Goal: Task Accomplishment & Management: Manage account settings

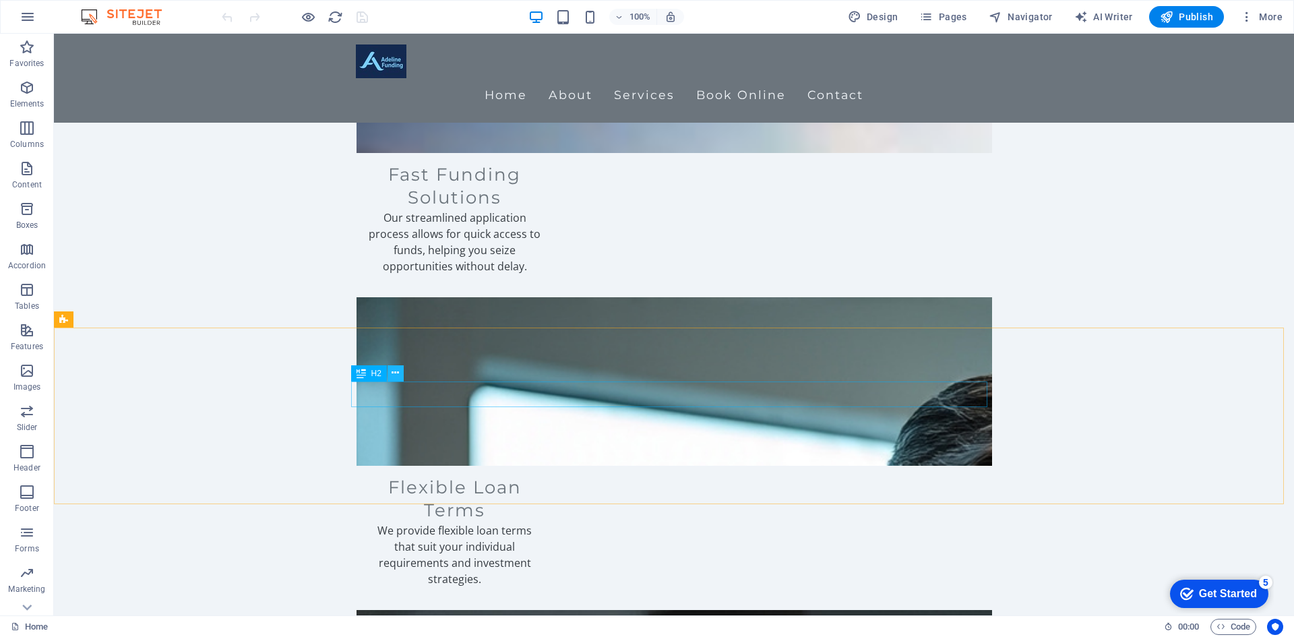
scroll to position [1917, 0]
click at [396, 364] on icon at bounding box center [395, 365] width 7 height 14
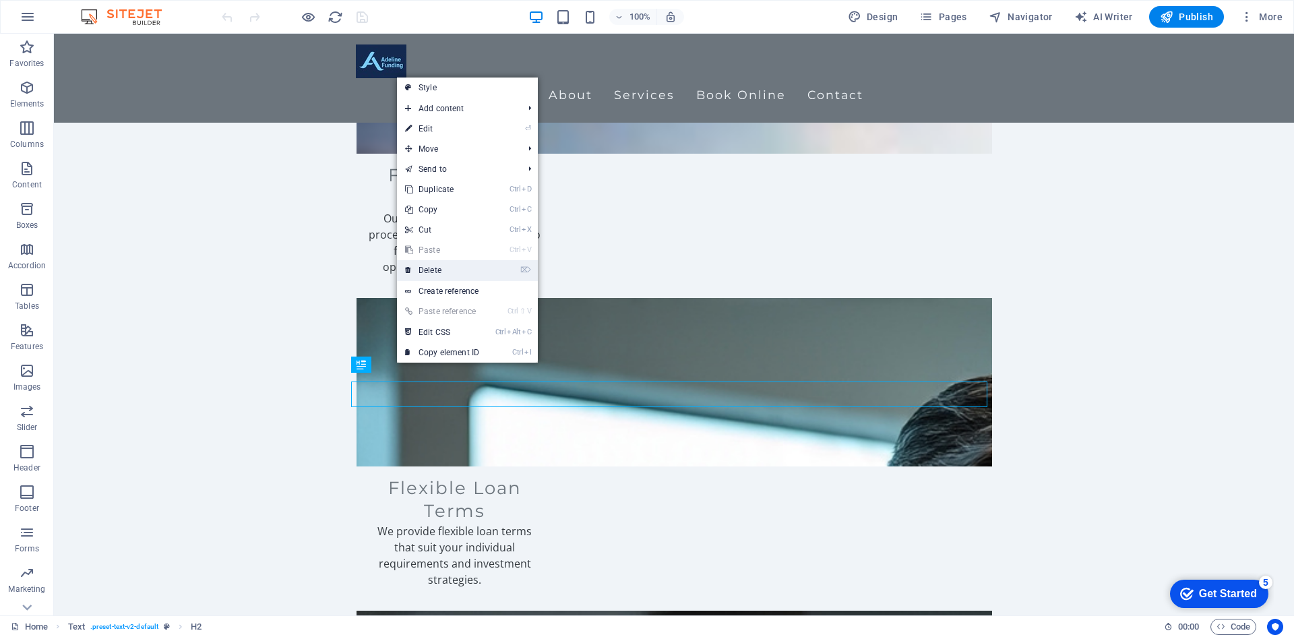
click at [436, 270] on link "⌦ Delete" at bounding box center [442, 270] width 90 height 20
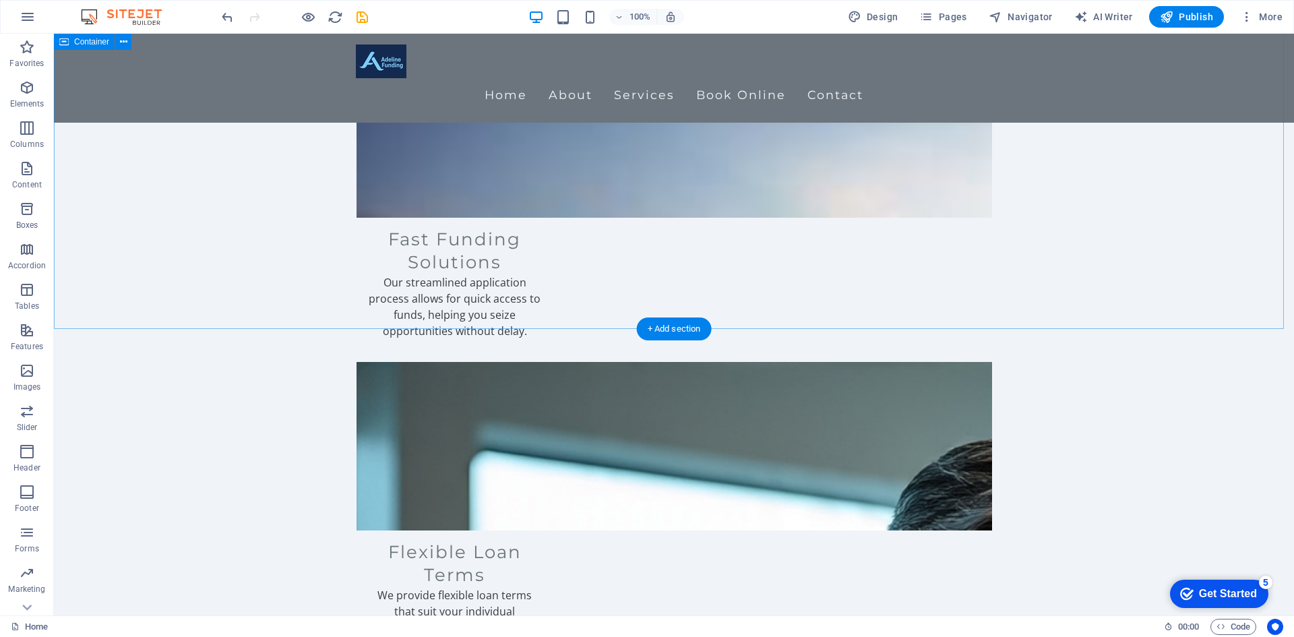
scroll to position [1850, 0]
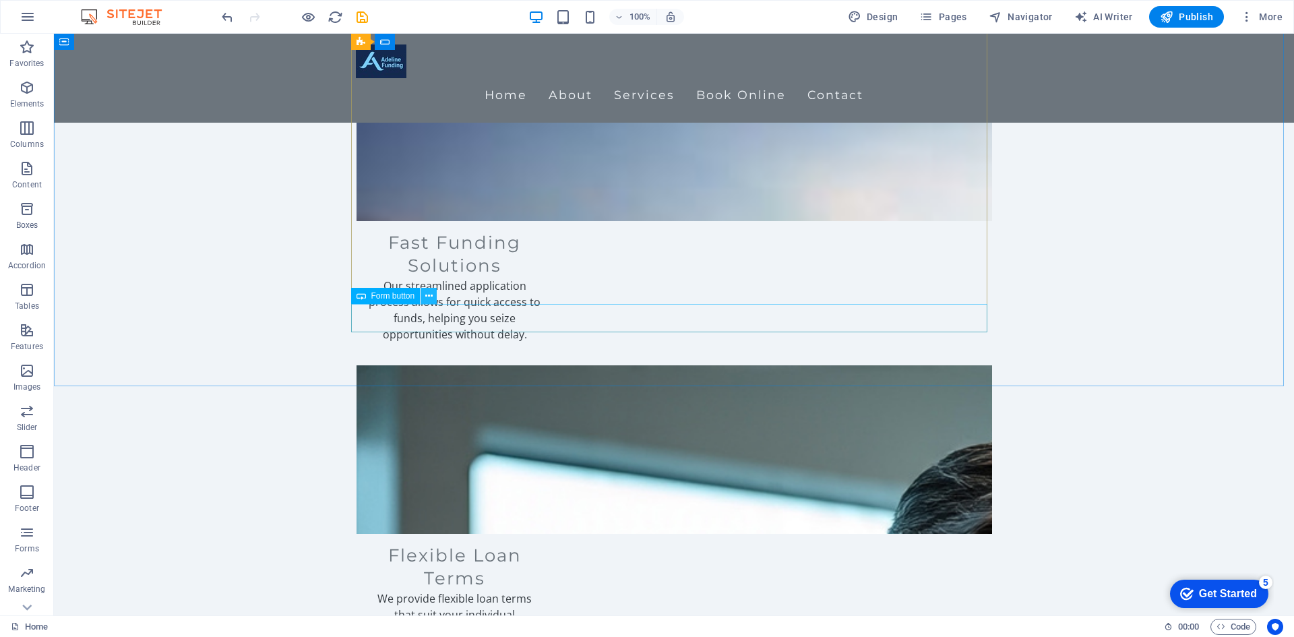
click at [425, 296] on icon at bounding box center [428, 296] width 7 height 14
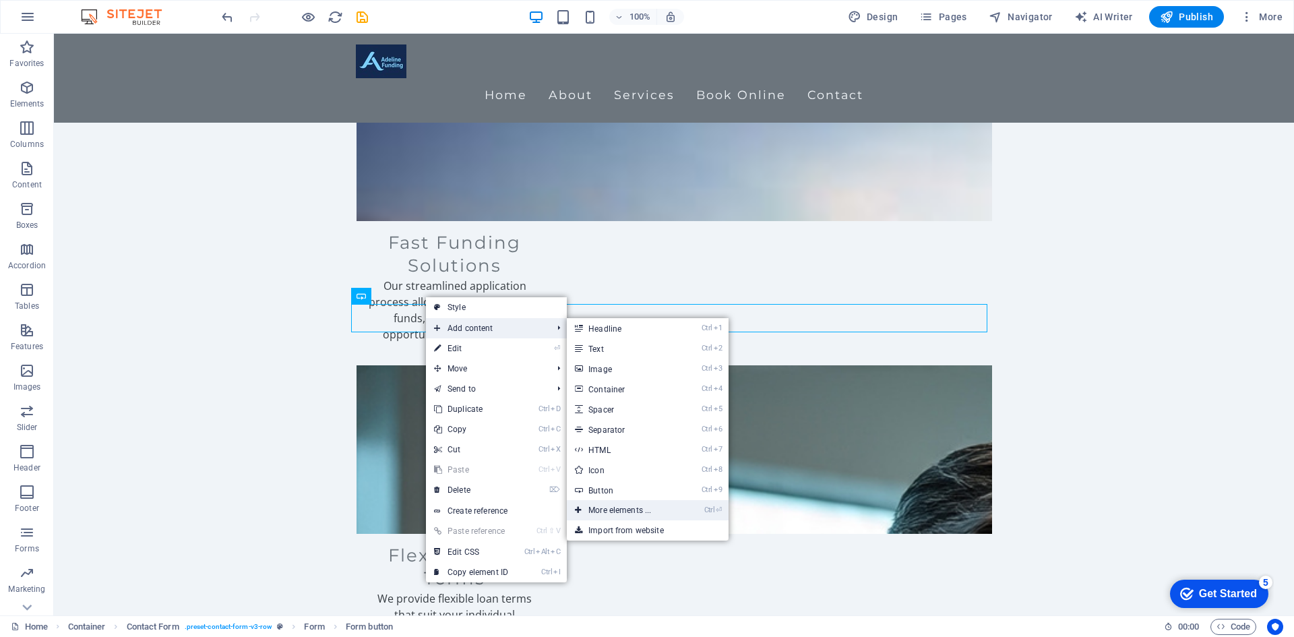
click at [646, 515] on link "Ctrl ⏎ More elements ..." at bounding box center [622, 510] width 111 height 20
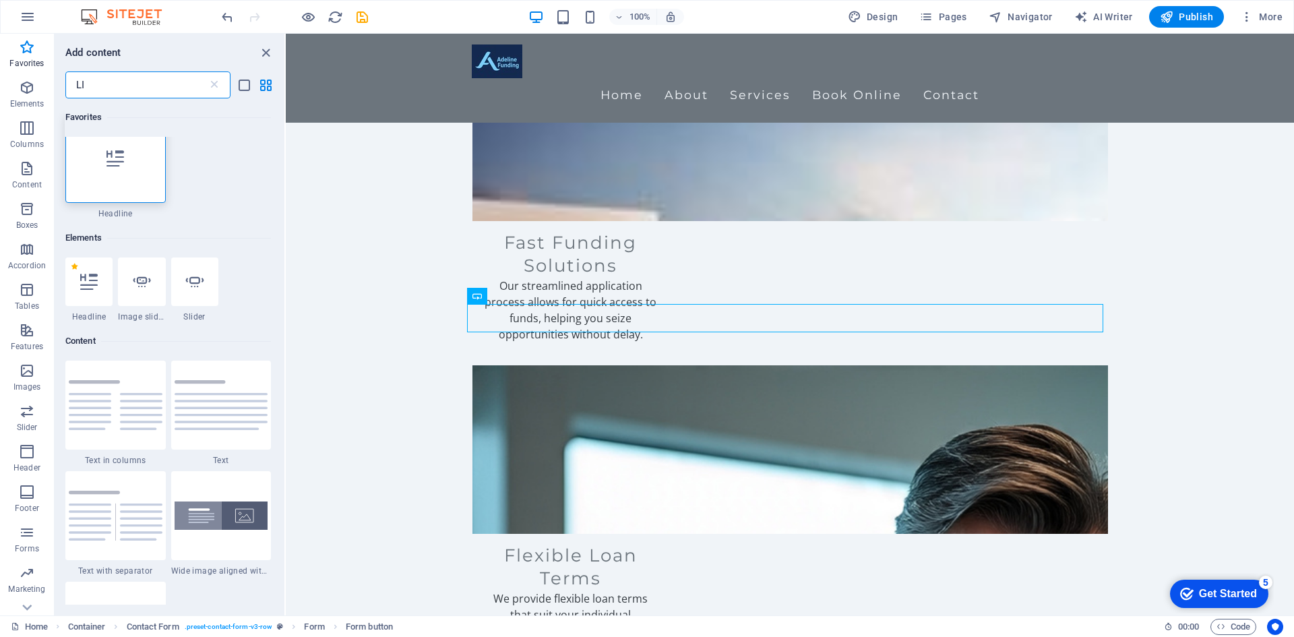
scroll to position [0, 0]
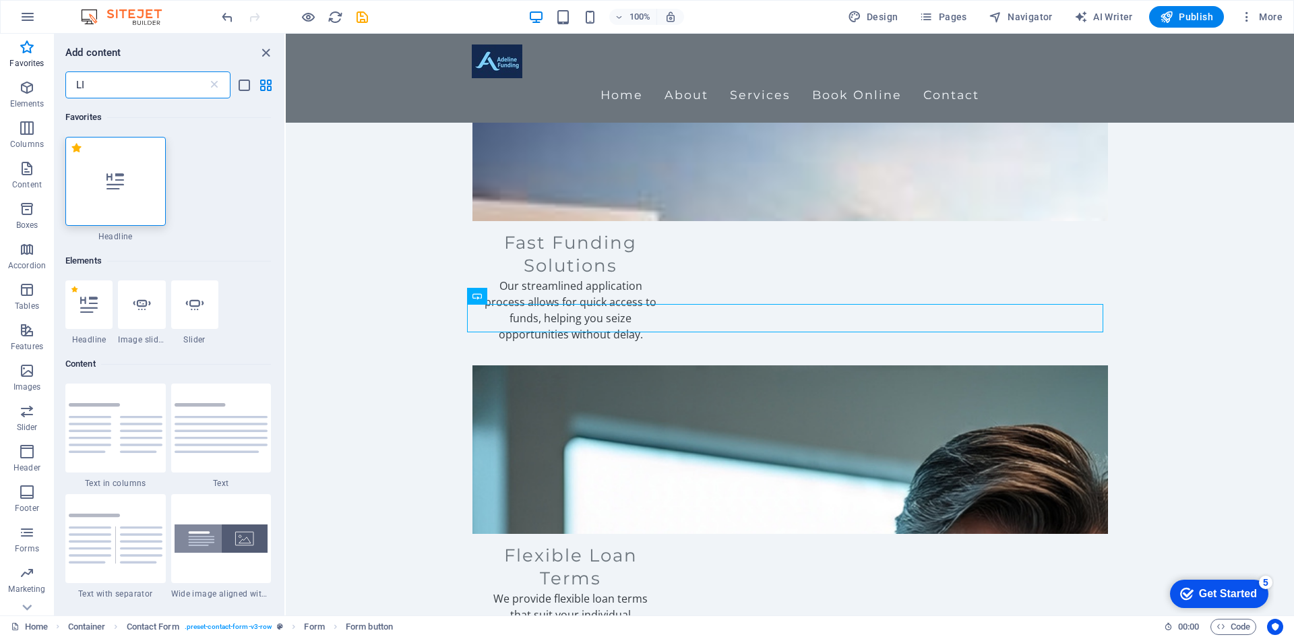
type input "L"
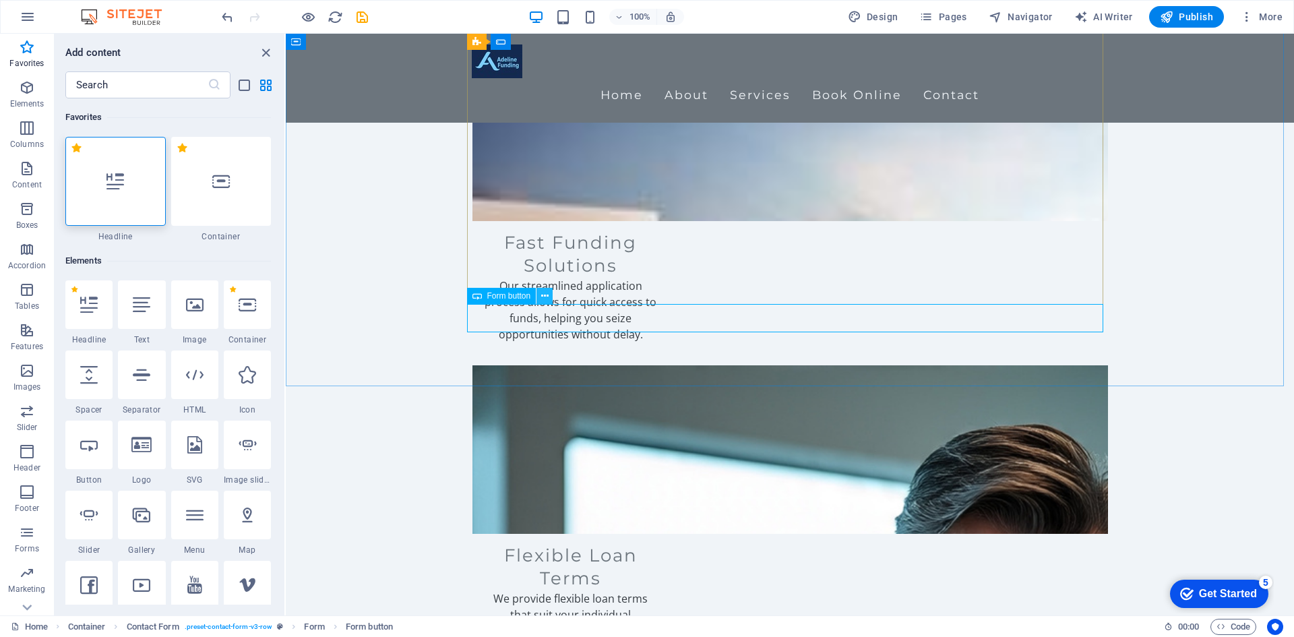
click at [543, 294] on icon at bounding box center [544, 296] width 7 height 14
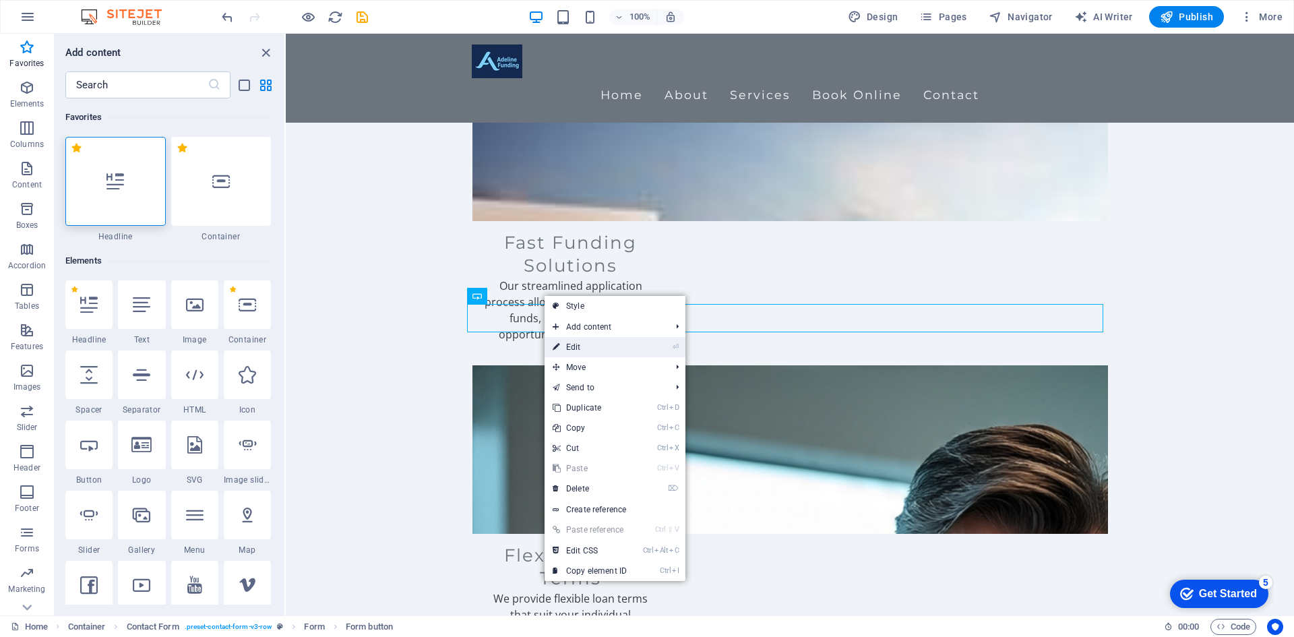
click at [598, 338] on link "⏎ Edit" at bounding box center [589, 347] width 90 height 20
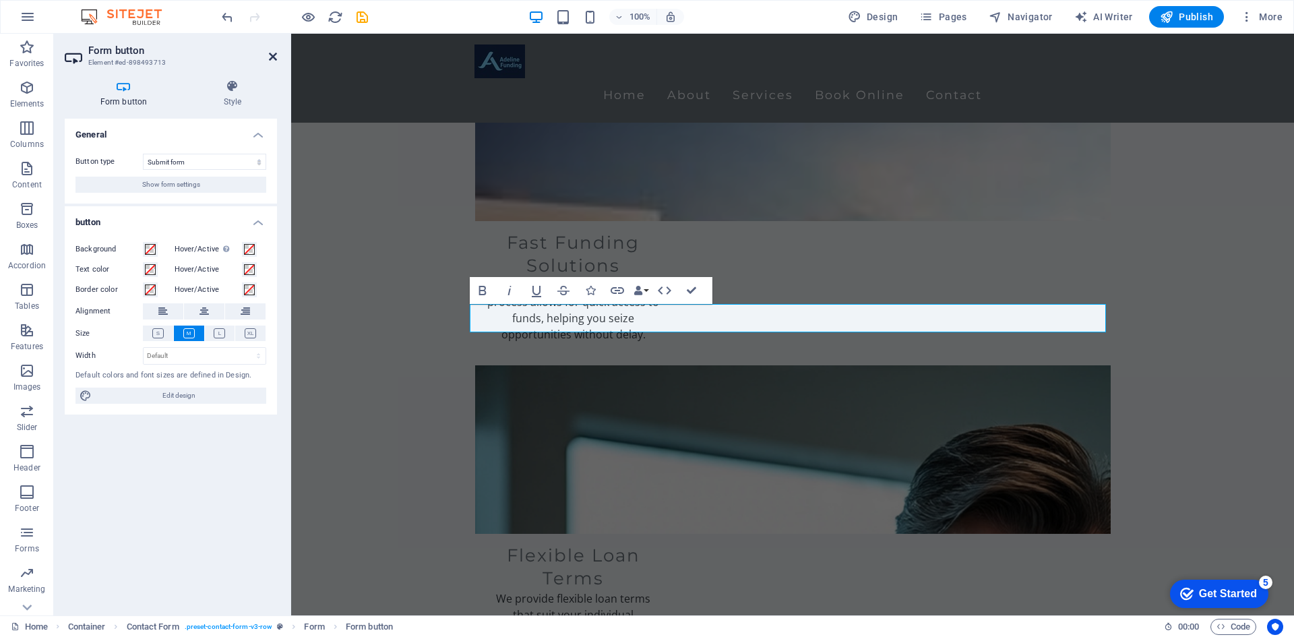
click at [273, 54] on icon at bounding box center [273, 56] width 8 height 11
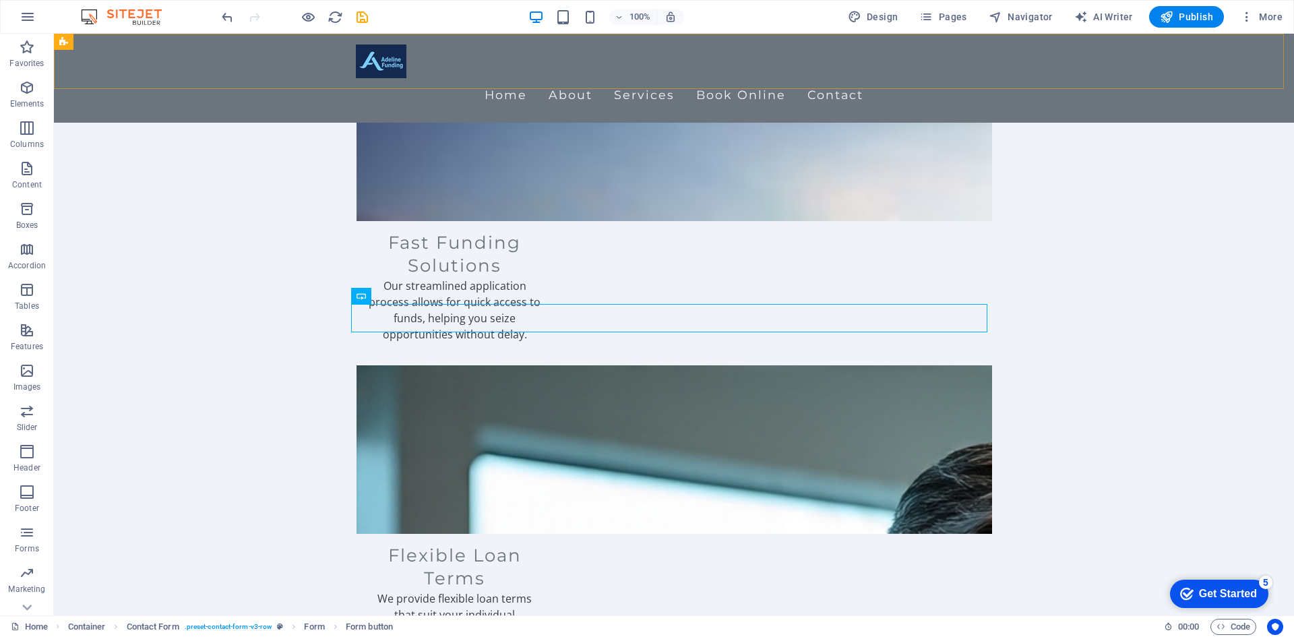
click at [268, 58] on div "Home About Services Book Online Contact" at bounding box center [674, 78] width 1240 height 89
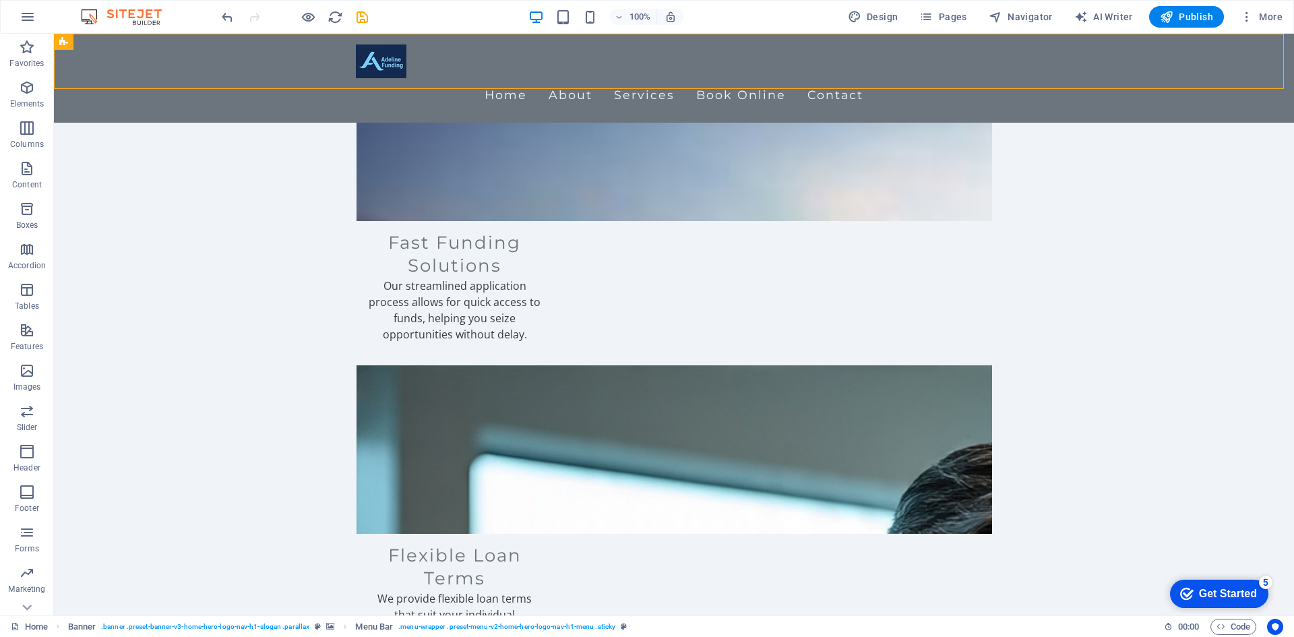
click at [266, 58] on div "Home About Services Book Online Contact" at bounding box center [674, 78] width 1240 height 89
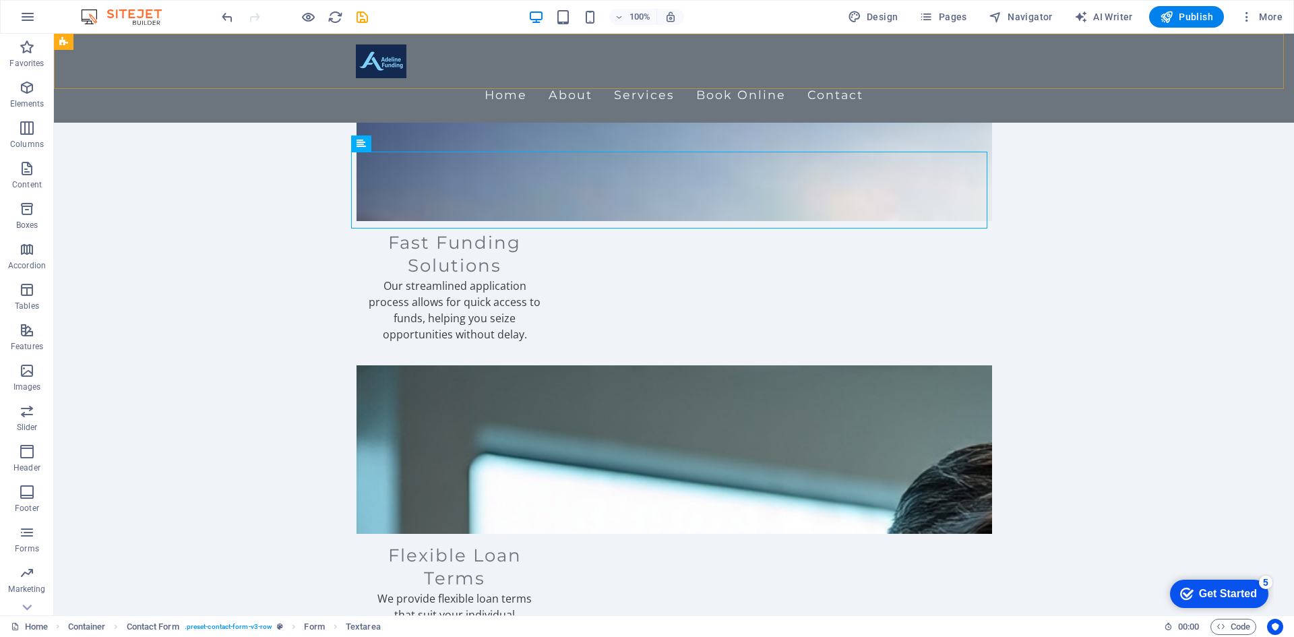
click at [270, 59] on div "Home About Services Book Online Contact" at bounding box center [674, 78] width 1240 height 89
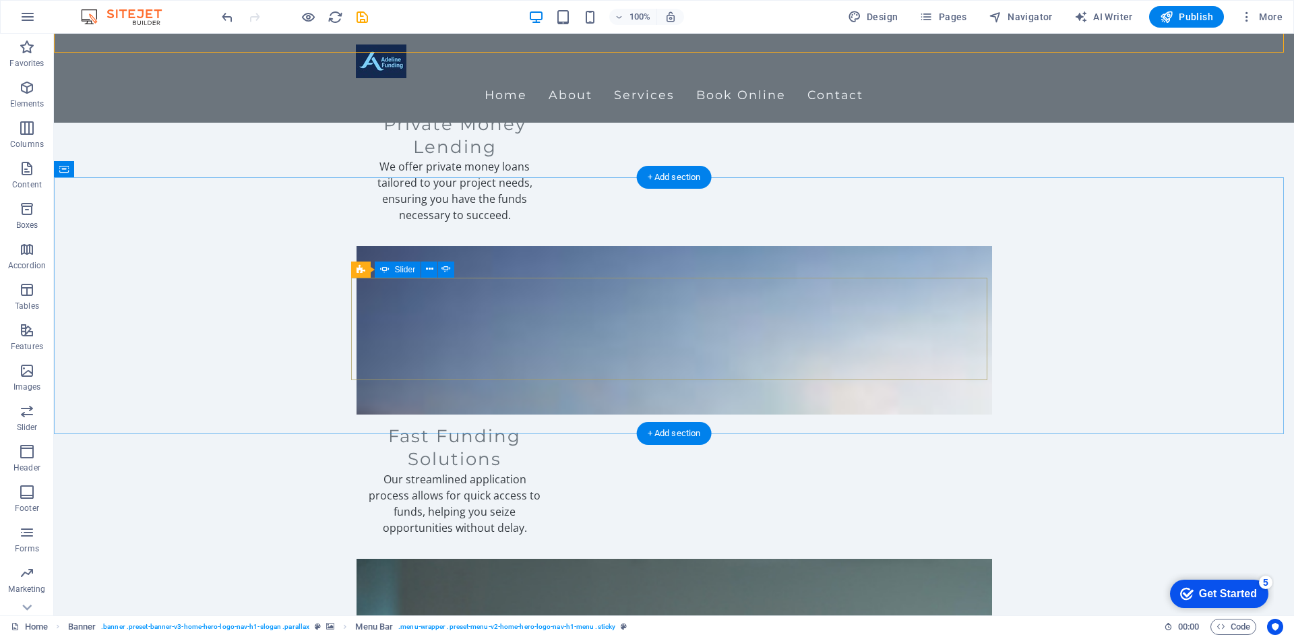
scroll to position [1685, 0]
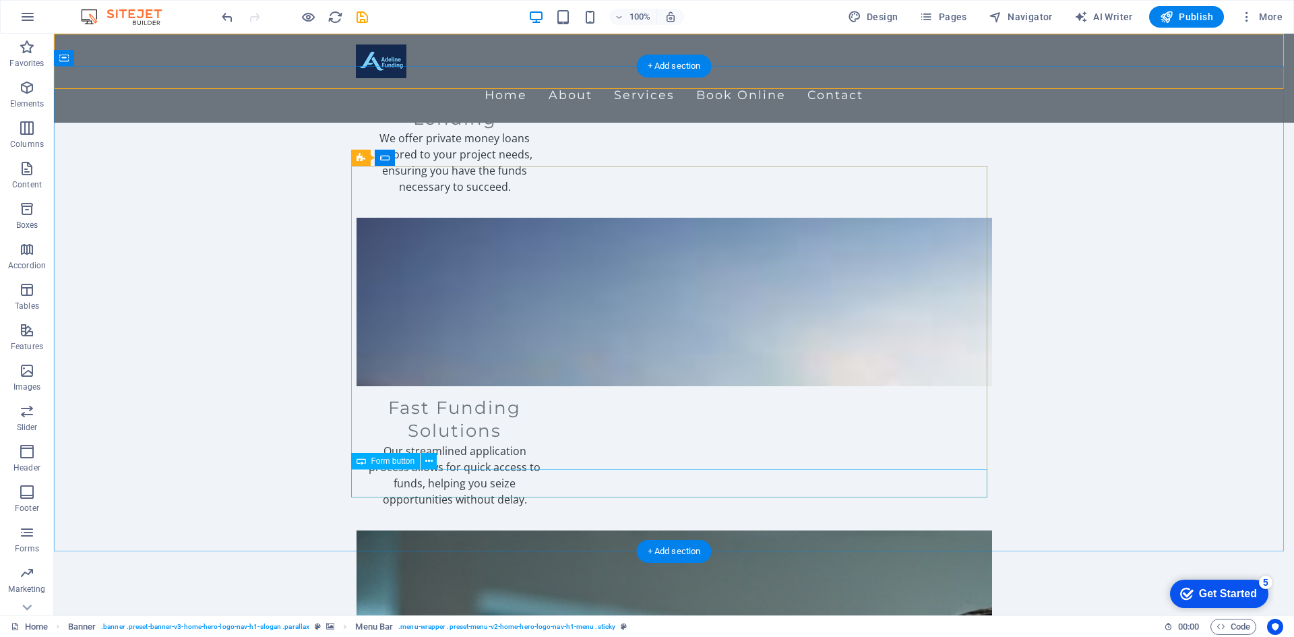
click at [430, 464] on icon at bounding box center [428, 461] width 7 height 14
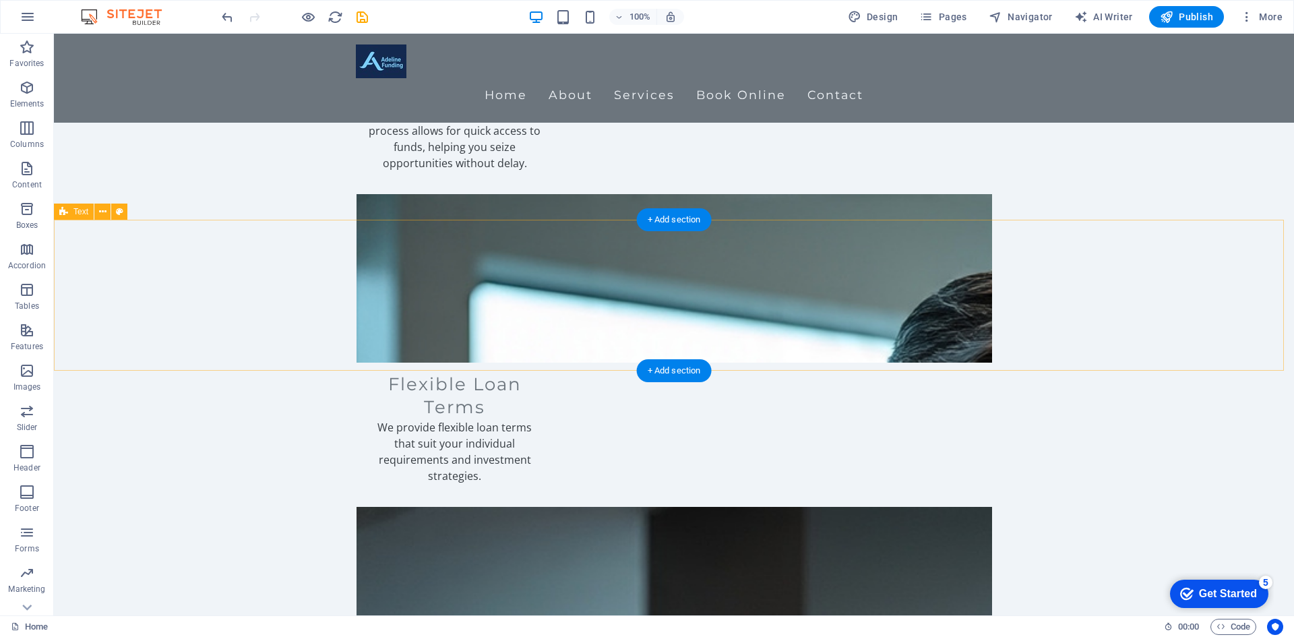
scroll to position [2026, 0]
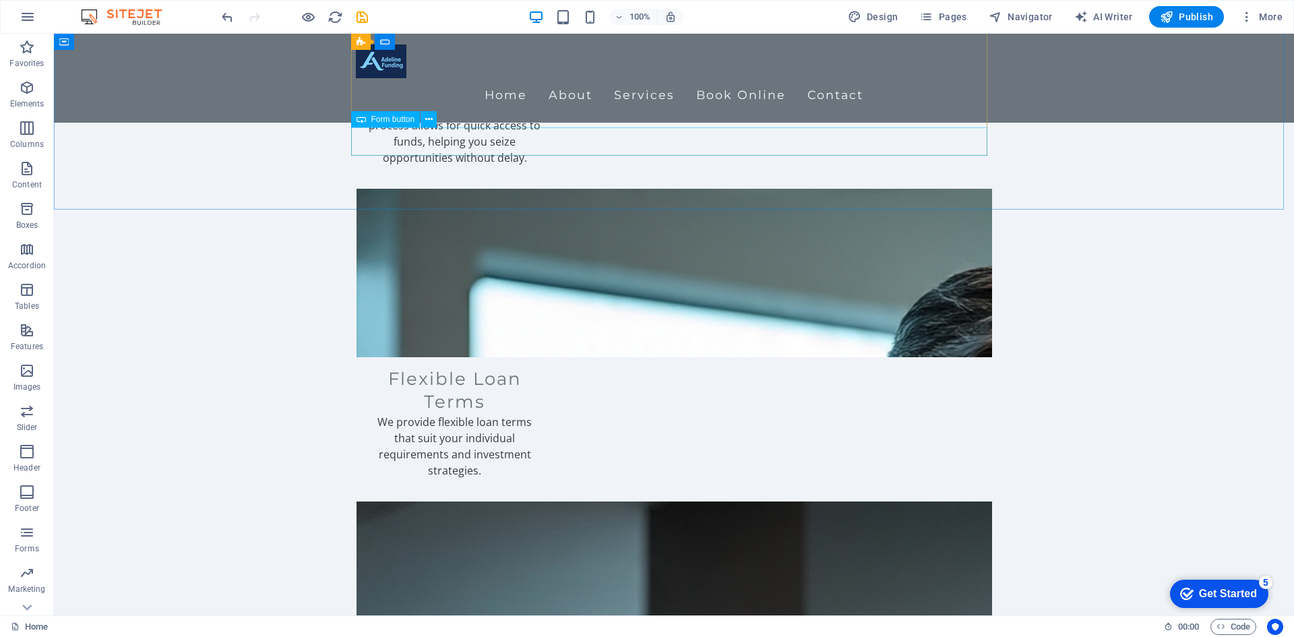
click at [395, 119] on span "Form button" at bounding box center [393, 119] width 44 height 8
click at [1114, 18] on span "AI Writer" at bounding box center [1103, 16] width 59 height 13
select select "English"
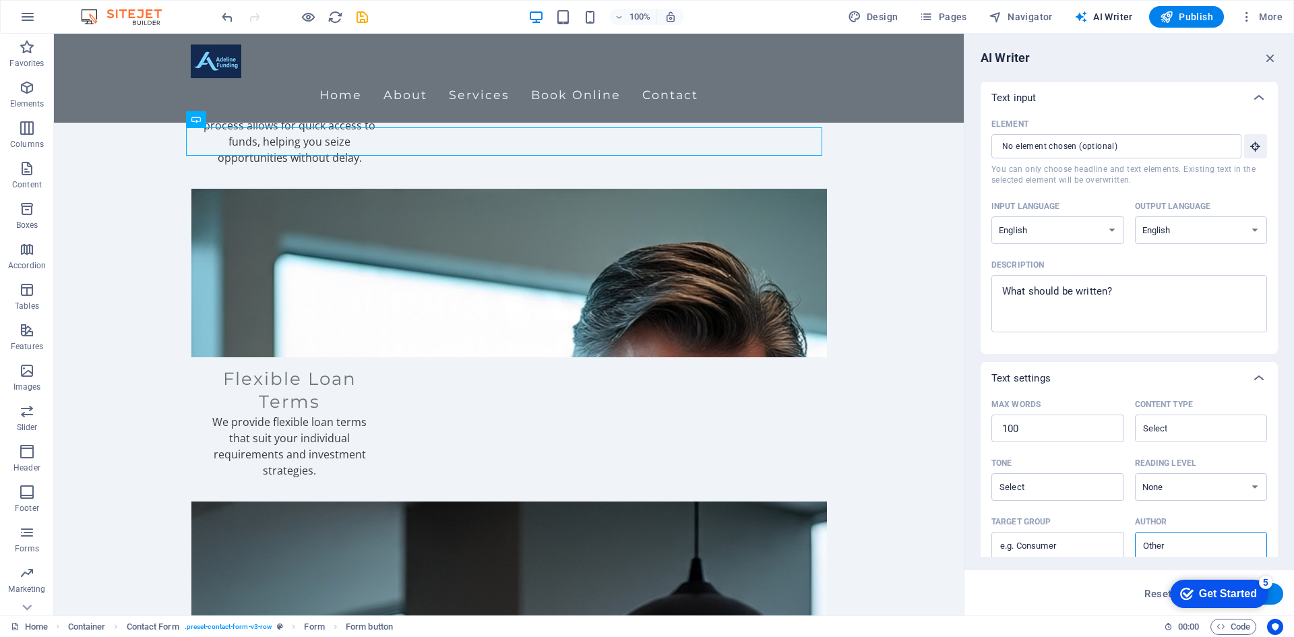
scroll to position [0, 0]
click at [1272, 60] on icon "button" at bounding box center [1270, 58] width 15 height 15
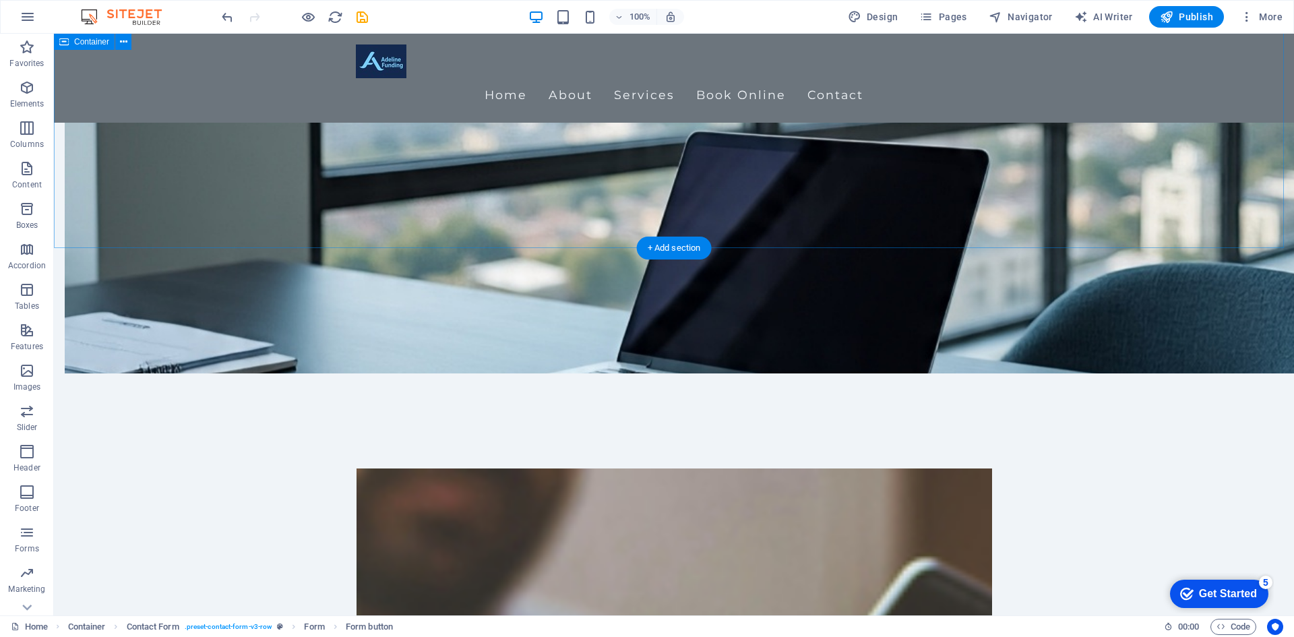
scroll to position [1083, 0]
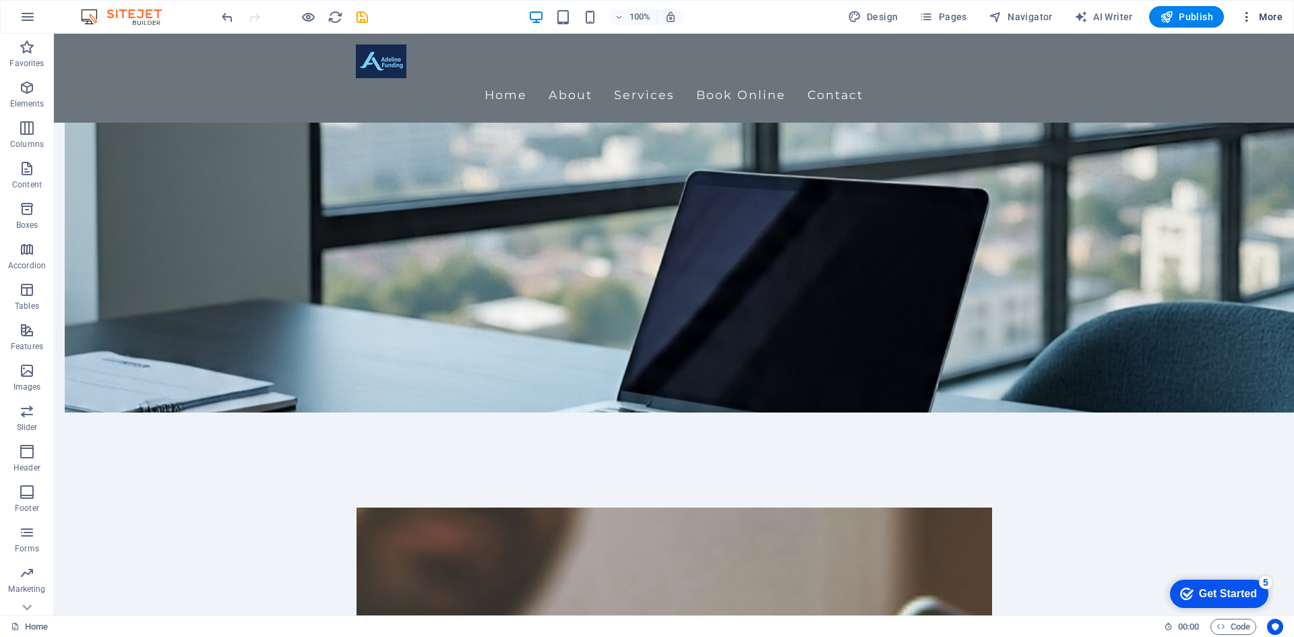
click at [1248, 17] on icon "button" at bounding box center [1246, 16] width 13 height 13
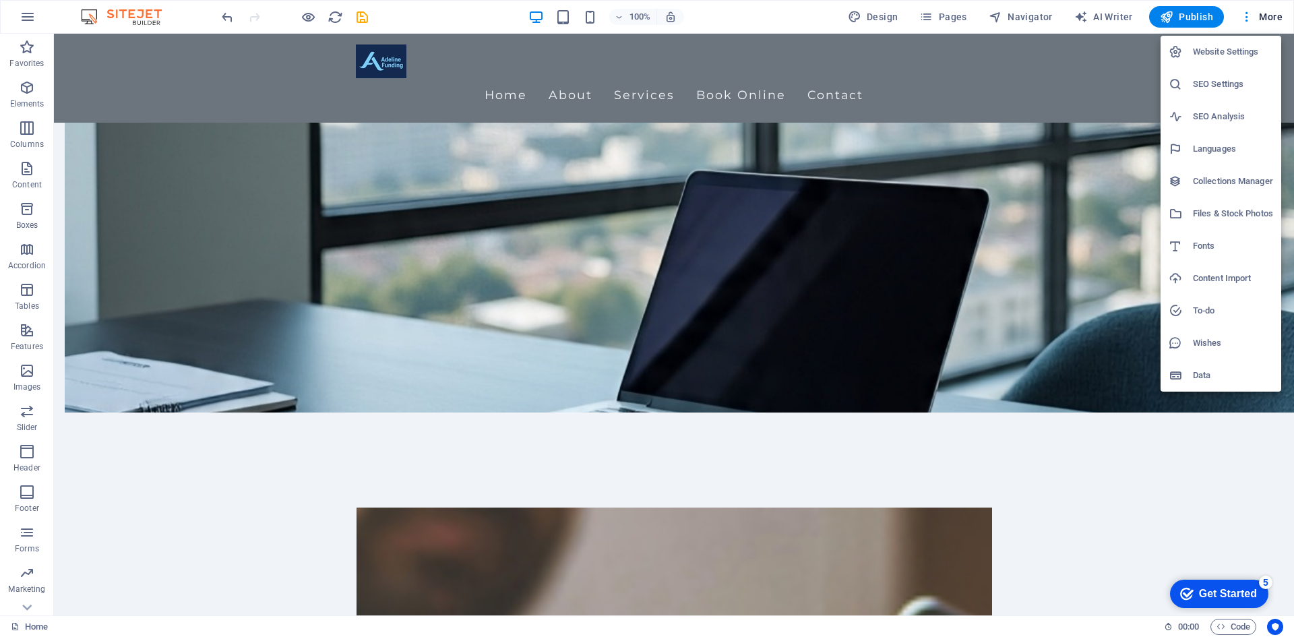
click at [1253, 46] on h6 "Website Settings" at bounding box center [1233, 52] width 80 height 16
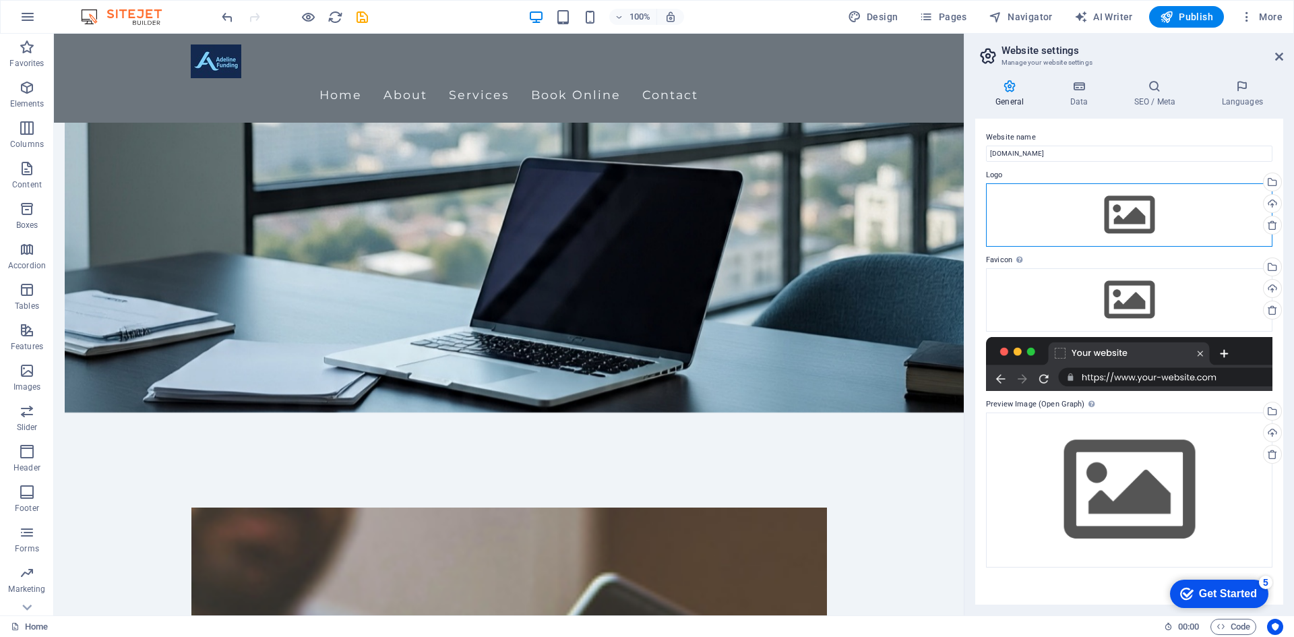
click at [1131, 212] on div "Drag files here, click to choose files or select files from Files or our free s…" at bounding box center [1129, 214] width 286 height 63
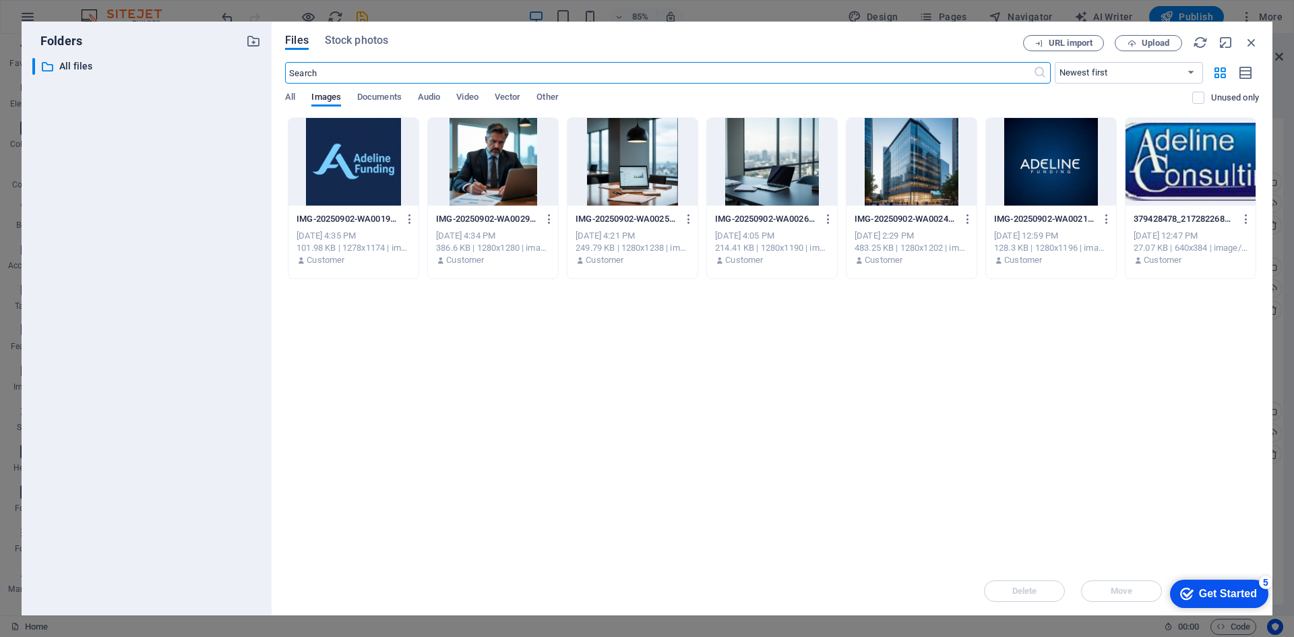
scroll to position [1134, 0]
click at [350, 177] on div at bounding box center [353, 162] width 130 height 88
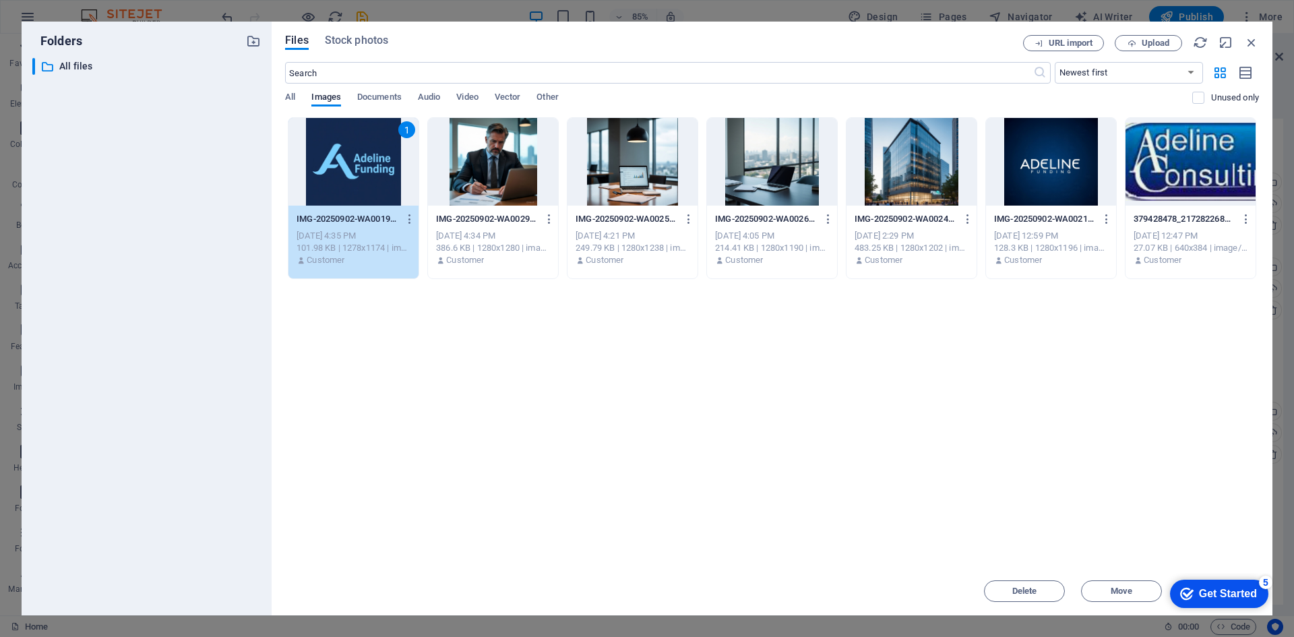
click at [365, 172] on div "1" at bounding box center [353, 162] width 130 height 88
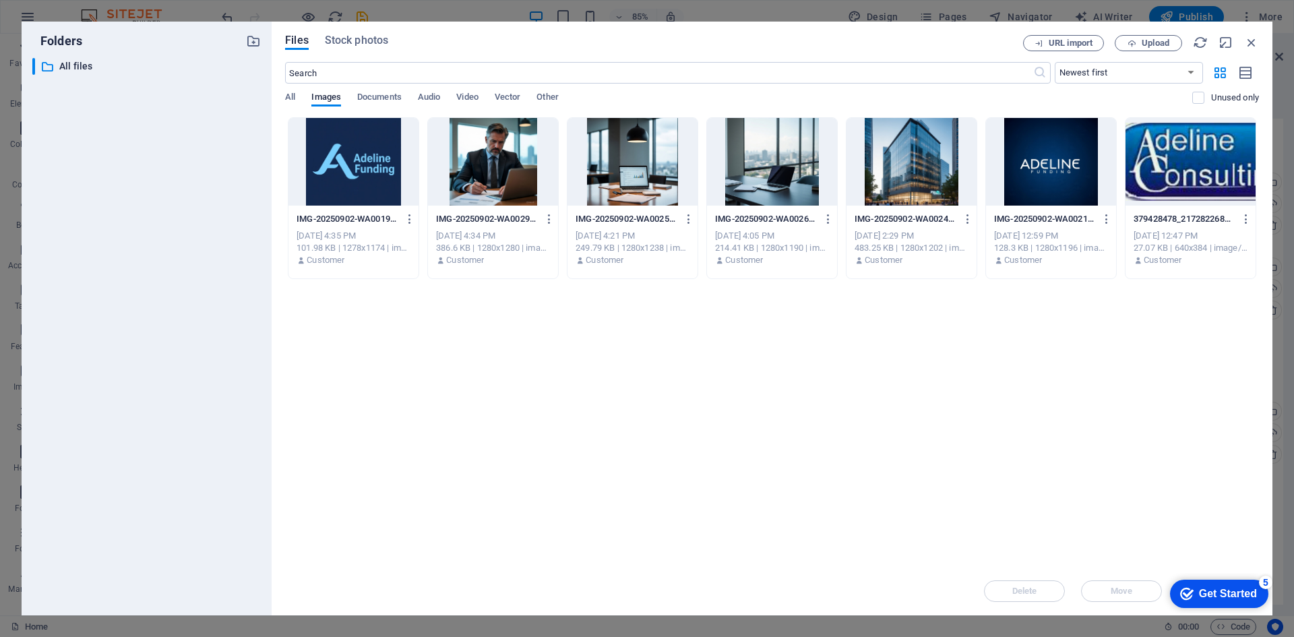
click at [365, 172] on div at bounding box center [353, 162] width 130 height 88
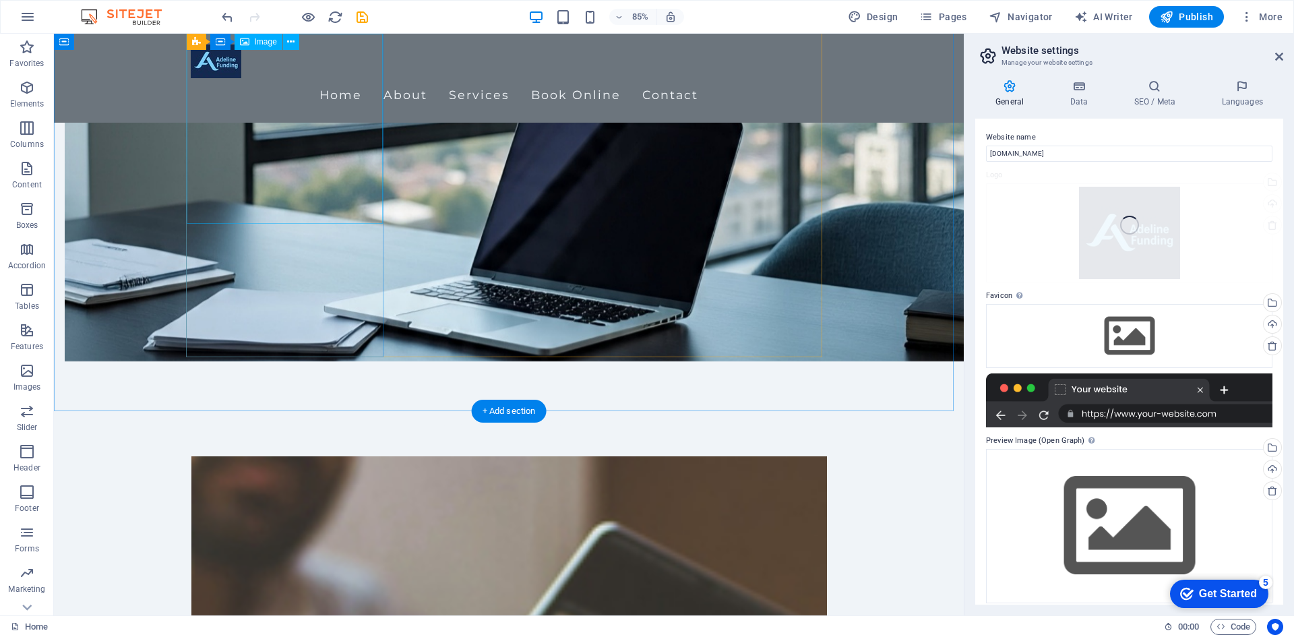
scroll to position [1083, 0]
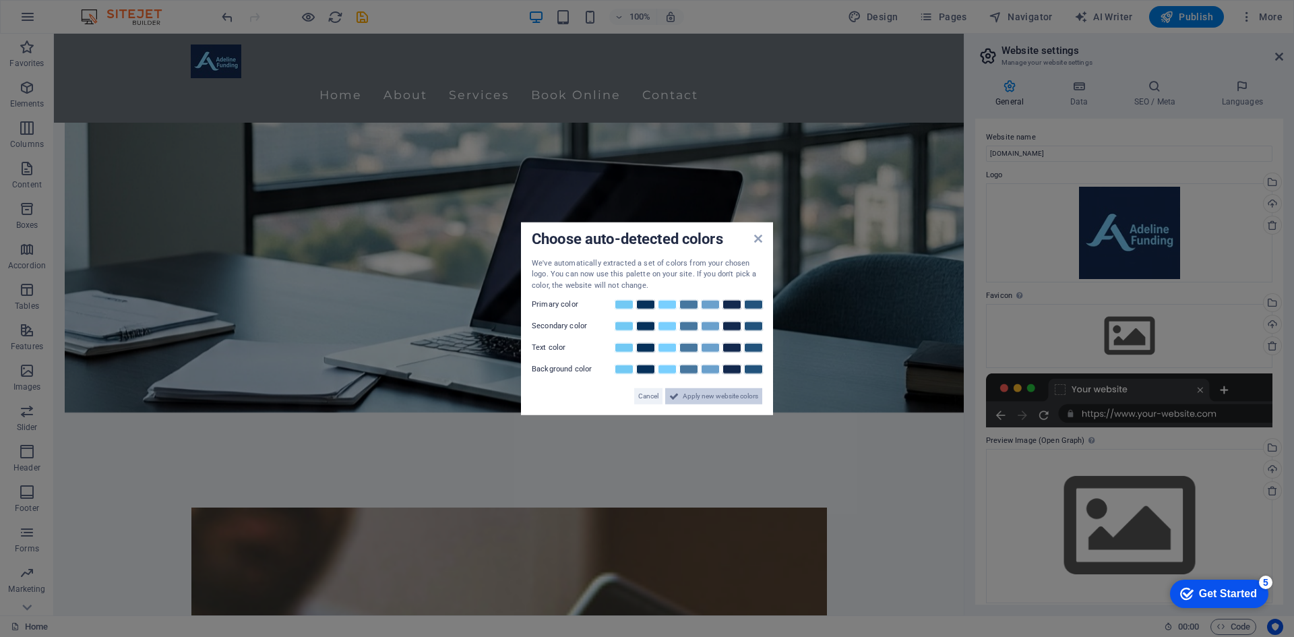
click at [719, 394] on span "Apply new website colors" at bounding box center [720, 396] width 75 height 16
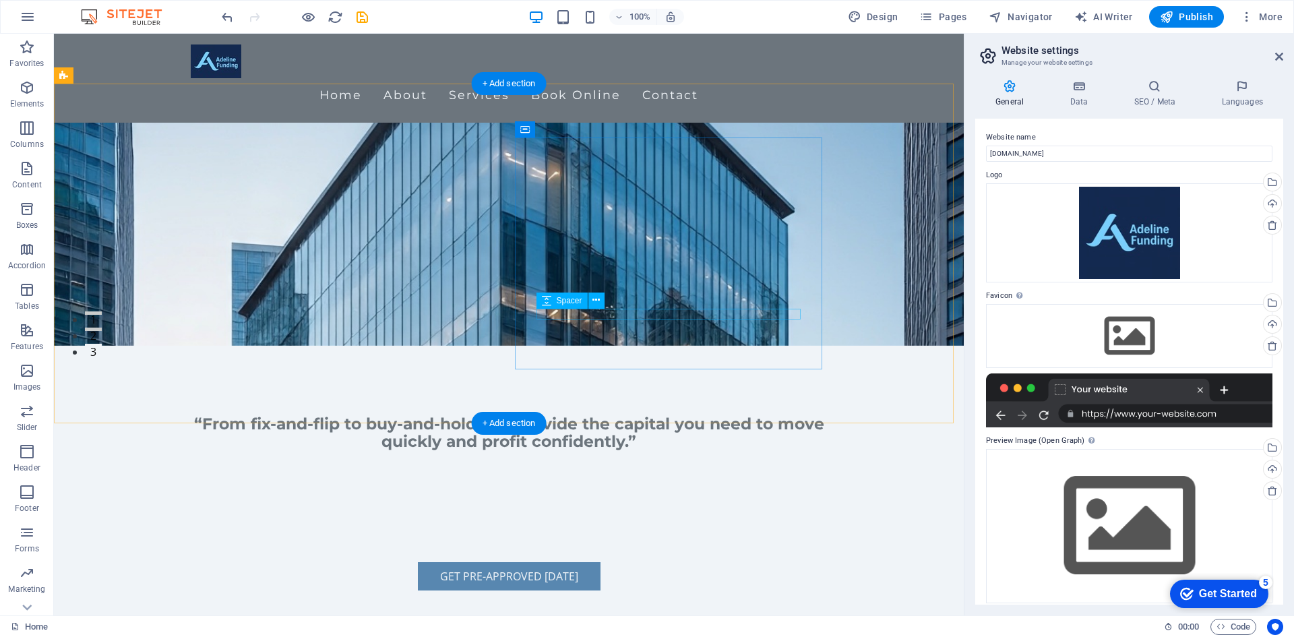
scroll to position [337, 0]
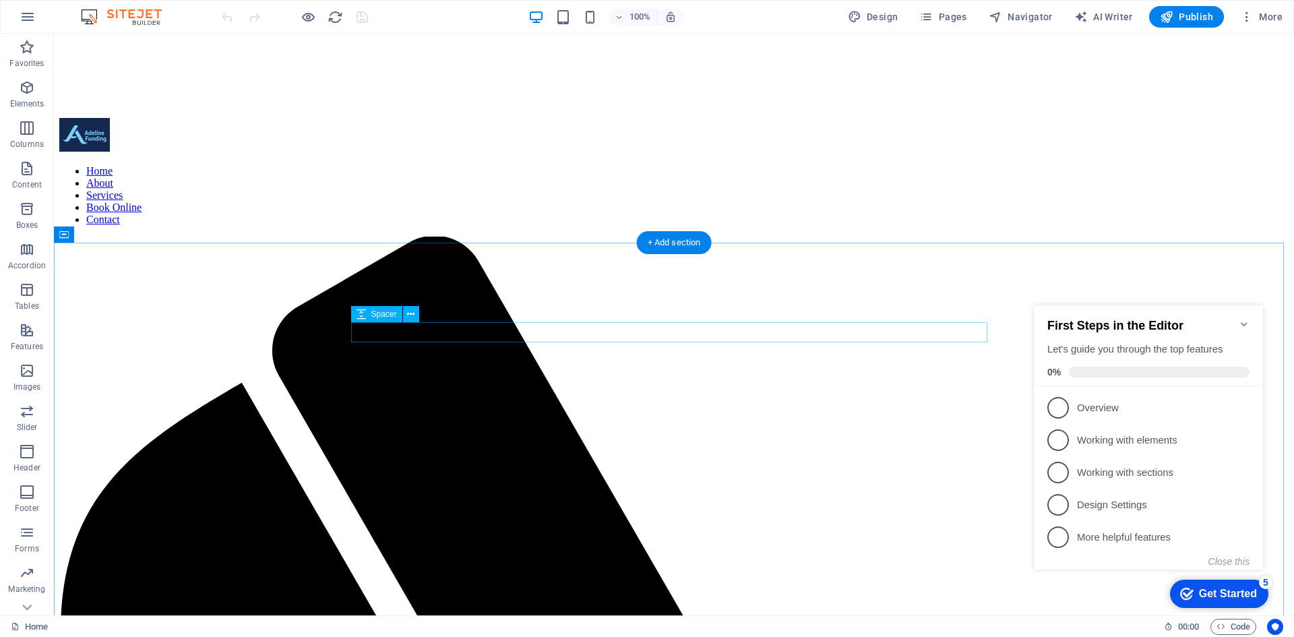
scroll to position [472, 0]
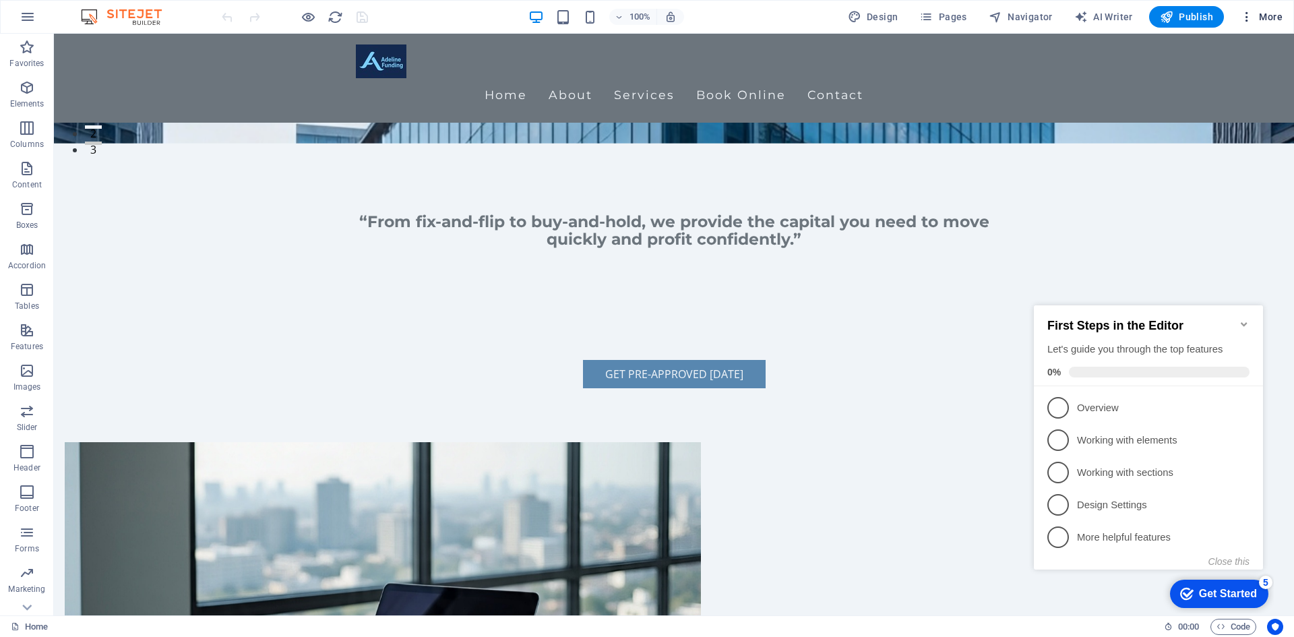
click at [1278, 15] on span "More" at bounding box center [1261, 16] width 42 height 13
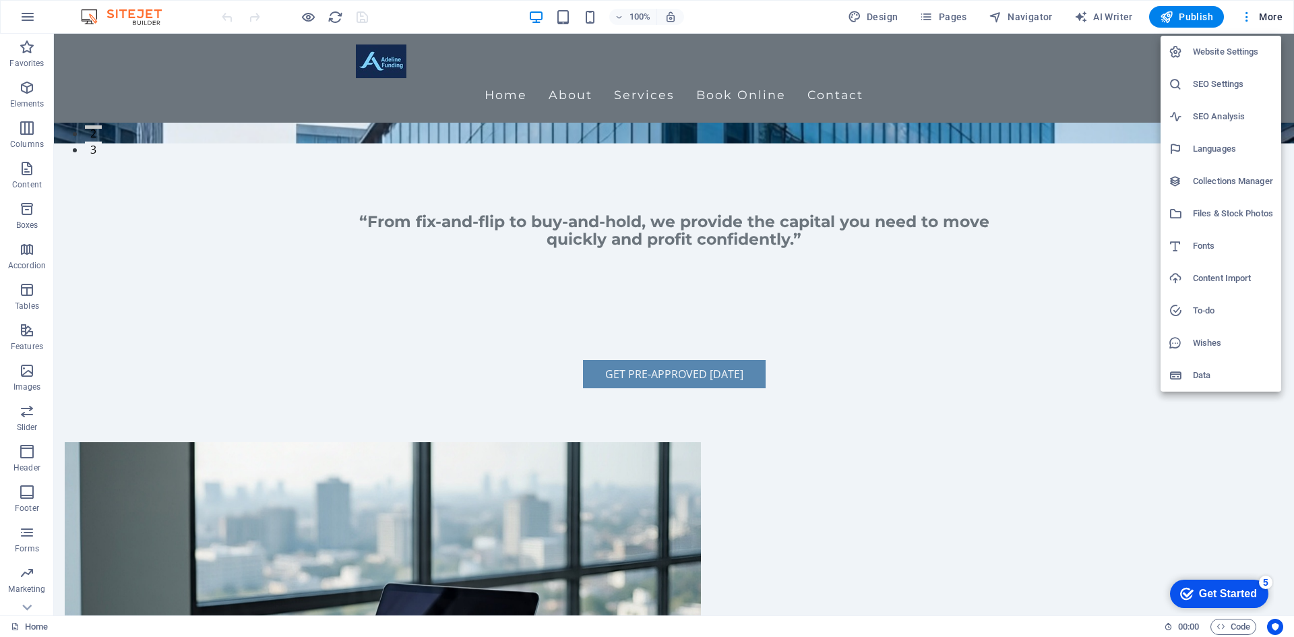
click at [1243, 51] on h6 "Website Settings" at bounding box center [1233, 52] width 80 height 16
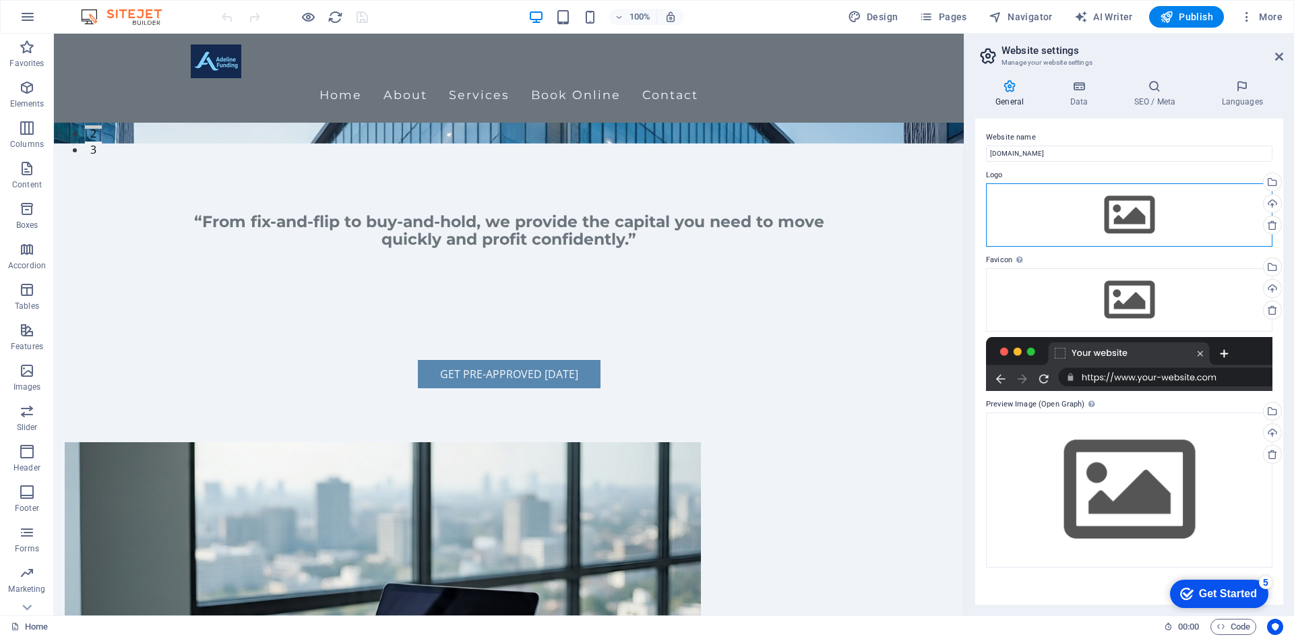
click at [1134, 218] on div "Drag files here, click to choose files or select files from Files or our free s…" at bounding box center [1129, 214] width 286 height 63
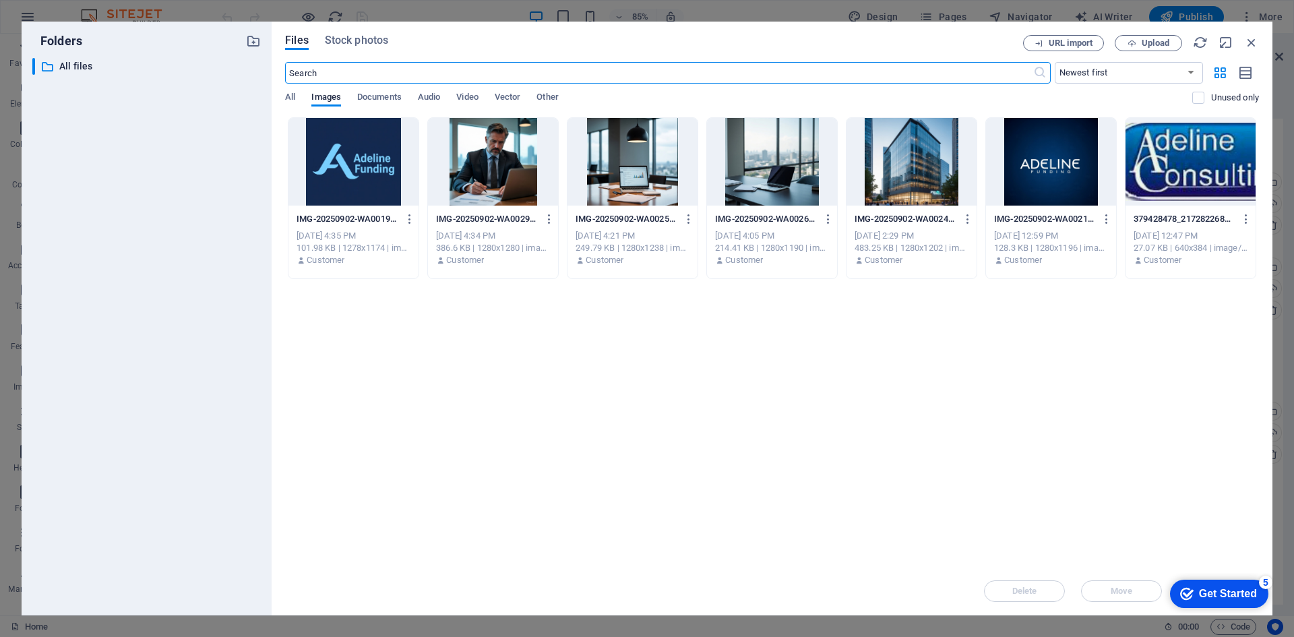
click at [369, 158] on div at bounding box center [353, 162] width 130 height 88
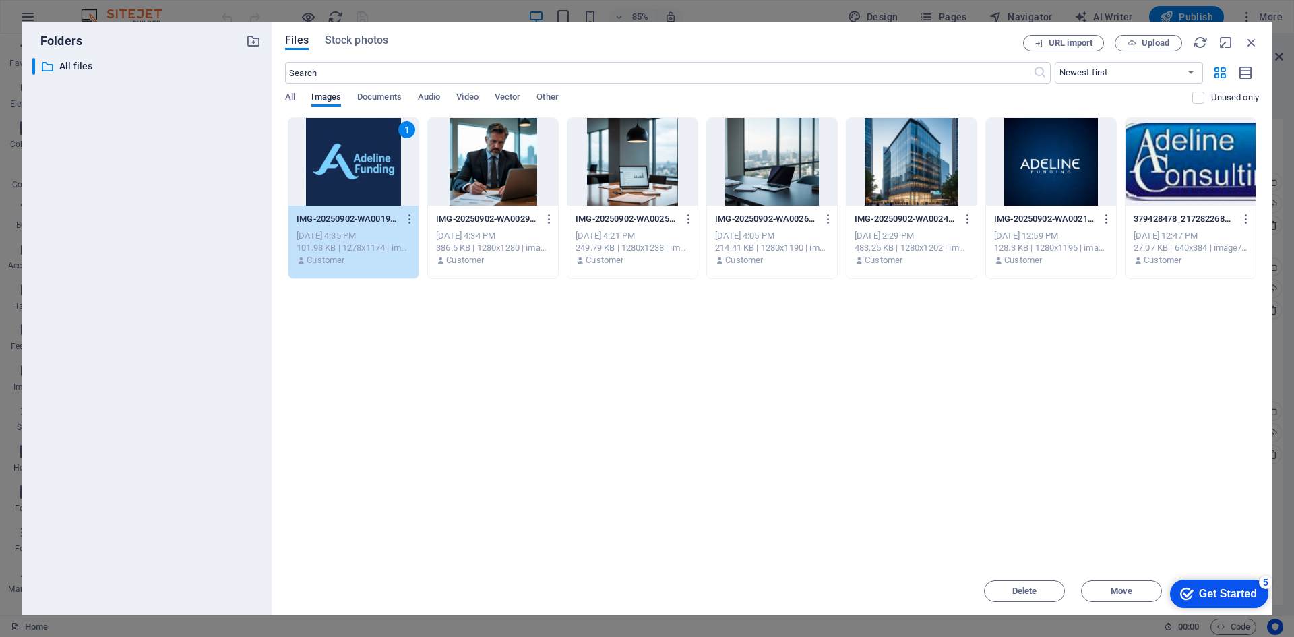
click at [369, 158] on div "1" at bounding box center [353, 162] width 130 height 88
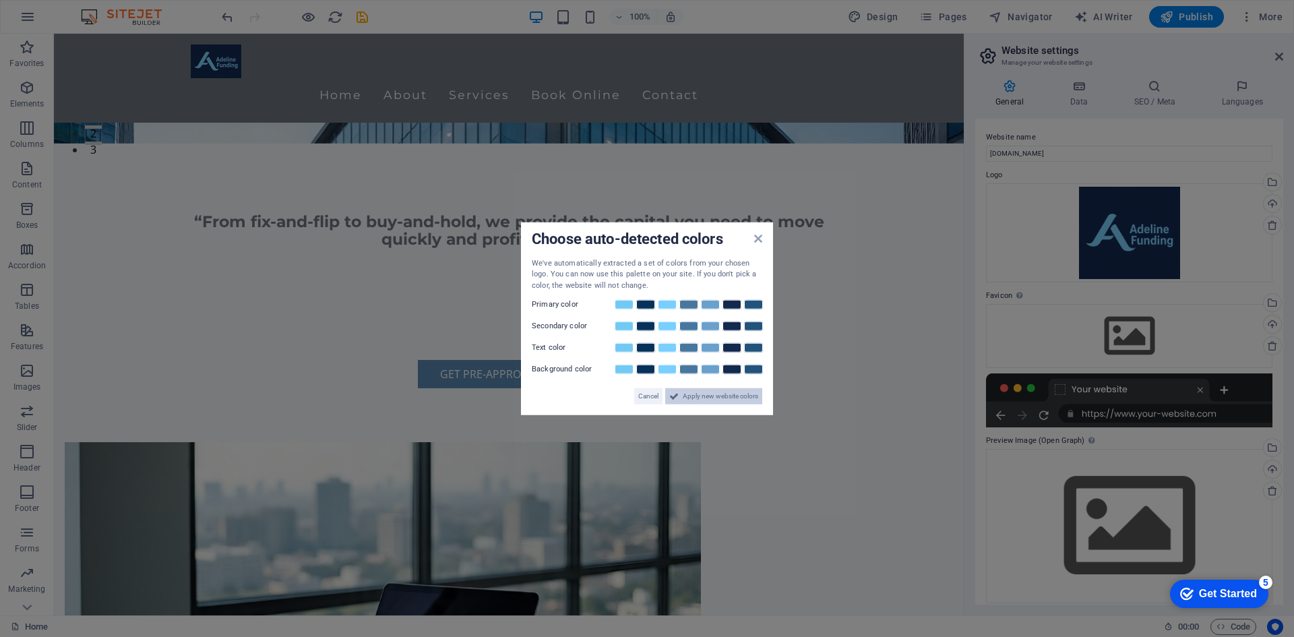
drag, startPoint x: 722, startPoint y: 397, endPoint x: 671, endPoint y: 363, distance: 61.3
click at [722, 397] on span "Apply new website colors" at bounding box center [720, 396] width 75 height 16
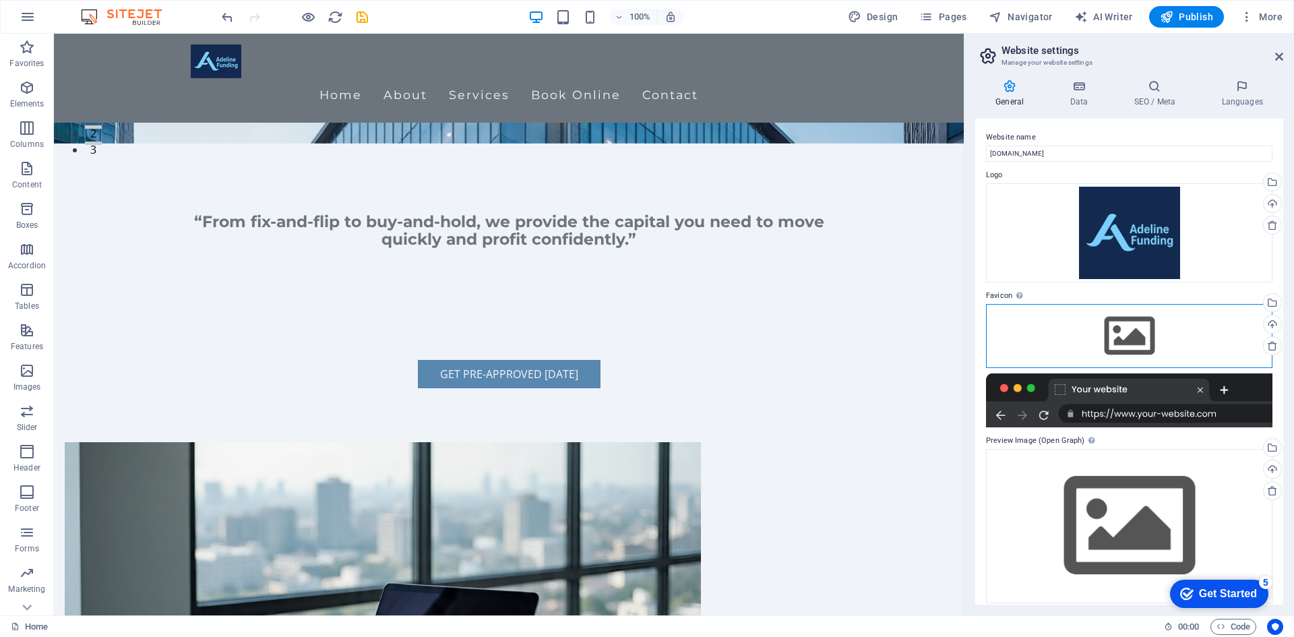
click at [1128, 344] on div "Drag files here, click to choose files or select files from Files or our free s…" at bounding box center [1129, 335] width 286 height 63
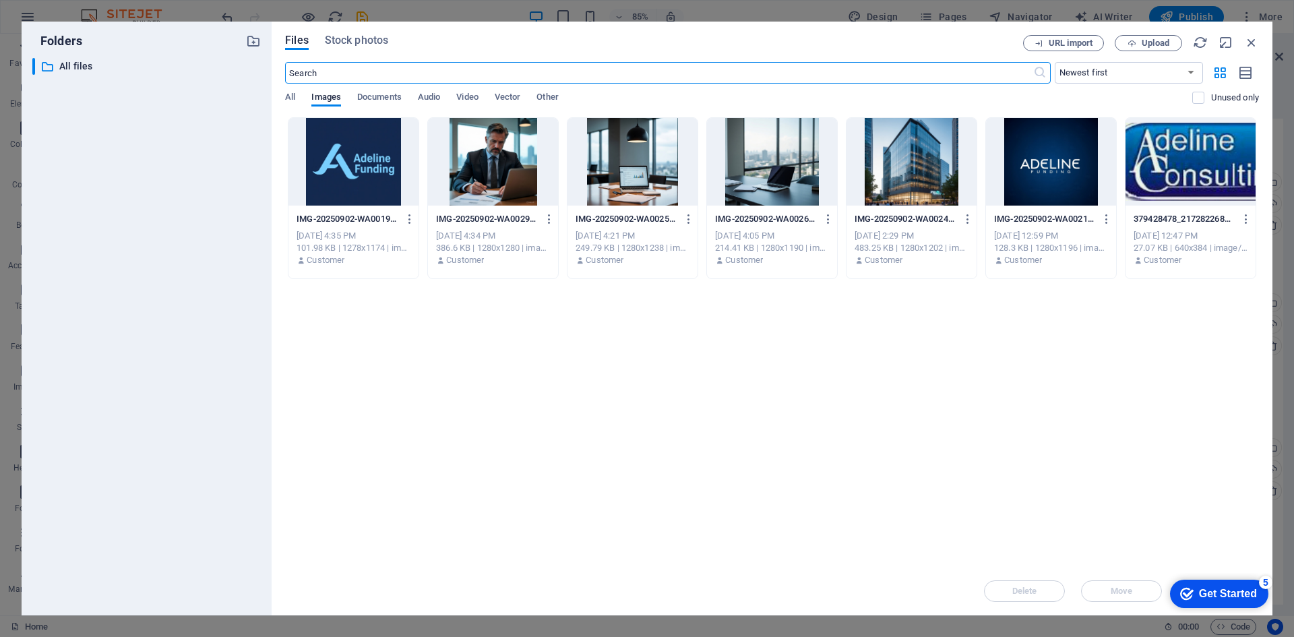
click at [379, 177] on div at bounding box center [353, 162] width 130 height 88
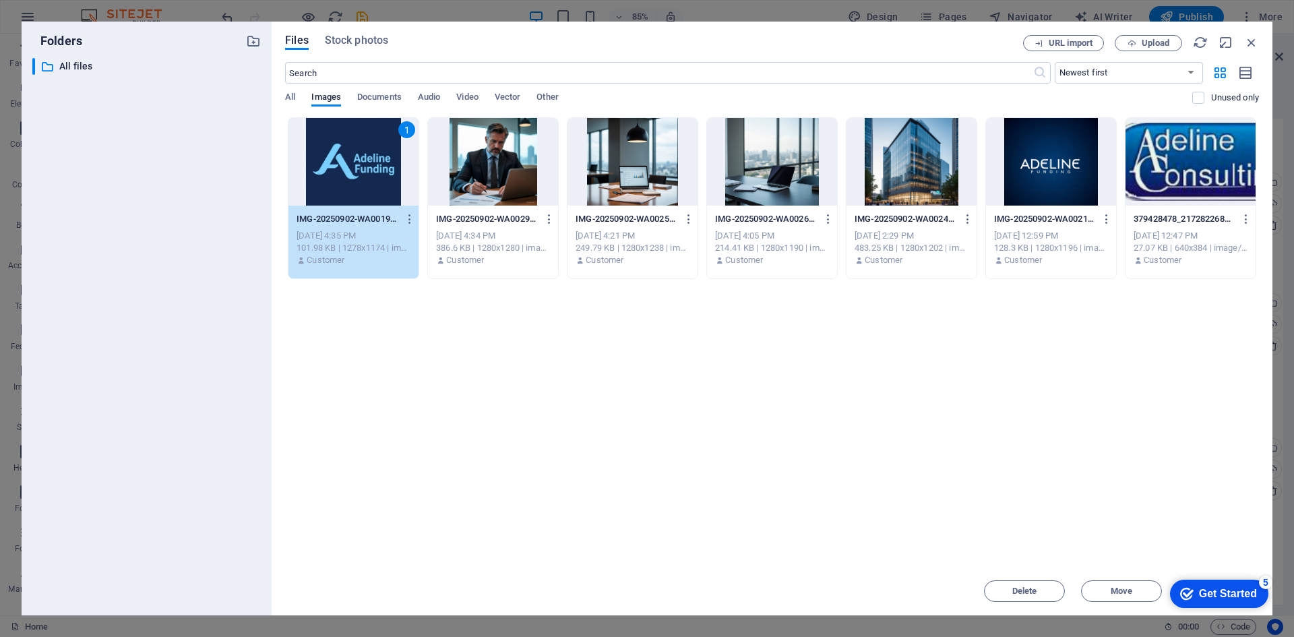
click at [379, 177] on div "1" at bounding box center [353, 162] width 130 height 88
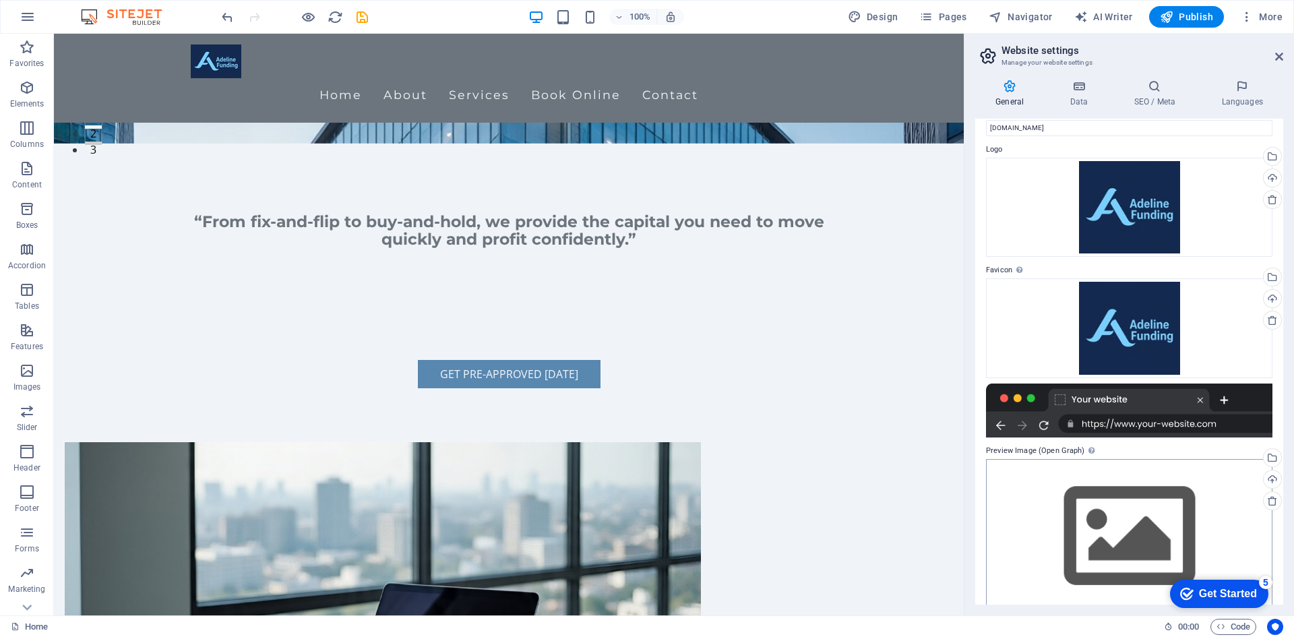
scroll to position [46, 0]
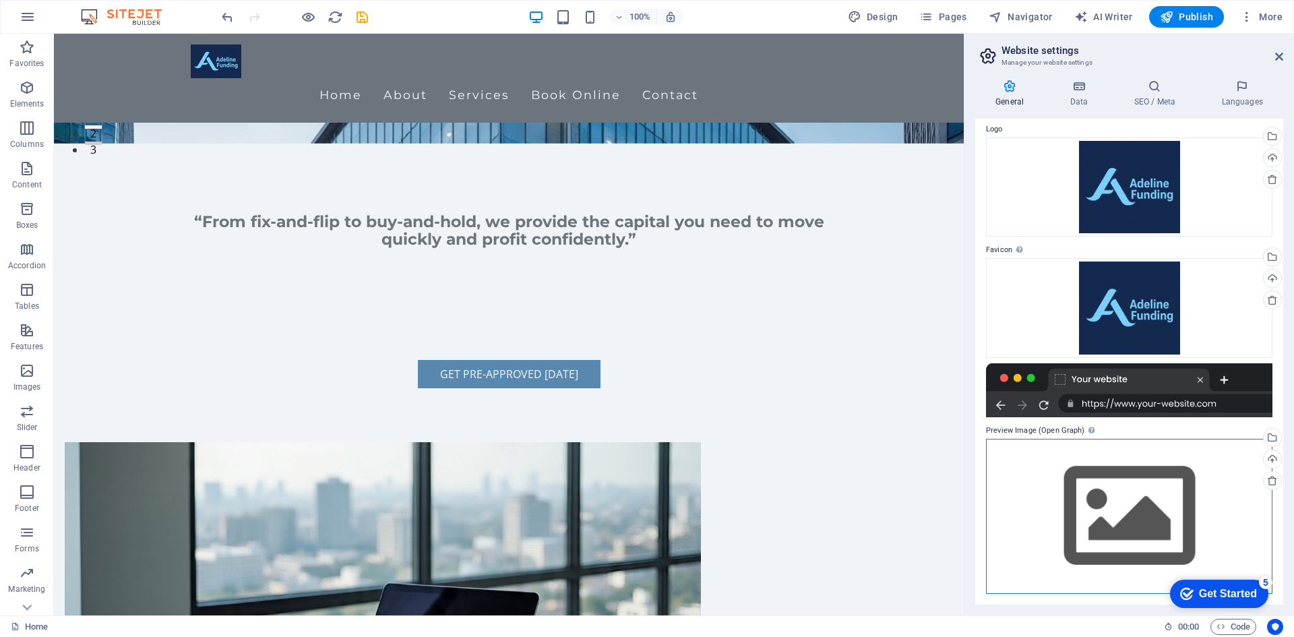
click at [1112, 503] on div "Drag files here, click to choose files or select files from Files or our free s…" at bounding box center [1129, 516] width 286 height 154
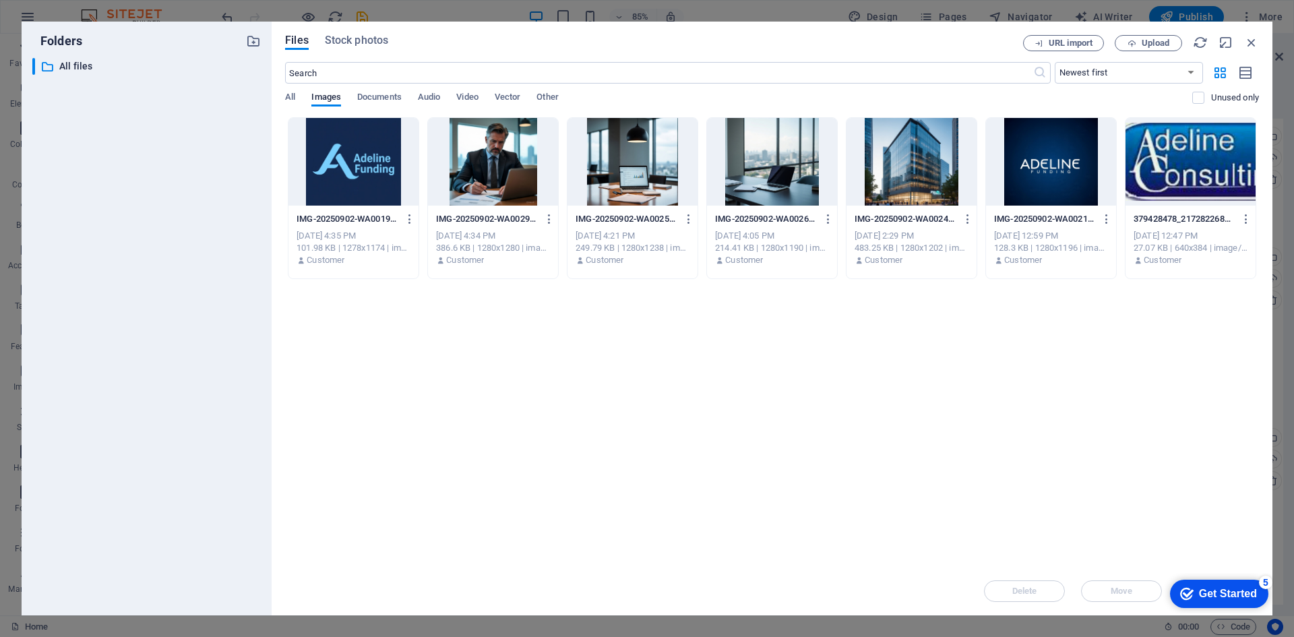
click at [362, 174] on div at bounding box center [353, 162] width 130 height 88
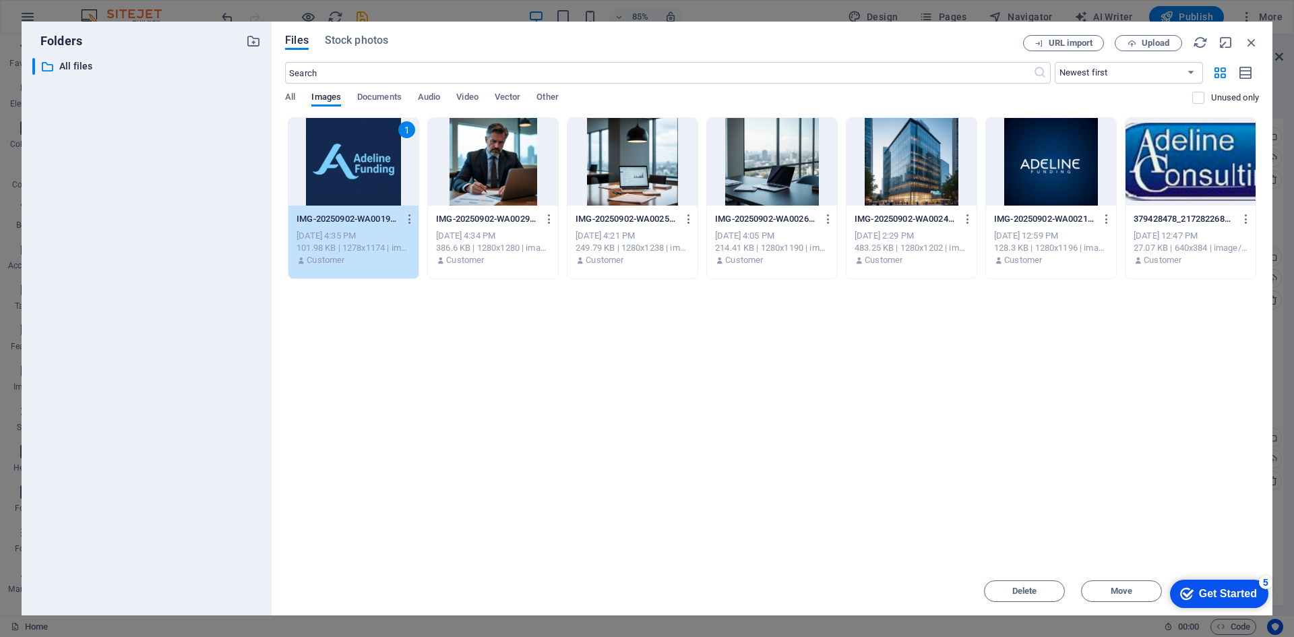
click at [362, 174] on div "1" at bounding box center [353, 162] width 130 height 88
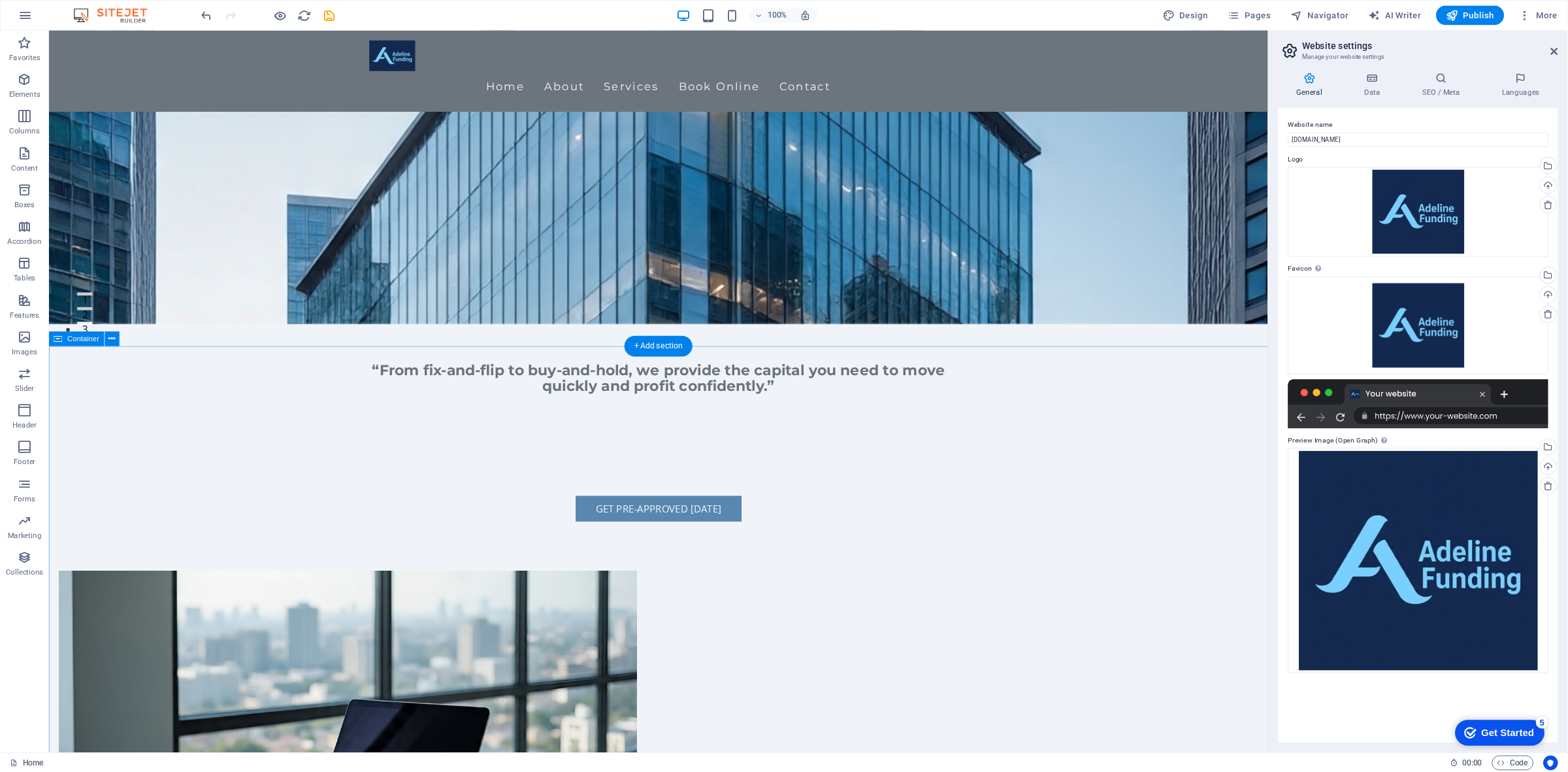
scroll to position [458, 0]
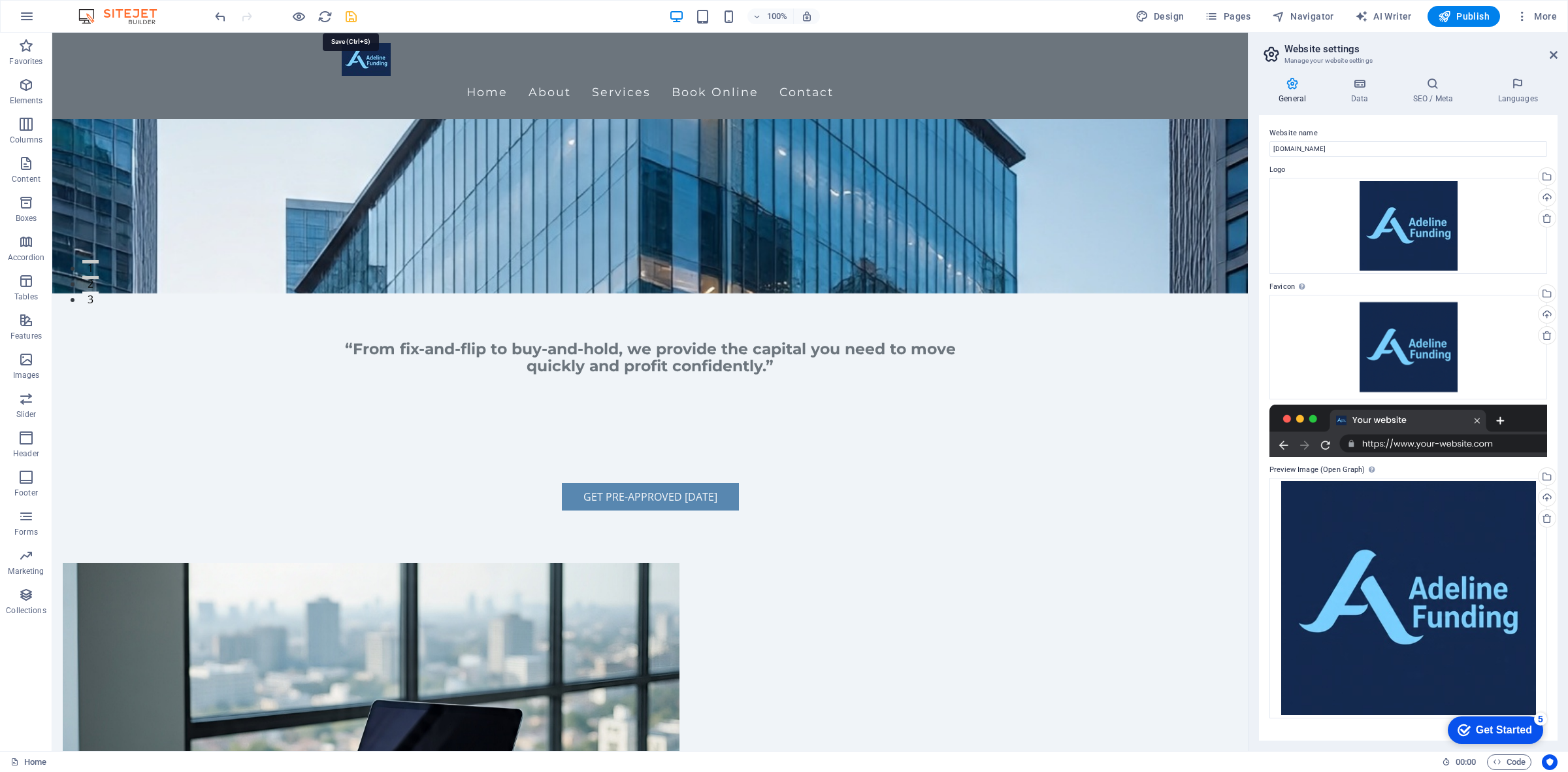
click at [352, 14] on icon "save" at bounding box center [350, 16] width 15 height 15
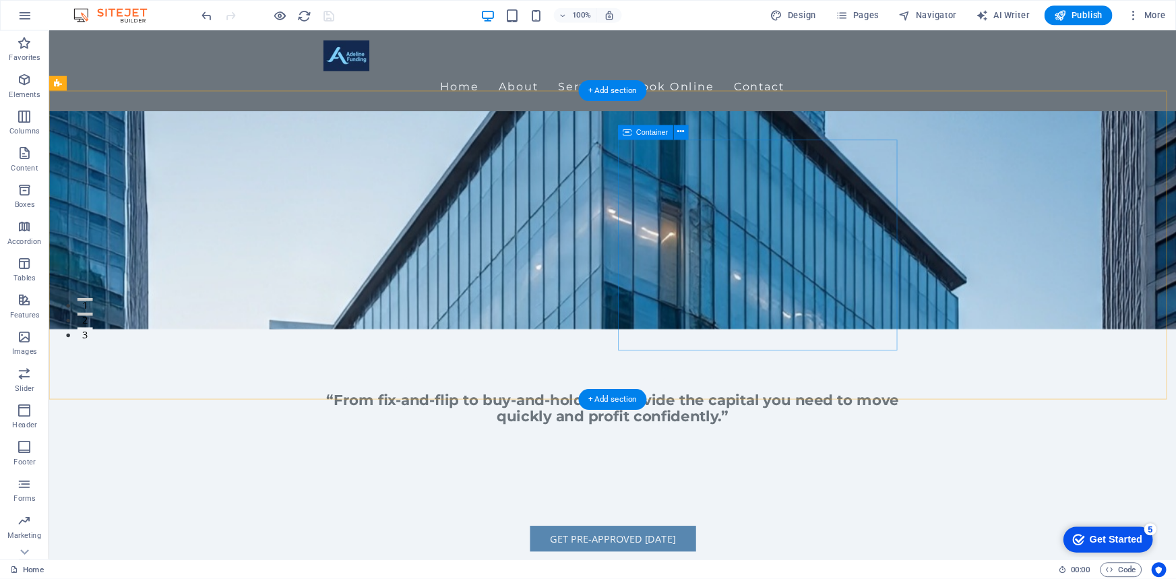
scroll to position [253, 0]
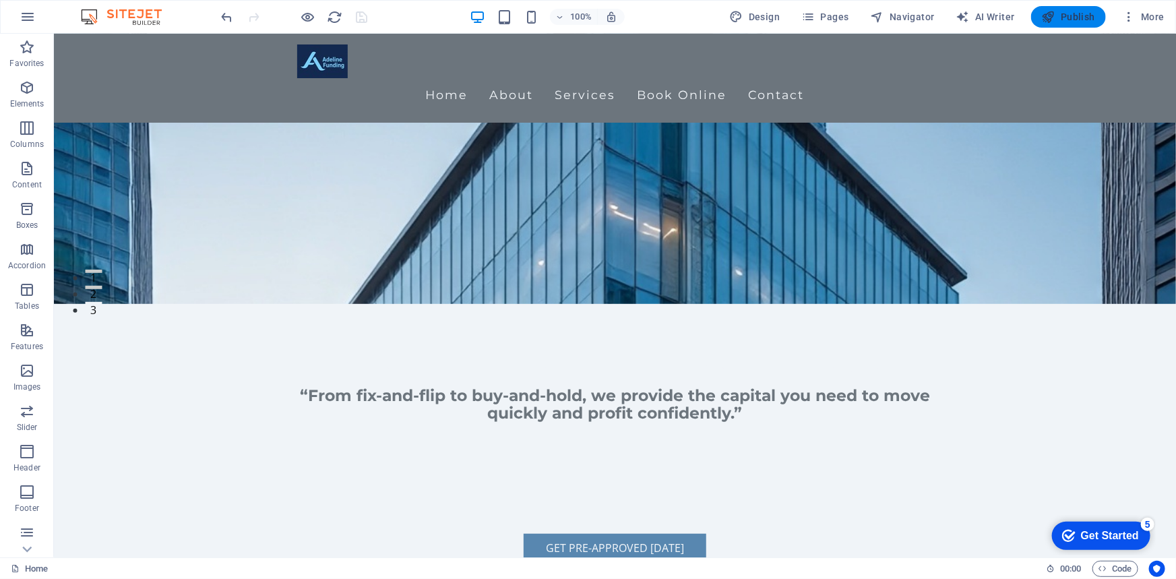
click at [1082, 11] on span "Publish" at bounding box center [1068, 16] width 53 height 13
click at [1072, 15] on span "Publish" at bounding box center [1068, 16] width 53 height 13
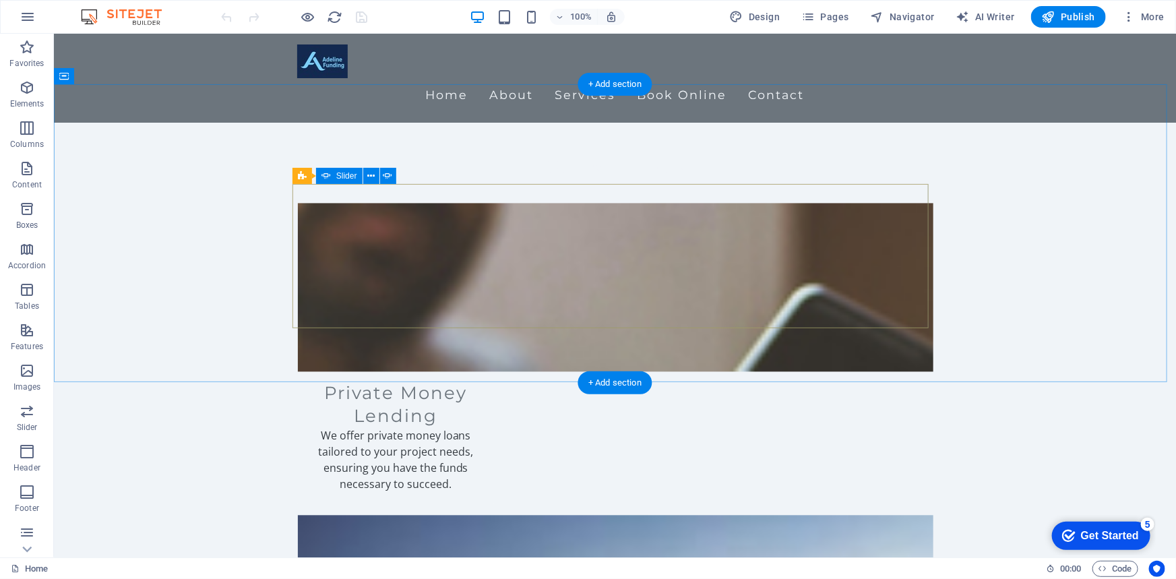
scroll to position [1348, 0]
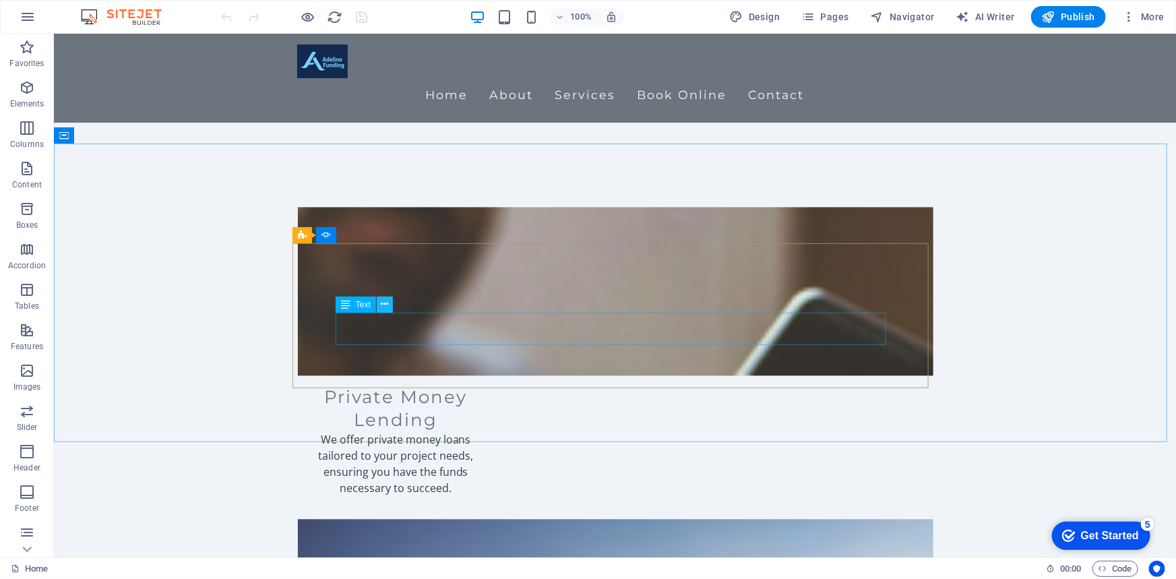
click at [385, 309] on icon at bounding box center [384, 304] width 7 height 14
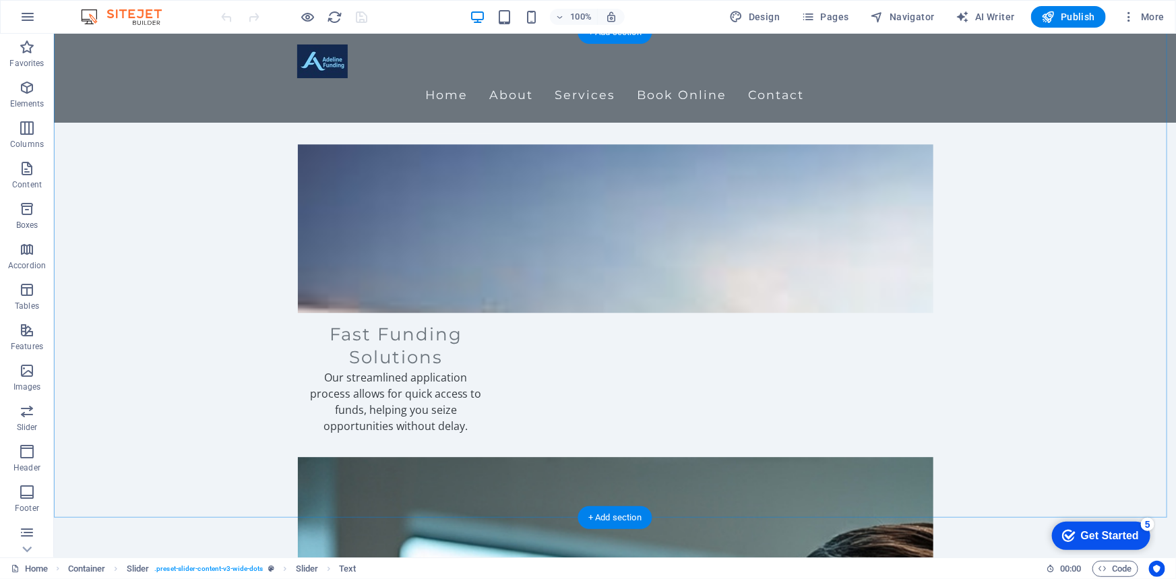
scroll to position [1715, 0]
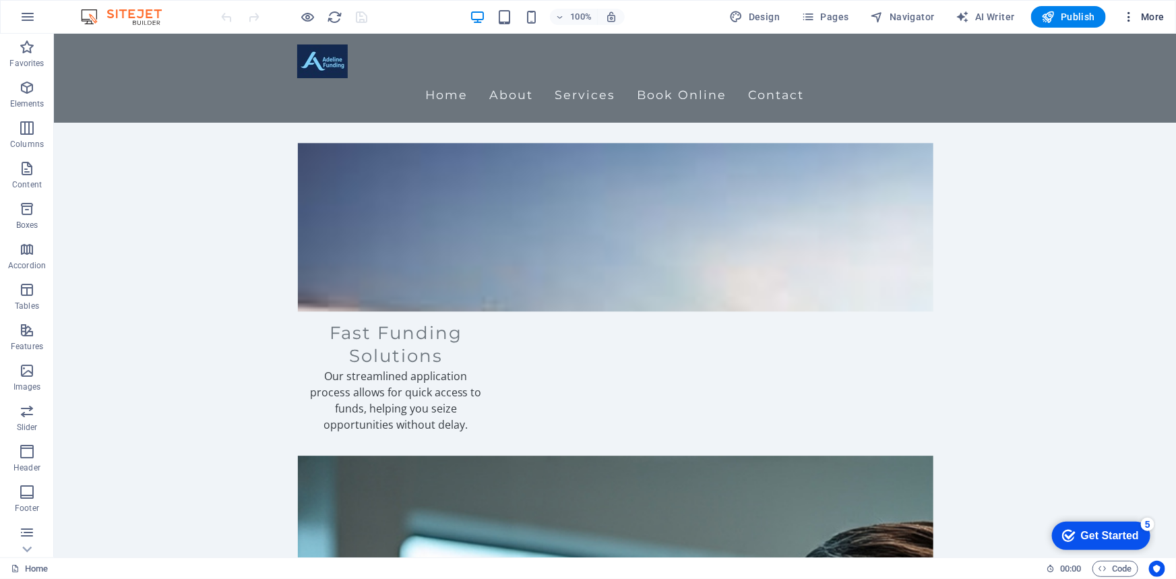
click at [1160, 13] on span "More" at bounding box center [1143, 16] width 42 height 13
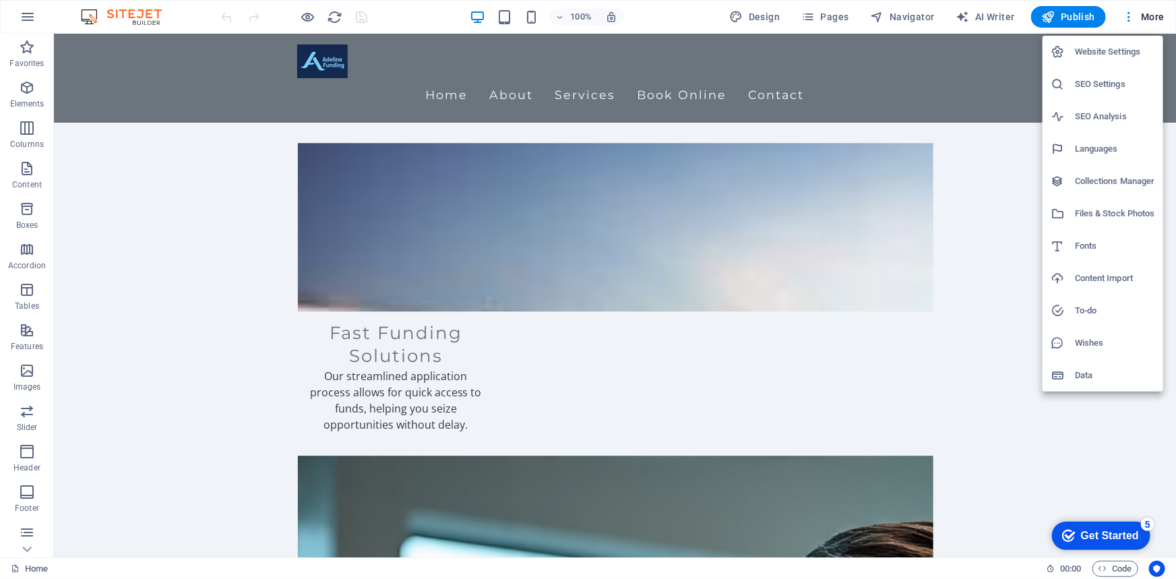
click at [1129, 50] on h6 "Website Settings" at bounding box center [1115, 52] width 80 height 16
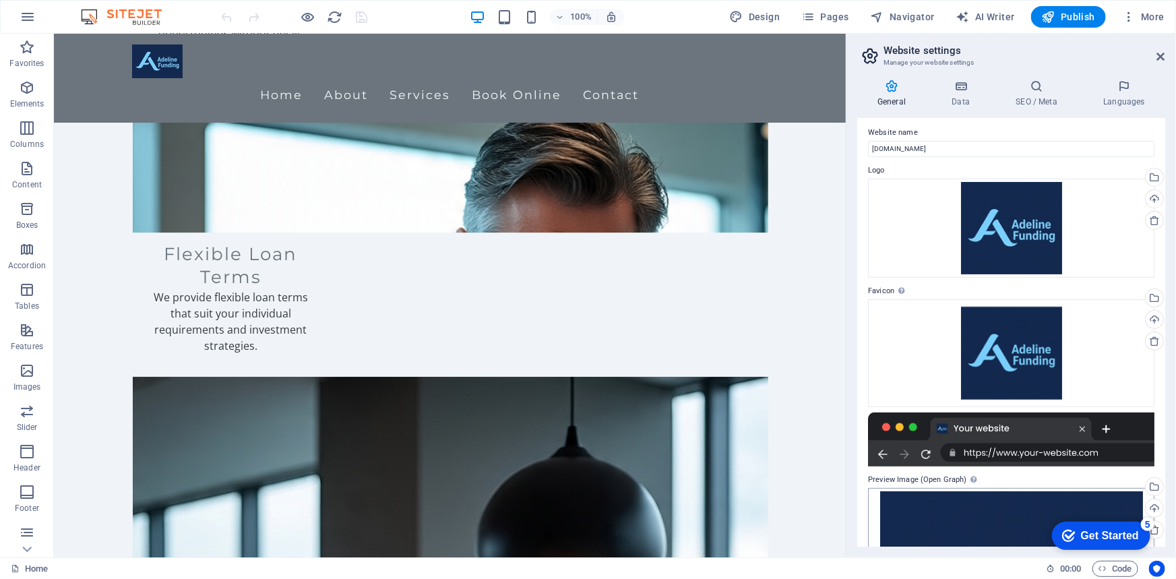
scroll to position [0, 0]
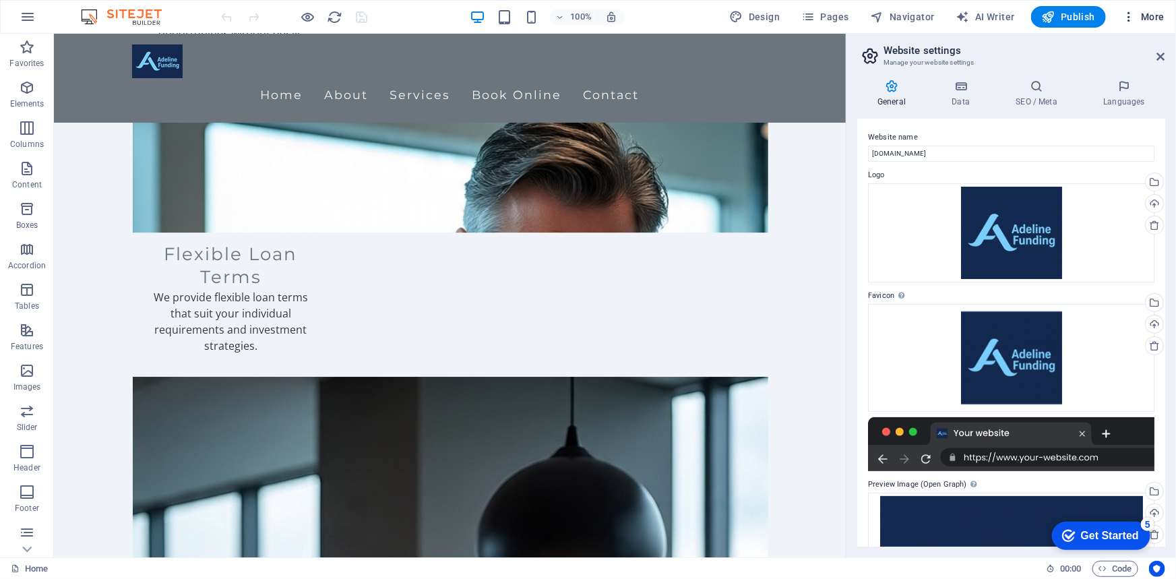
click at [1142, 13] on span "More" at bounding box center [1143, 16] width 42 height 13
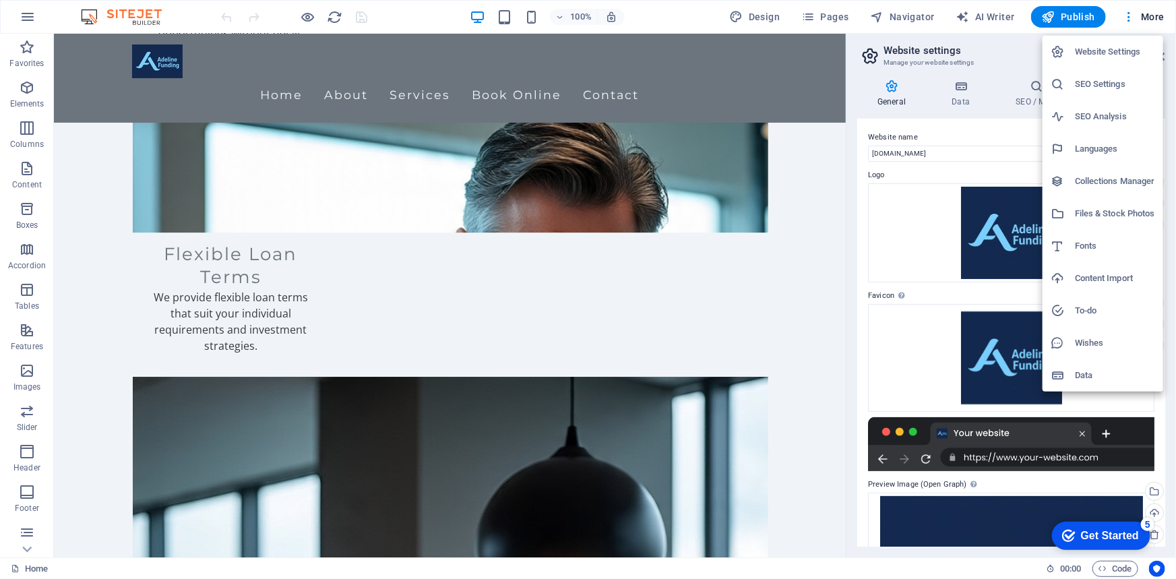
click at [890, 343] on div at bounding box center [588, 289] width 1176 height 579
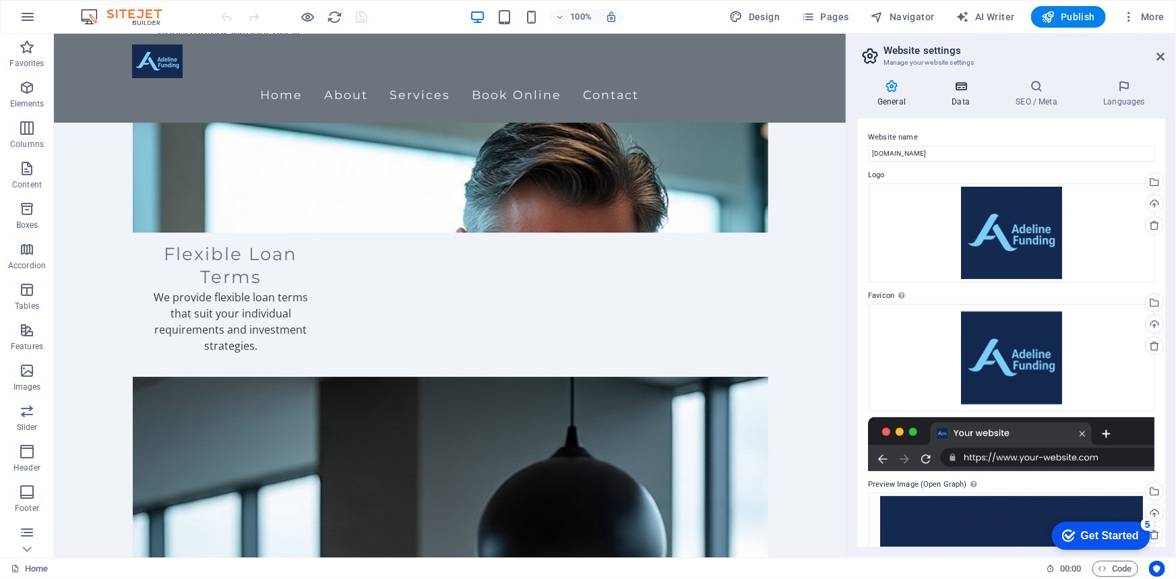
click at [962, 98] on h4 "Data" at bounding box center [963, 94] width 64 height 28
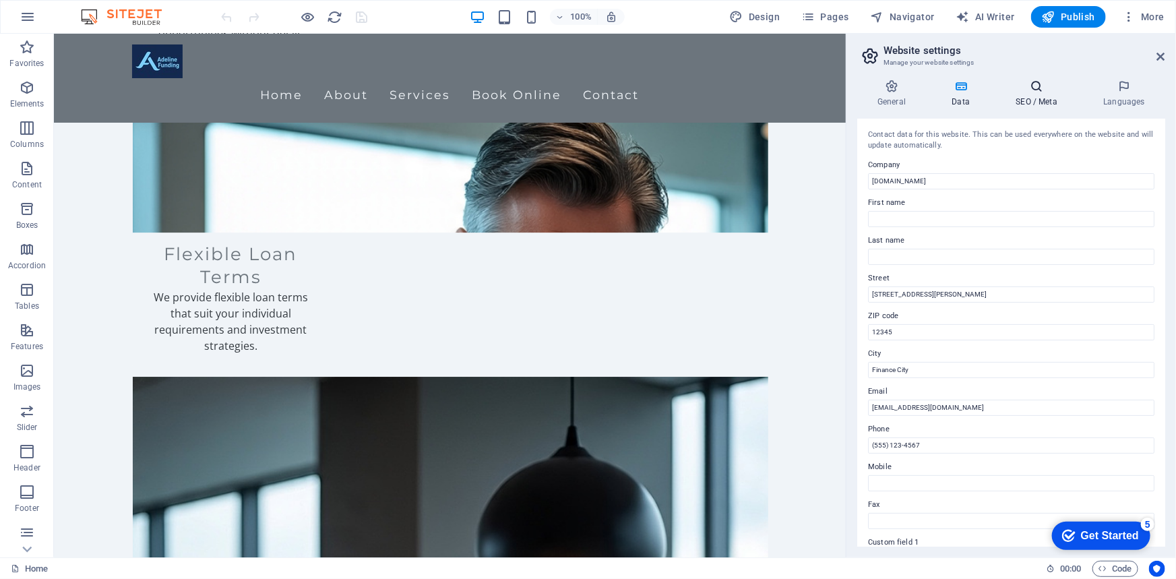
click at [1046, 87] on icon at bounding box center [1036, 86] width 82 height 13
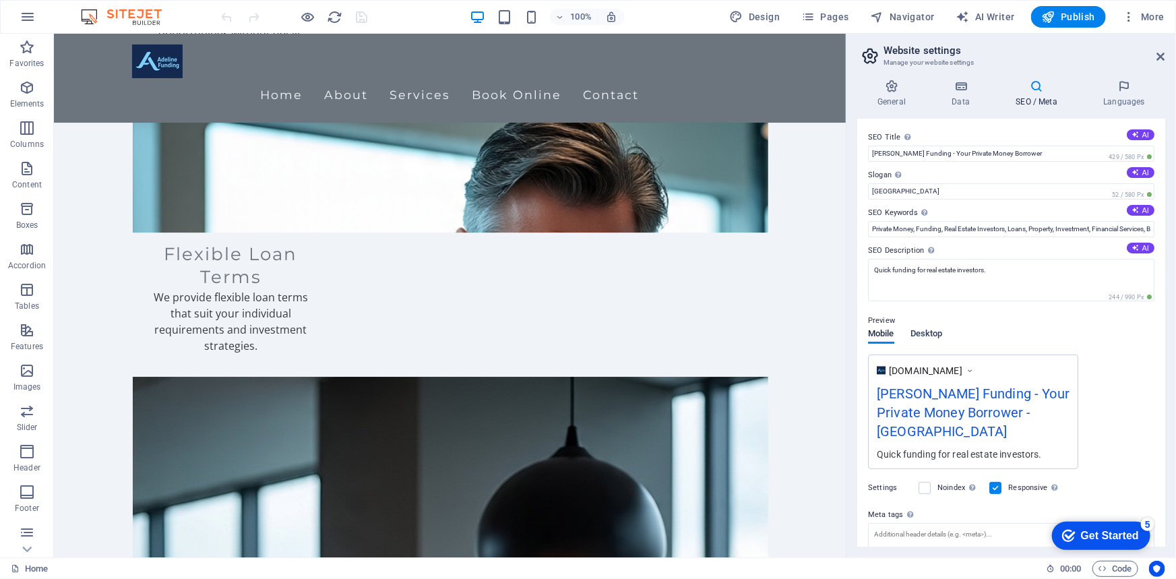
click at [928, 330] on span "Desktop" at bounding box center [926, 334] width 32 height 19
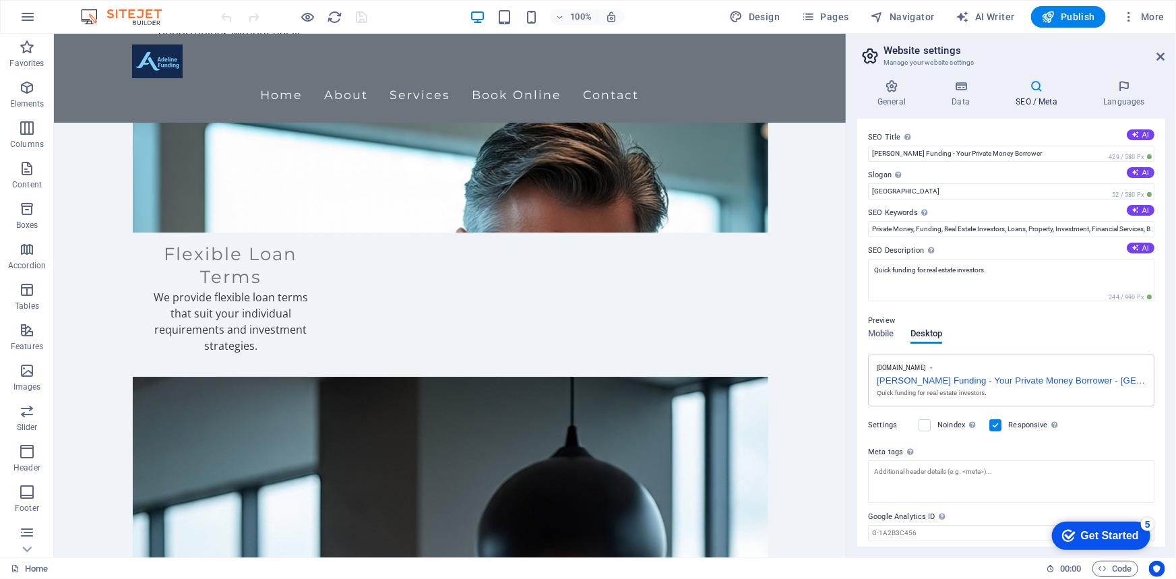
click at [993, 384] on div "Adeline Funding - Your Private Money Borrower - Berlin" at bounding box center [1011, 379] width 269 height 14
click at [931, 379] on div "Adeline Funding - Your Private Money Borrower - Berlin" at bounding box center [1011, 379] width 269 height 14
drag, startPoint x: 1030, startPoint y: 154, endPoint x: 925, endPoint y: 154, distance: 104.5
click at [925, 154] on input "Adeline Funding - Your Private Money Borrower" at bounding box center [1011, 154] width 286 height 16
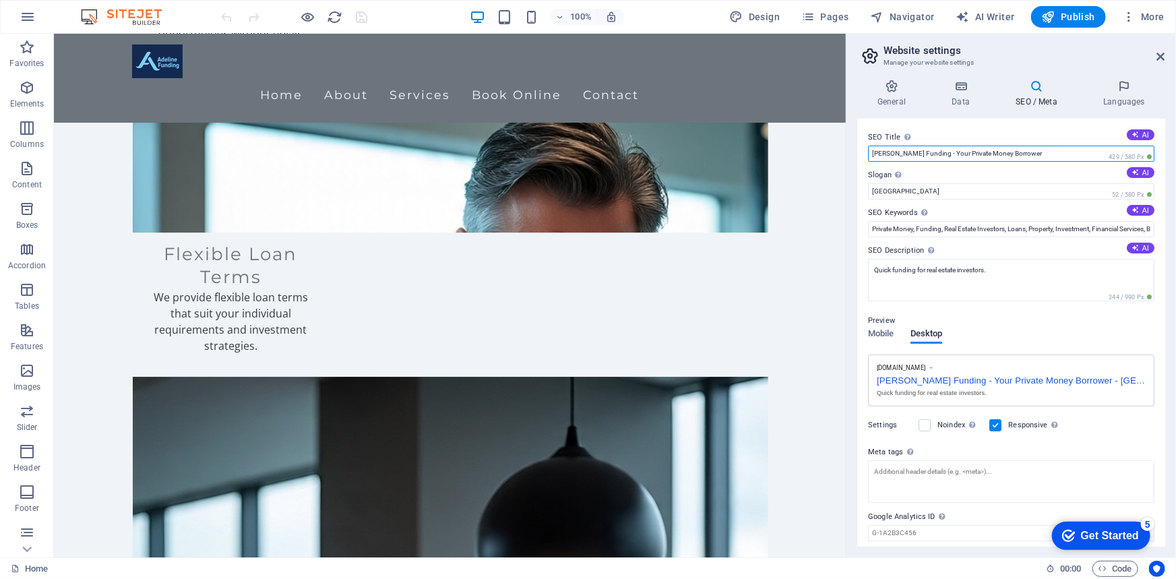
paste input "“Fast Funding. Bigger Deals.”"
type input "Adeline Funding - “Fast Funding. Bigger Deals.”"
drag, startPoint x: 902, startPoint y: 192, endPoint x: 850, endPoint y: 179, distance: 53.6
click at [851, 179] on div "General Data SEO / Meta Languages Website name adelinefunding.com Logo Drag fil…" at bounding box center [1011, 313] width 330 height 489
paste input "“Fast Funding. Bigger Deals.”"
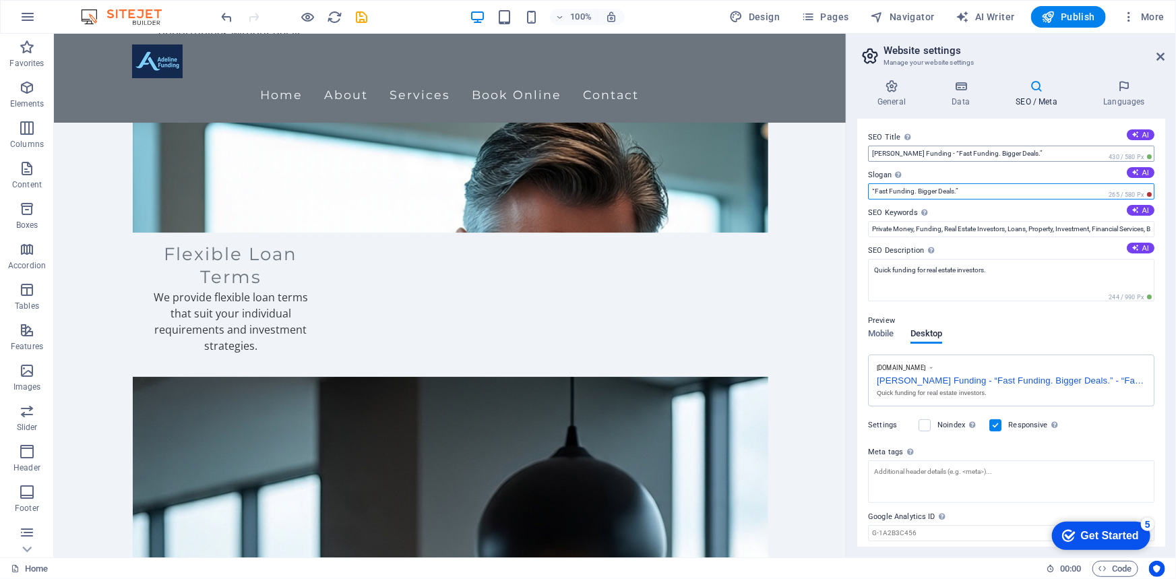
type input "“Fast Funding. Bigger Deals.”"
drag, startPoint x: 1018, startPoint y: 150, endPoint x: 926, endPoint y: 148, distance: 91.7
click at [926, 148] on input "Adeline Funding - “Fast Funding. Bigger Deals.”" at bounding box center [1011, 154] width 286 height 16
click at [1140, 133] on button "AI" at bounding box center [1141, 134] width 28 height 11
type input "Quick Funds for Real Estate"
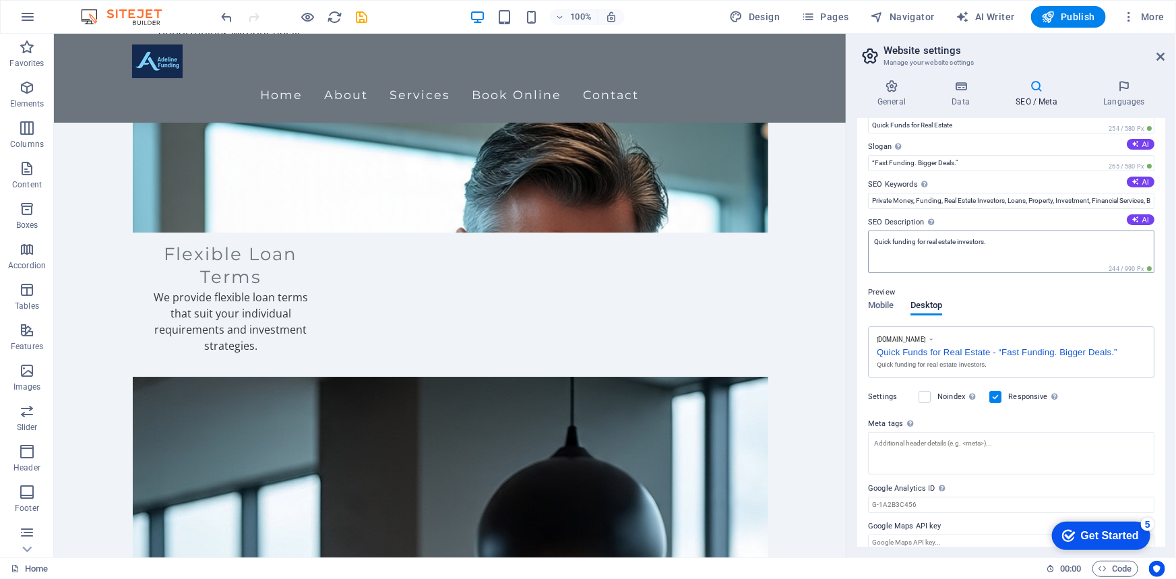
scroll to position [42, 0]
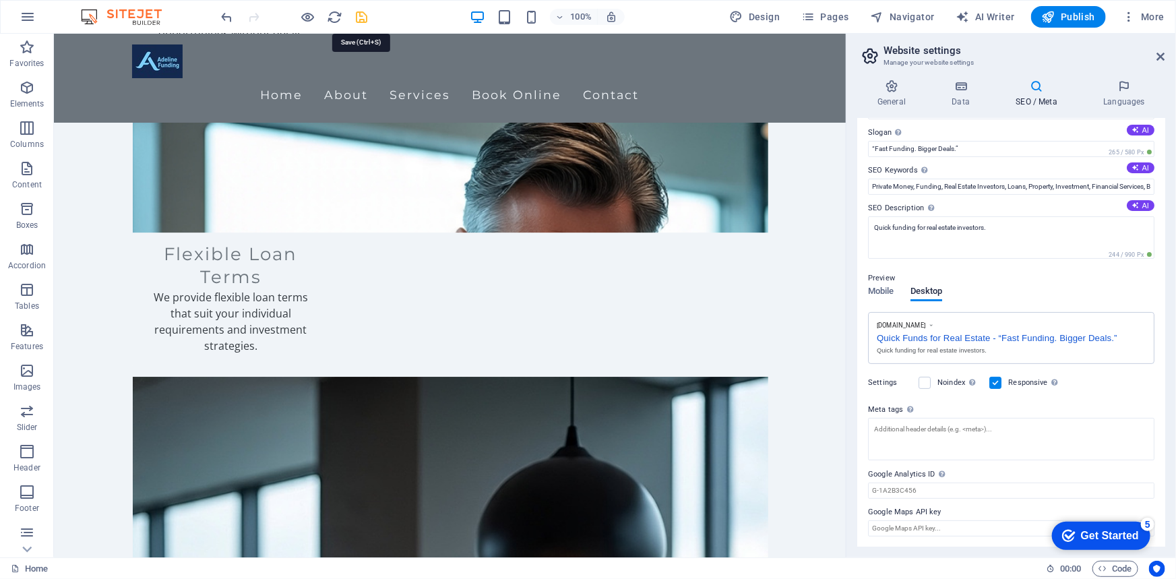
click at [356, 20] on icon "save" at bounding box center [361, 16] width 15 height 15
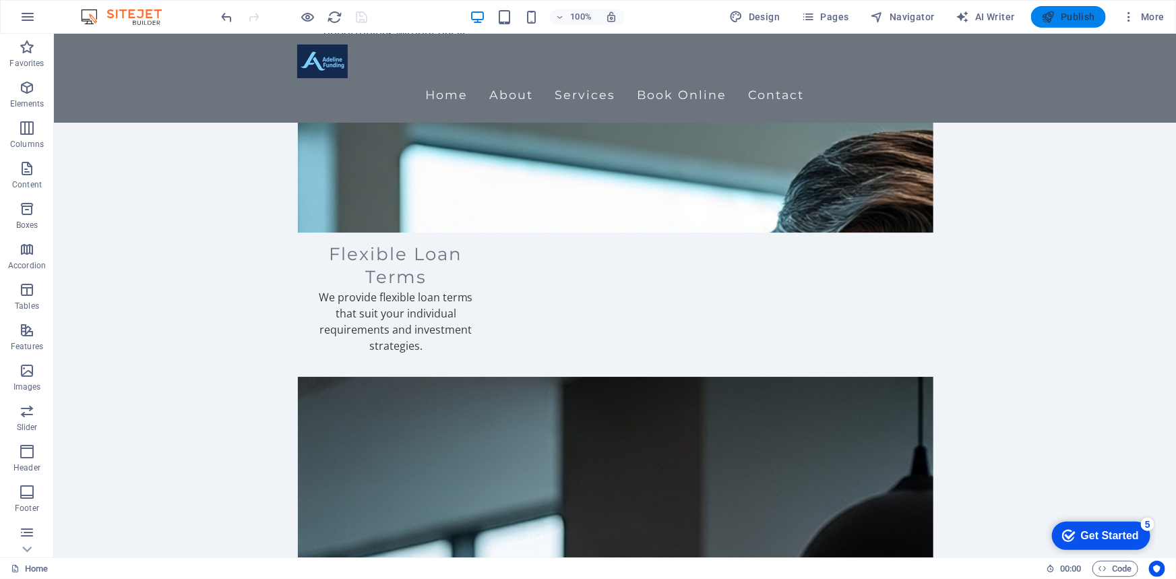
click at [1059, 13] on span "Publish" at bounding box center [1068, 16] width 53 height 13
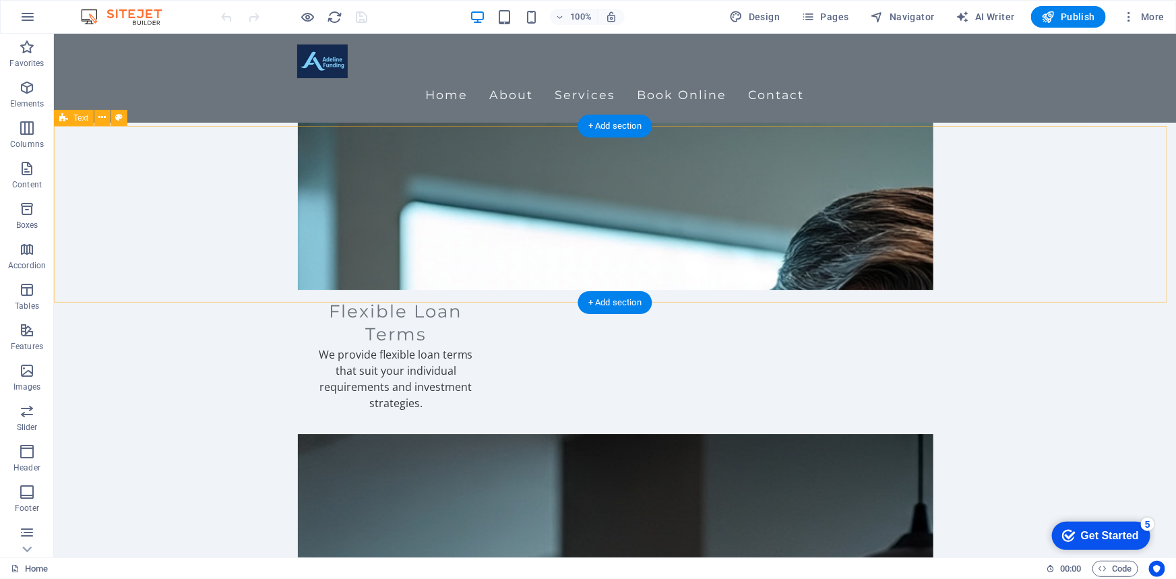
scroll to position [2107, 0]
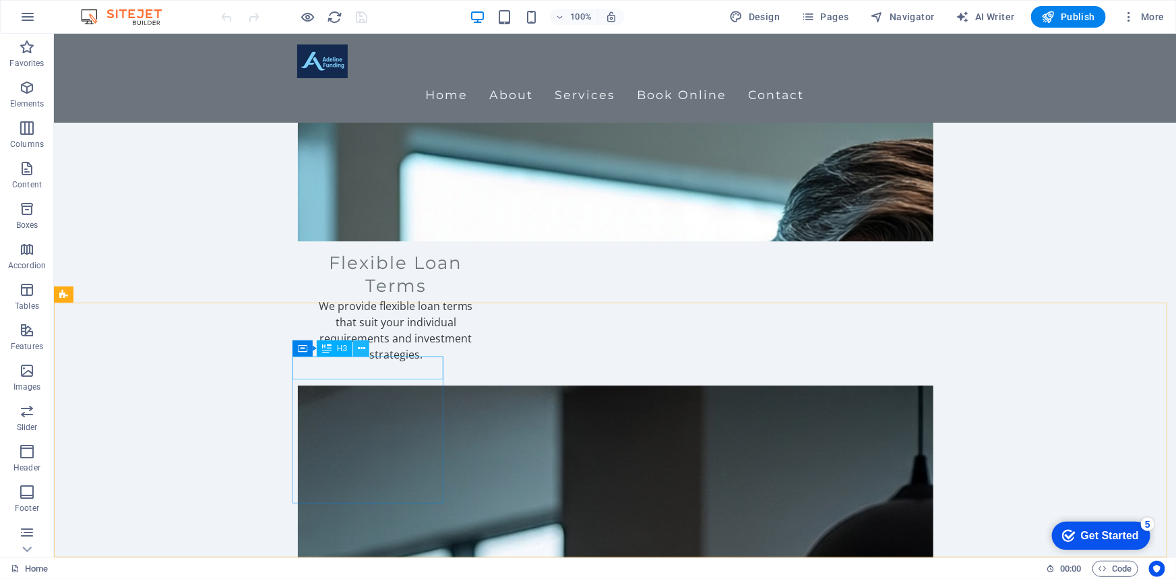
click at [358, 350] on icon at bounding box center [361, 349] width 7 height 14
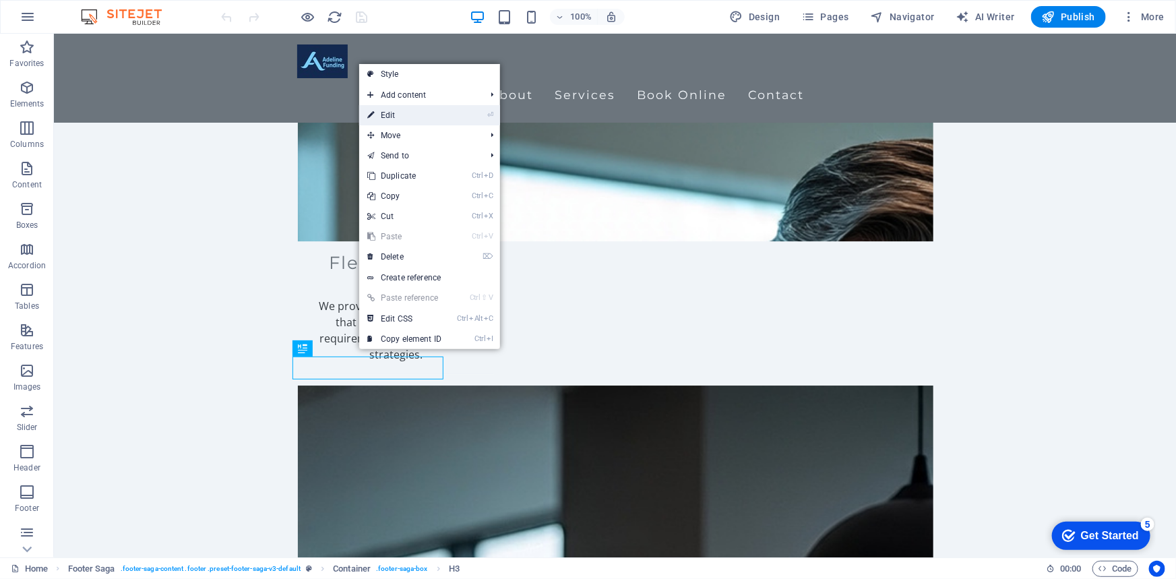
click at [426, 110] on link "⏎ Edit" at bounding box center [404, 115] width 90 height 20
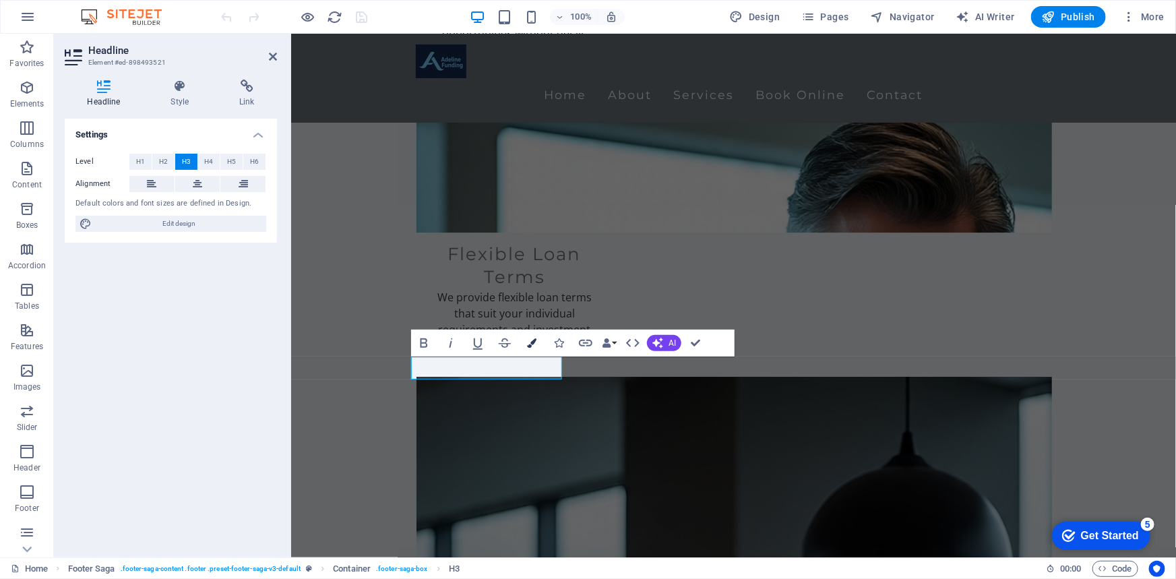
click at [528, 344] on icon "button" at bounding box center [531, 342] width 9 height 9
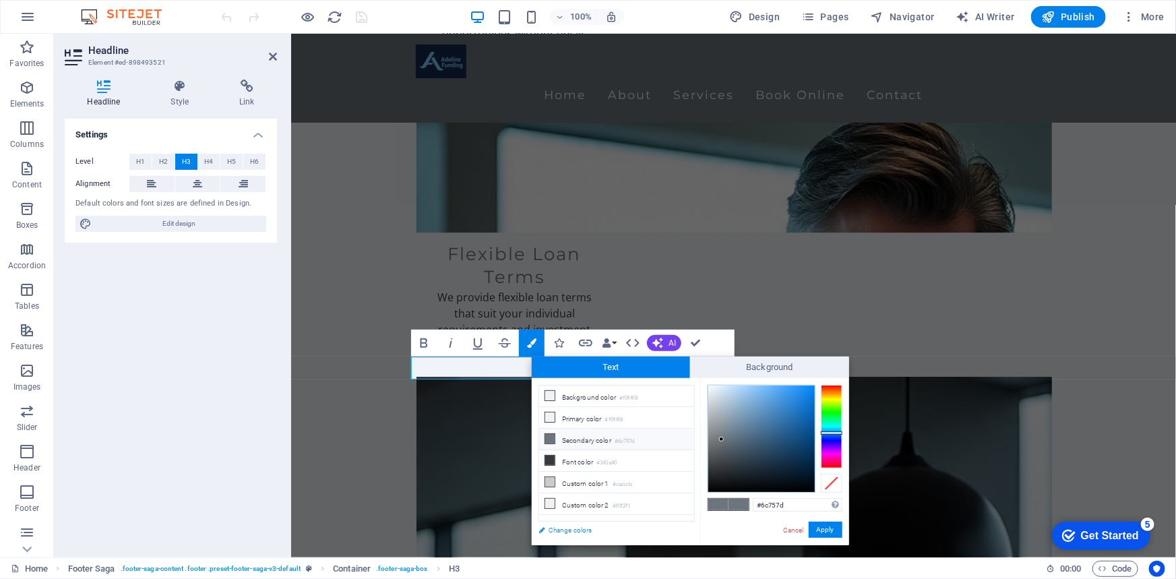
click at [585, 528] on link "Change colors" at bounding box center [610, 530] width 156 height 17
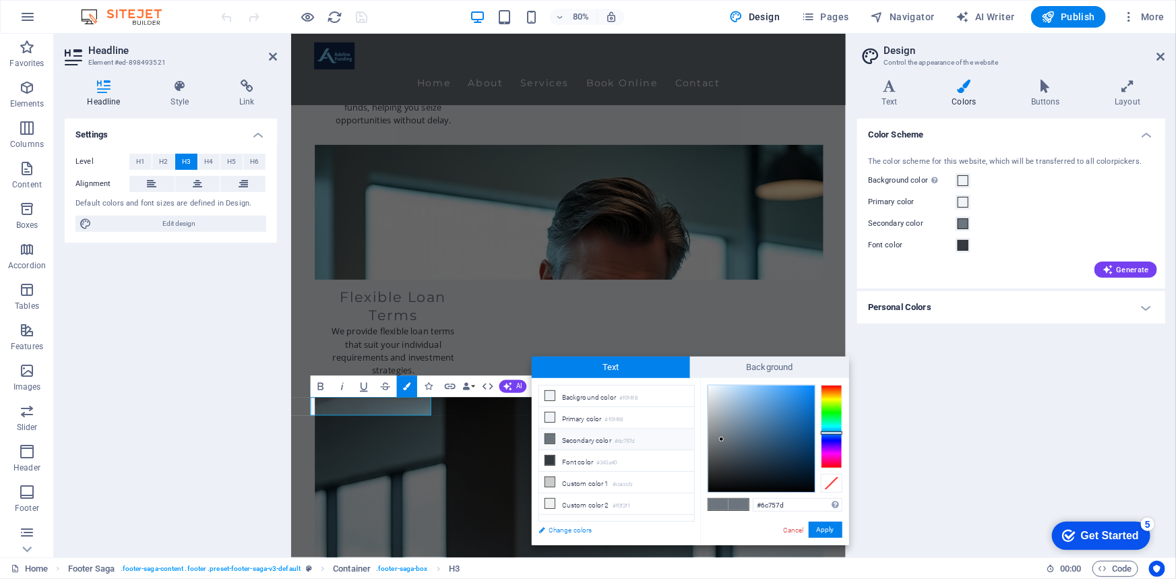
scroll to position [2014, 0]
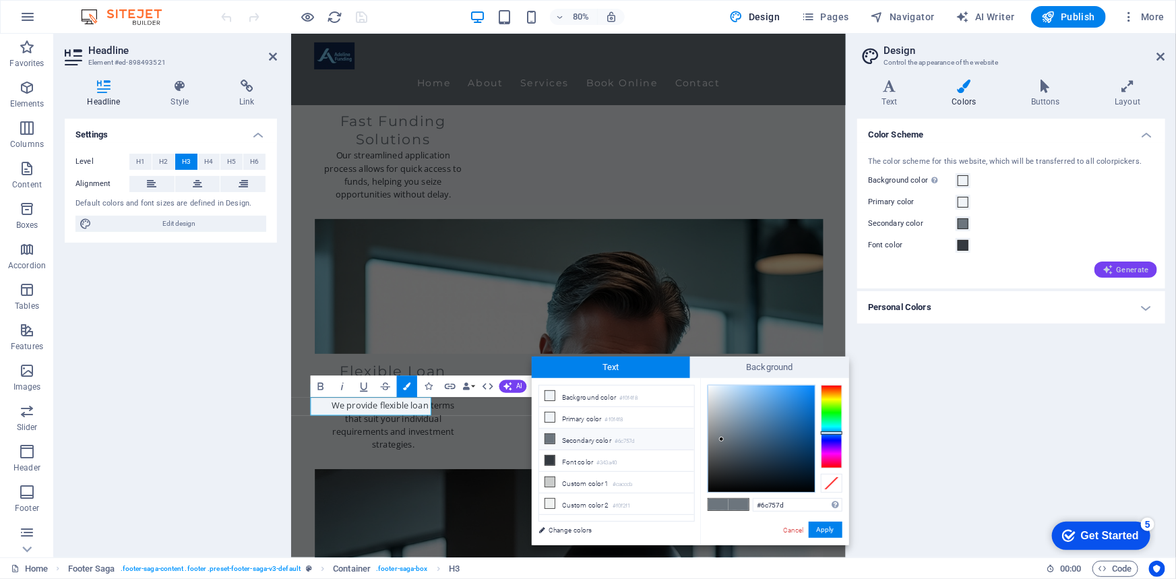
click at [1113, 270] on icon "button" at bounding box center [1107, 269] width 11 height 11
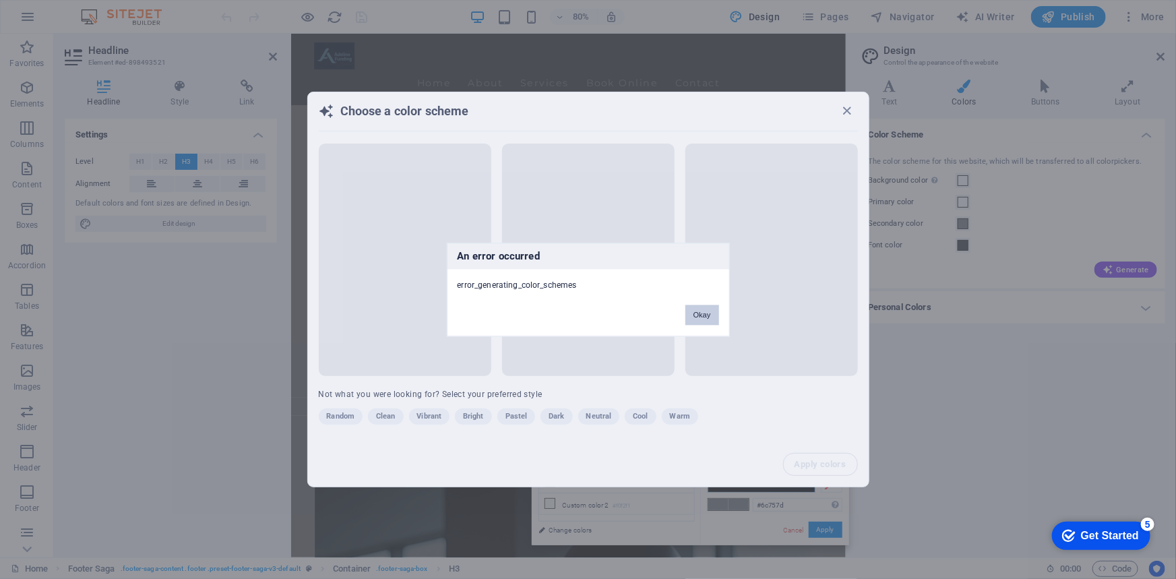
click at [708, 313] on button "Okay" at bounding box center [702, 315] width 34 height 20
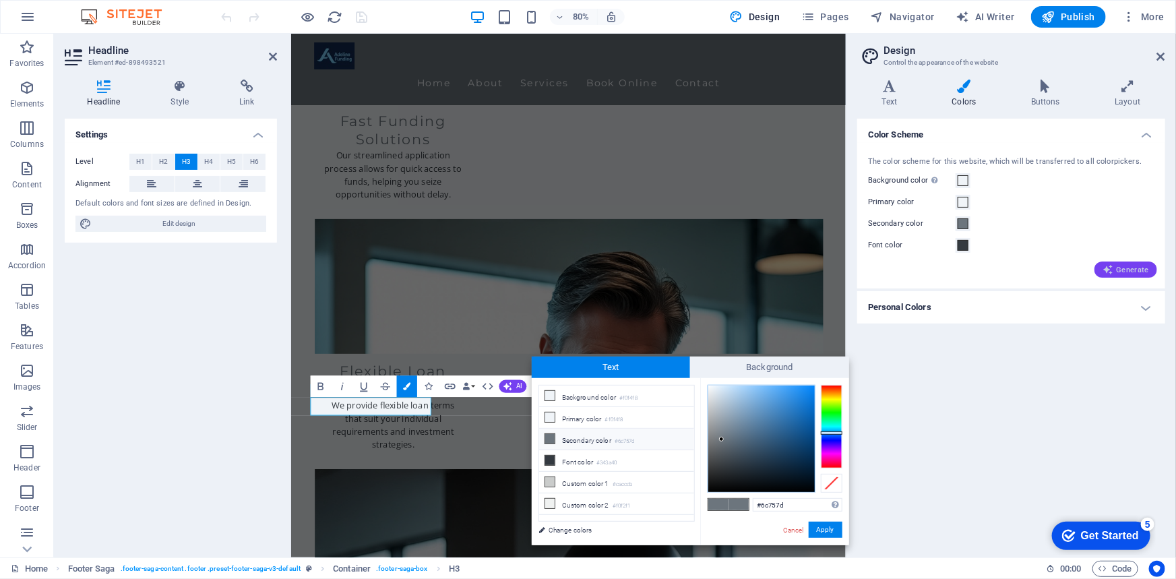
click at [1126, 274] on span "Generate" at bounding box center [1125, 269] width 46 height 11
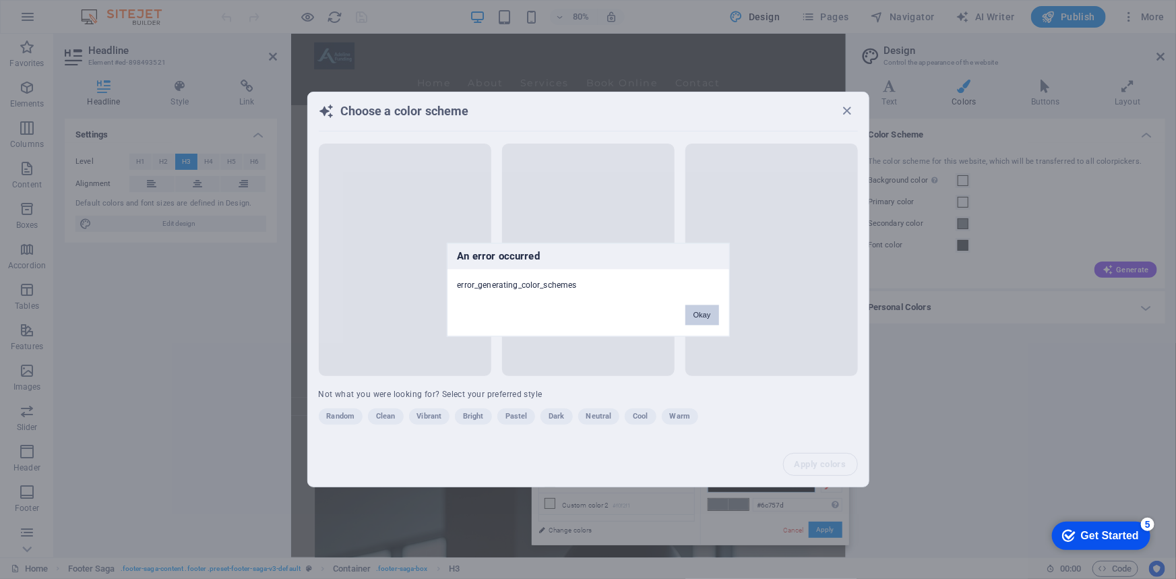
click at [704, 316] on button "Okay" at bounding box center [702, 315] width 34 height 20
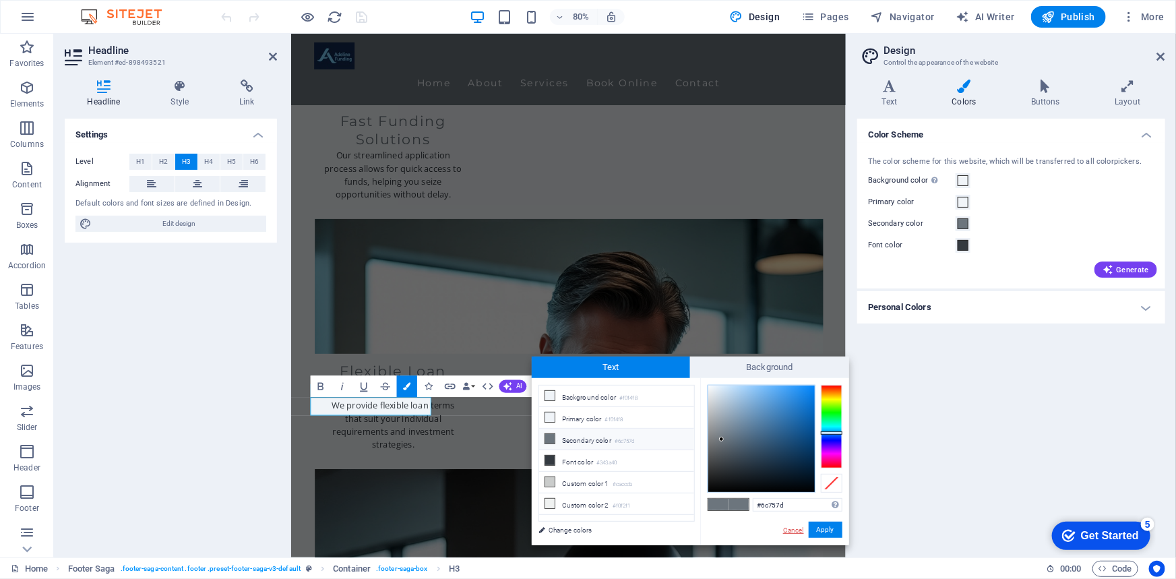
drag, startPoint x: 794, startPoint y: 530, endPoint x: 623, endPoint y: 615, distance: 190.8
click at [794, 530] on link "Cancel" at bounding box center [794, 530] width 24 height 10
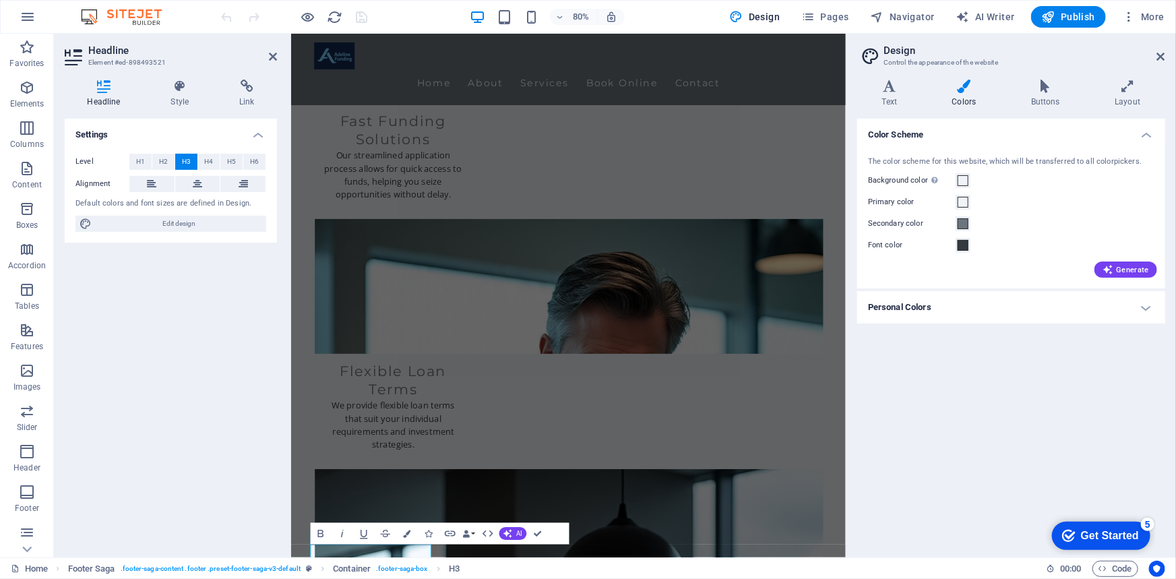
scroll to position [1830, 0]
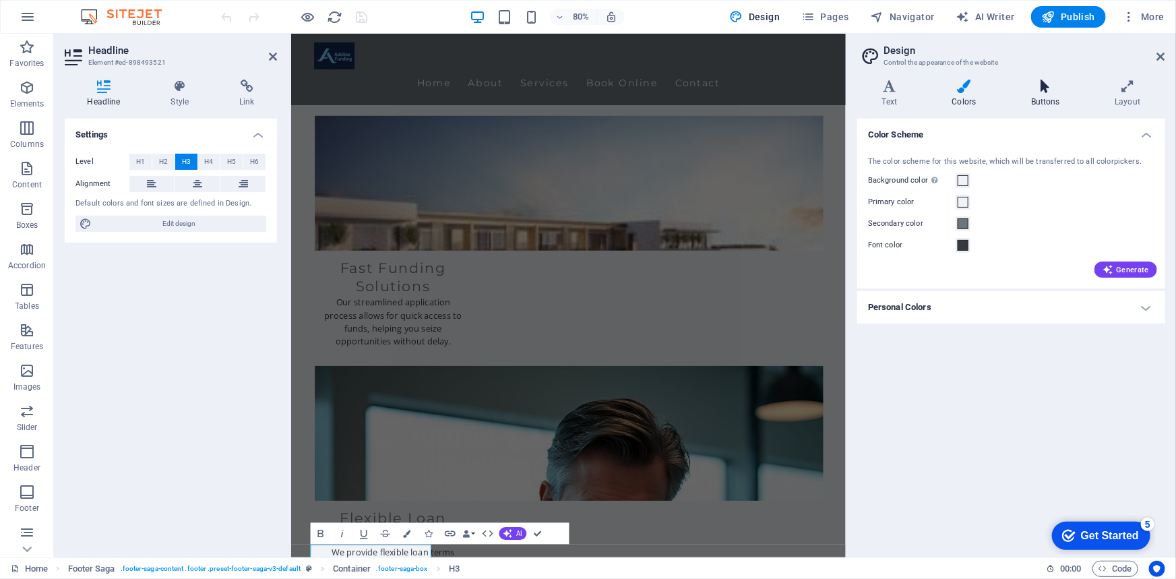
click at [1053, 96] on h4 "Buttons" at bounding box center [1048, 94] width 84 height 28
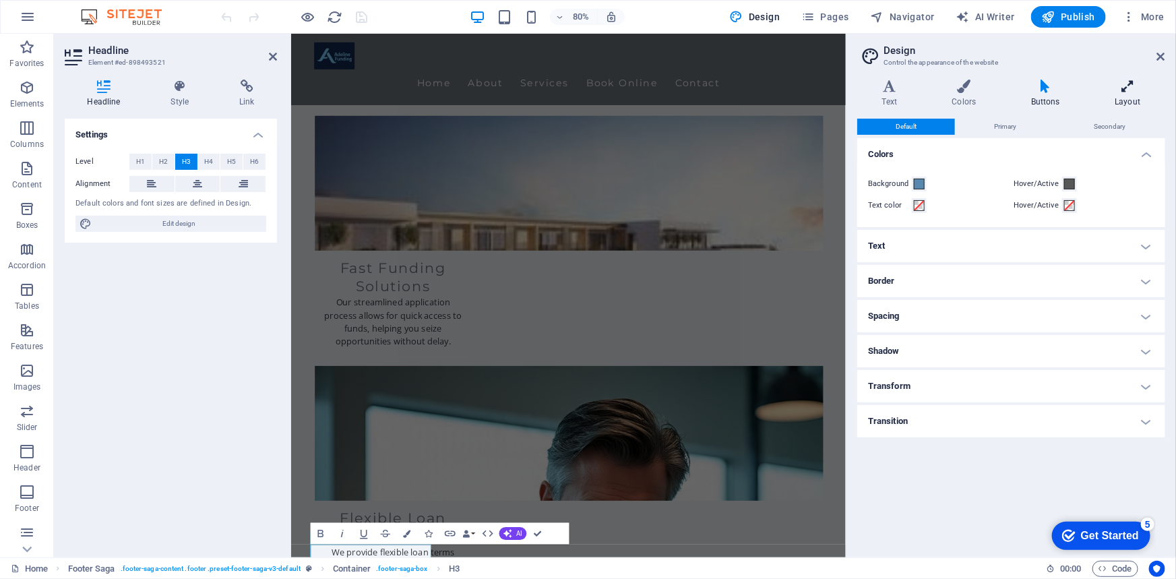
click at [1135, 96] on h4 "Layout" at bounding box center [1127, 94] width 75 height 28
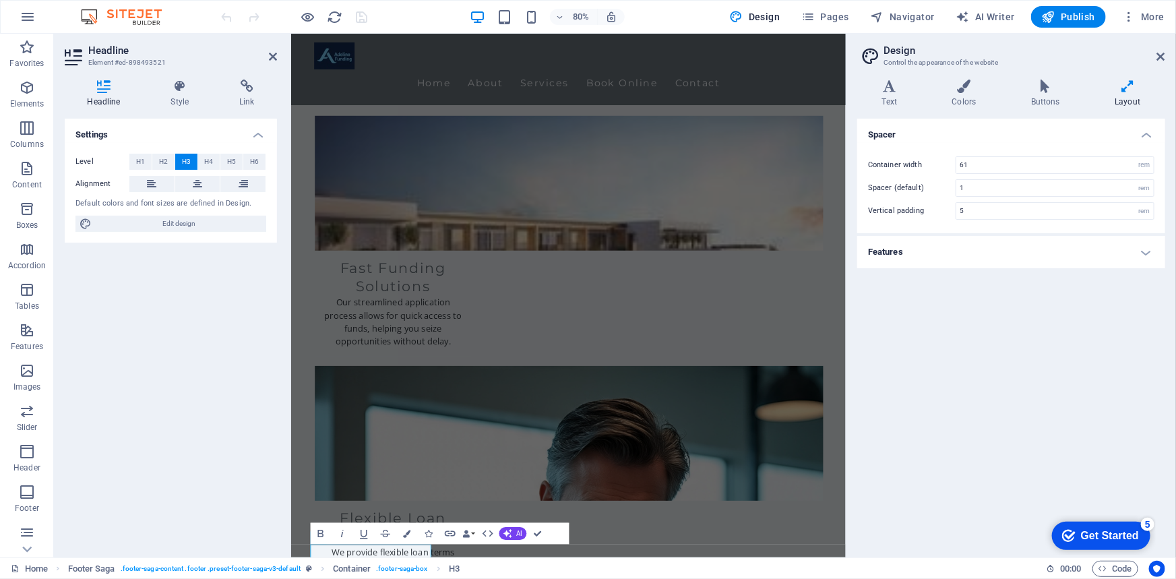
click at [871, 383] on div "Spacer Container width 61 rem px Spacer (default) 1 rem Vertical padding 5 rem …" at bounding box center [1011, 333] width 308 height 428
click at [80, 334] on div "Settings Level H1 H2 H3 H4 H5 H6 Alignment Default colors and font sizes are de…" at bounding box center [171, 333] width 212 height 428
click at [270, 56] on icon at bounding box center [273, 56] width 8 height 11
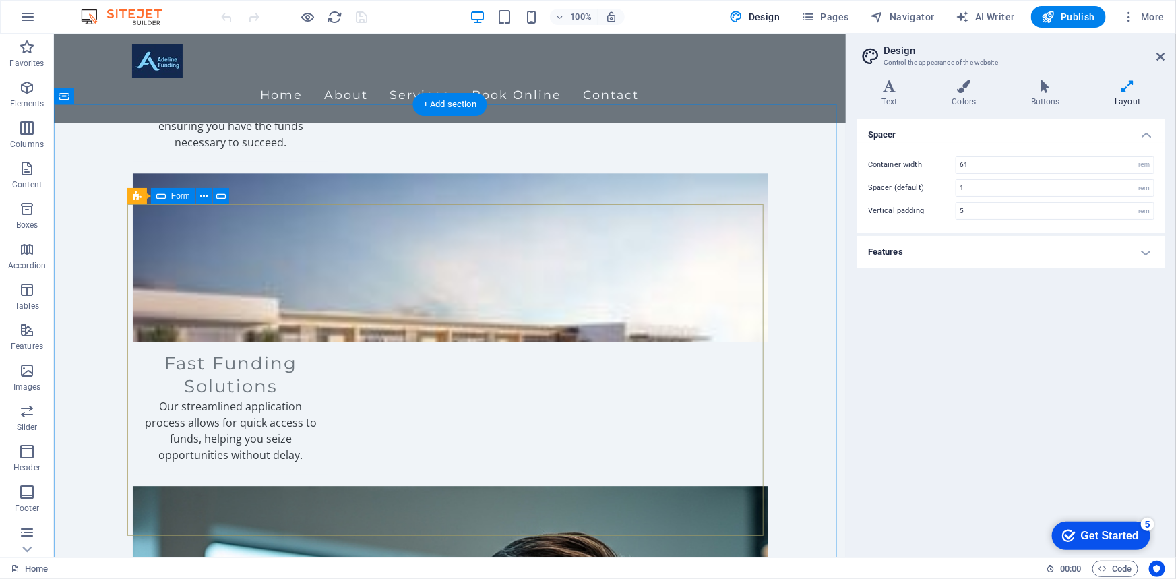
scroll to position [1760, 0]
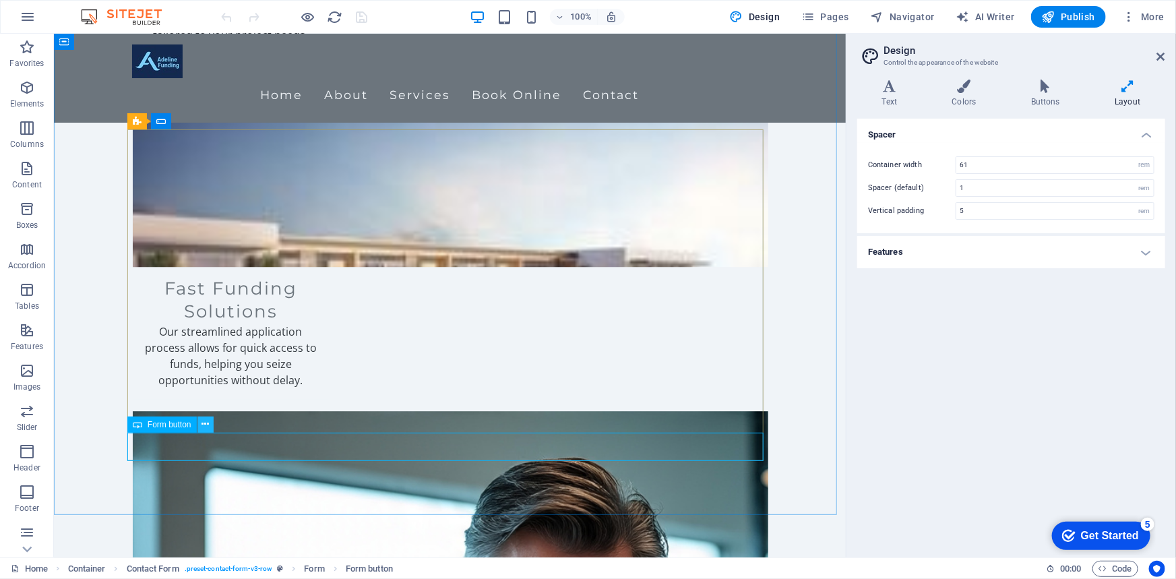
click at [203, 426] on icon at bounding box center [204, 424] width 7 height 14
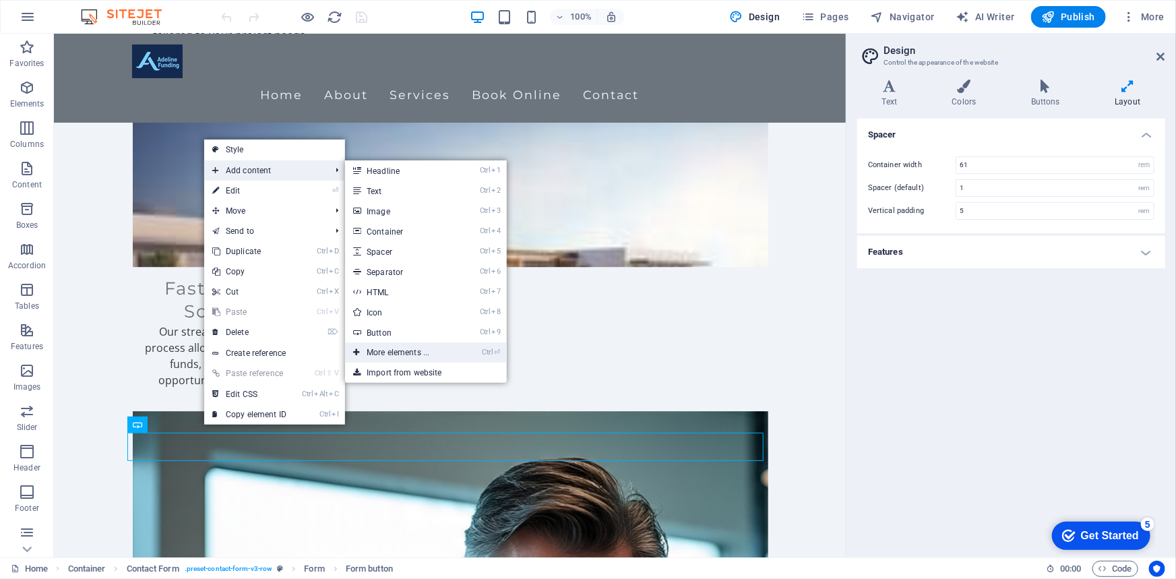
drag, startPoint x: 418, startPoint y: 350, endPoint x: 162, endPoint y: 374, distance: 256.5
click at [418, 350] on link "Ctrl ⏎ More elements ..." at bounding box center [400, 352] width 111 height 20
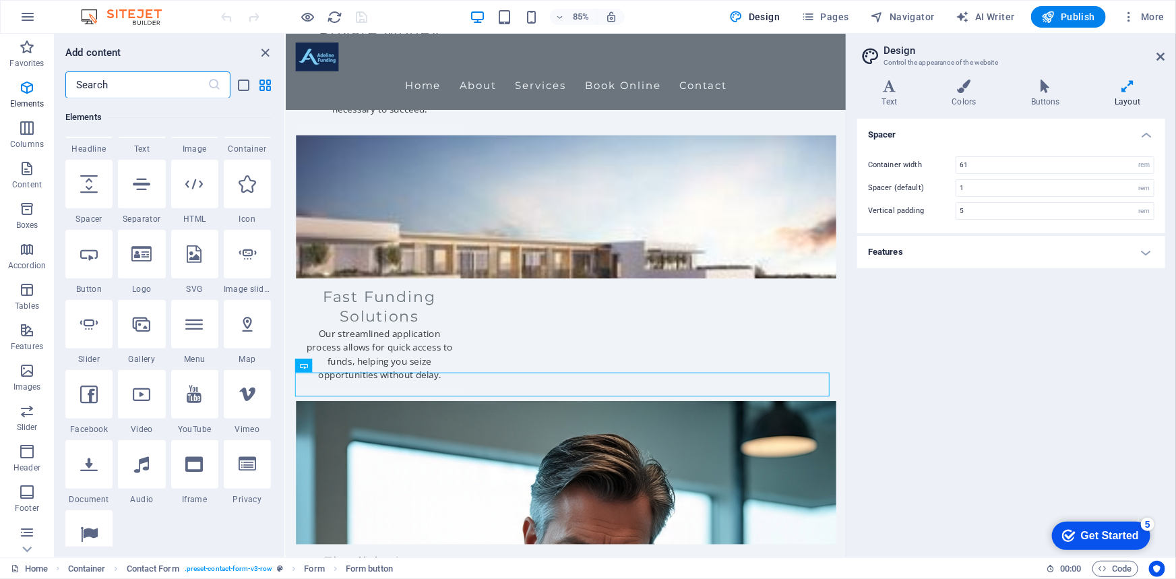
scroll to position [266, 0]
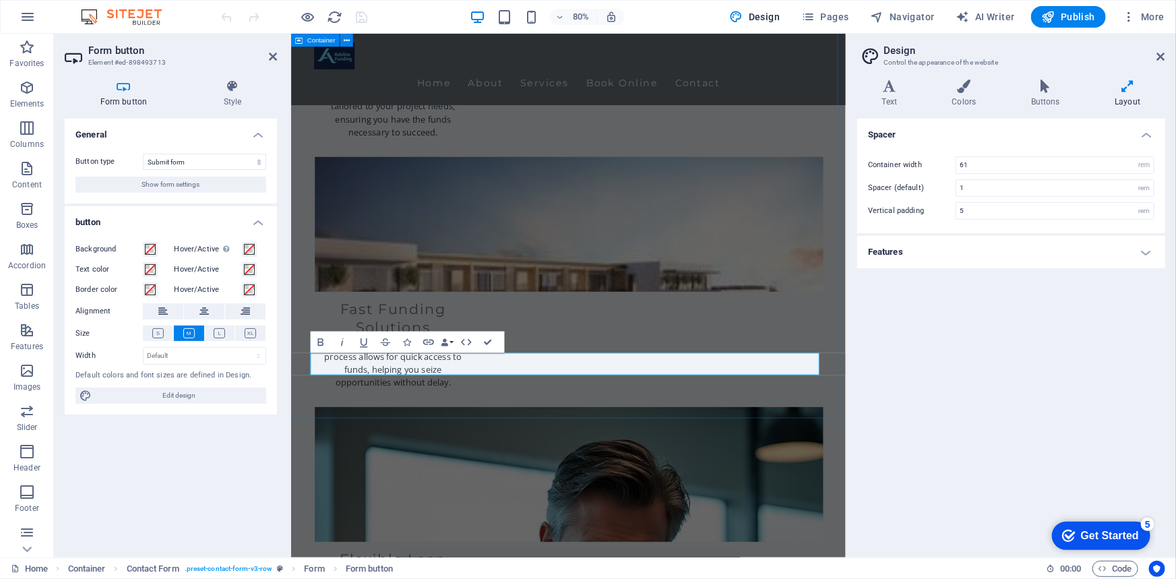
scroll to position [1799, 0]
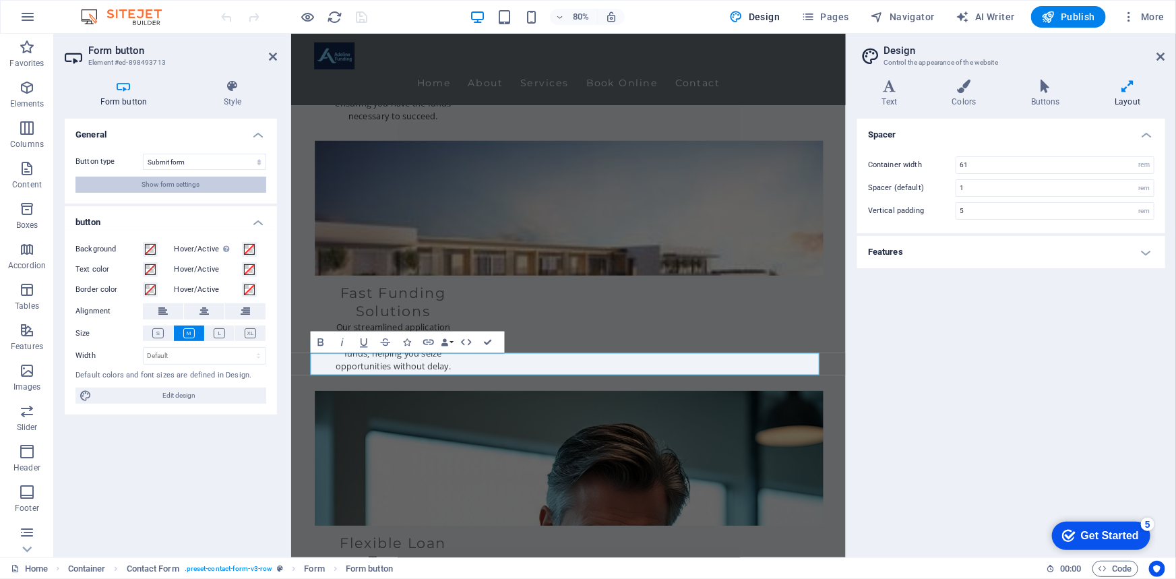
click at [198, 188] on span "Show form settings" at bounding box center [171, 185] width 58 height 16
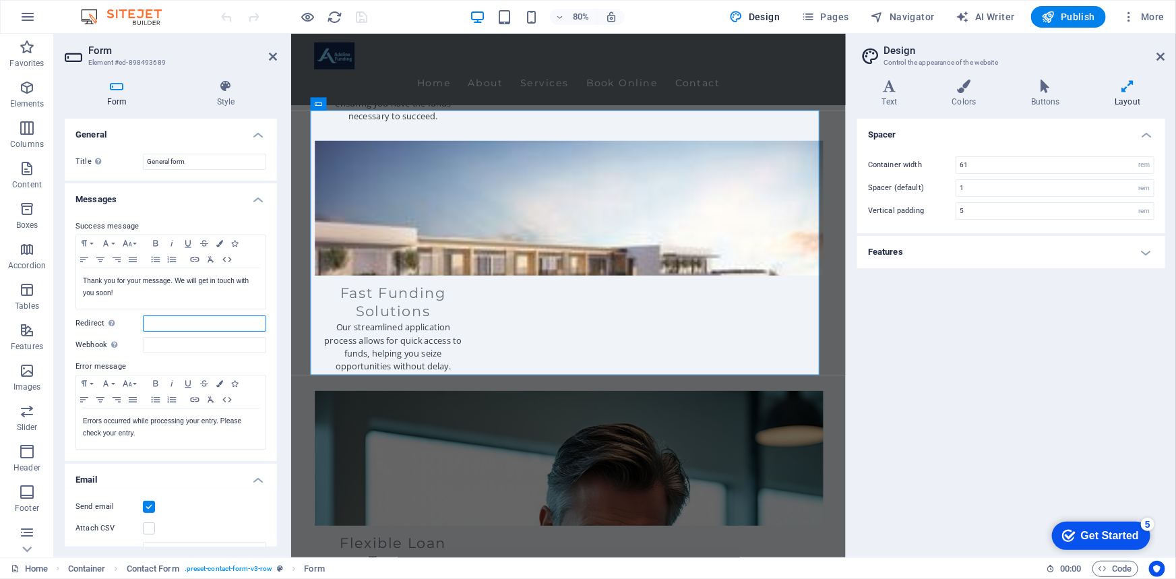
click at [166, 323] on input "Redirect Define a redirect target upon successful form submission; for example,…" at bounding box center [204, 323] width 123 height 16
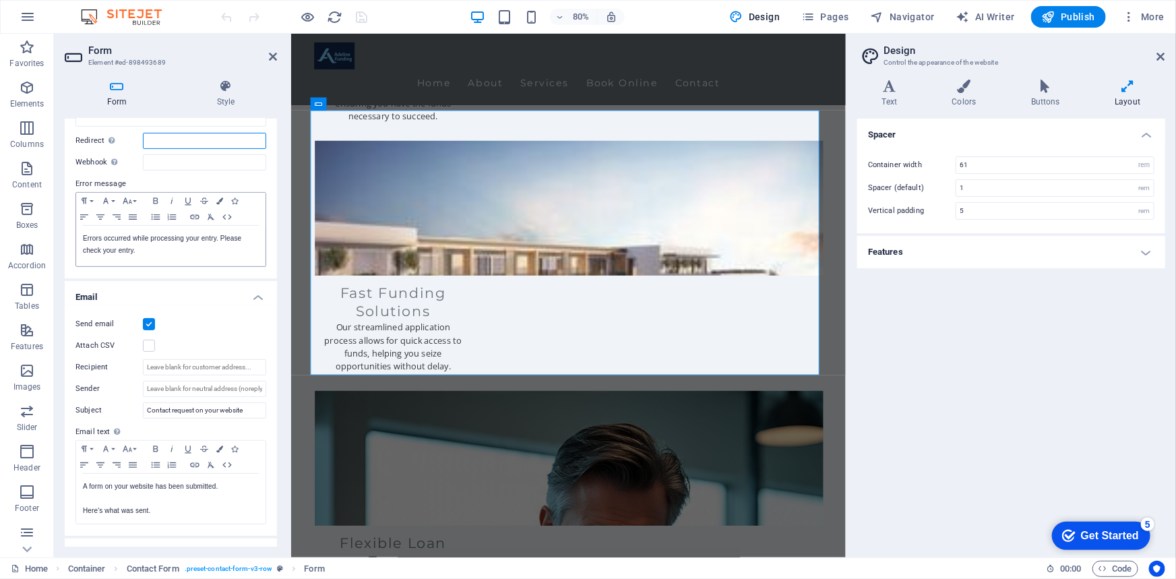
scroll to position [183, 0]
click at [148, 343] on label at bounding box center [149, 345] width 12 height 12
click at [0, 0] on input "Attach CSV" at bounding box center [0, 0] width 0 height 0
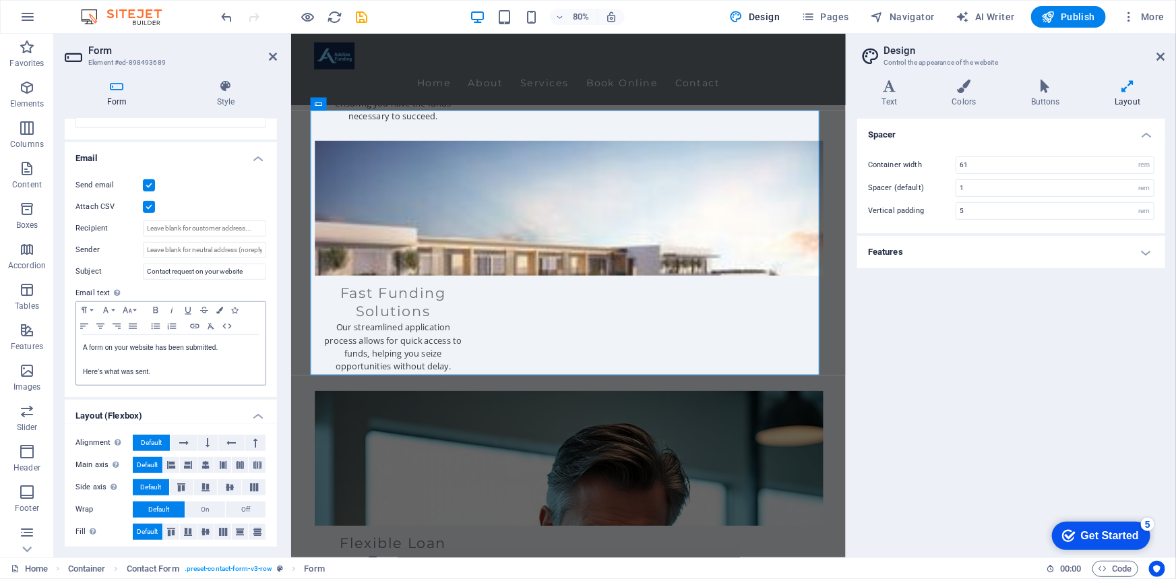
scroll to position [325, 0]
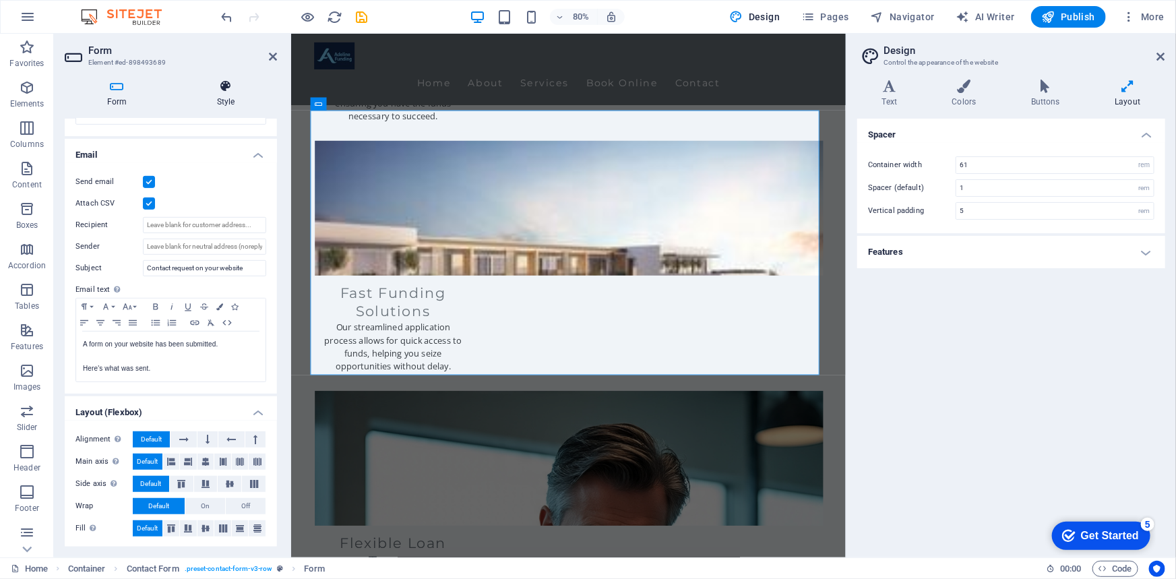
click at [233, 96] on h4 "Style" at bounding box center [226, 94] width 102 height 28
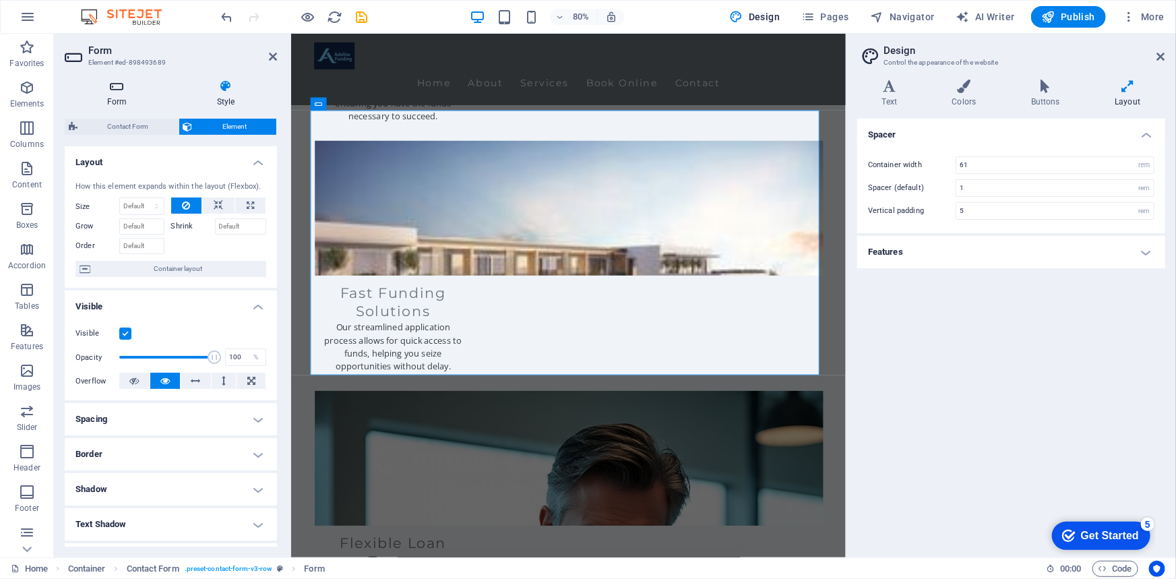
click at [111, 92] on icon at bounding box center [117, 86] width 104 height 13
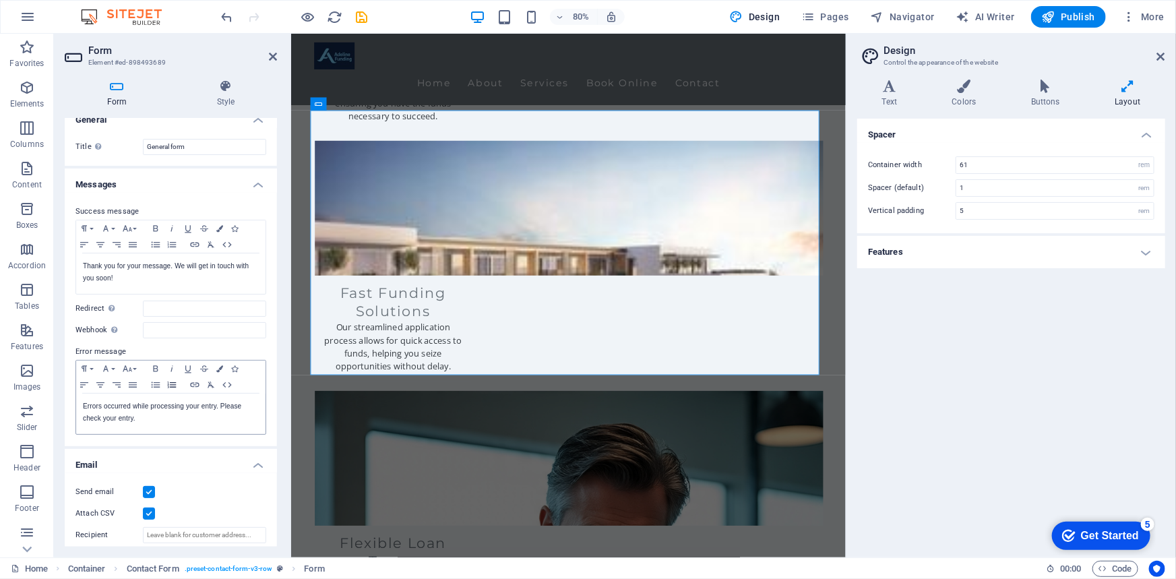
scroll to position [0, 0]
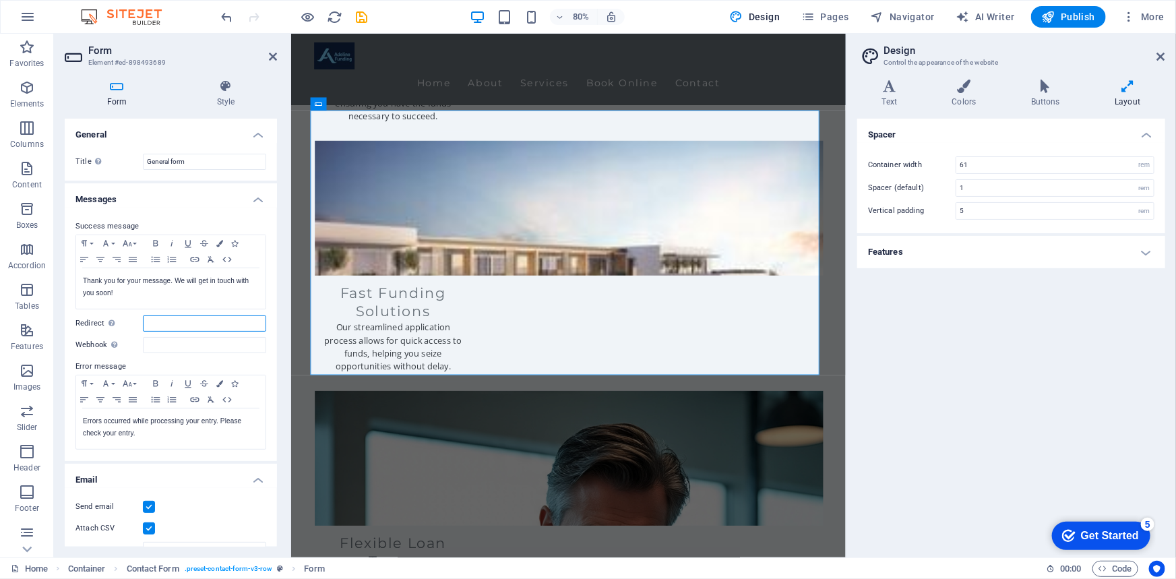
click at [153, 322] on input "Redirect Define a redirect target upon successful form submission; for example,…" at bounding box center [204, 323] width 123 height 16
click at [206, 160] on input "General form" at bounding box center [204, 162] width 123 height 16
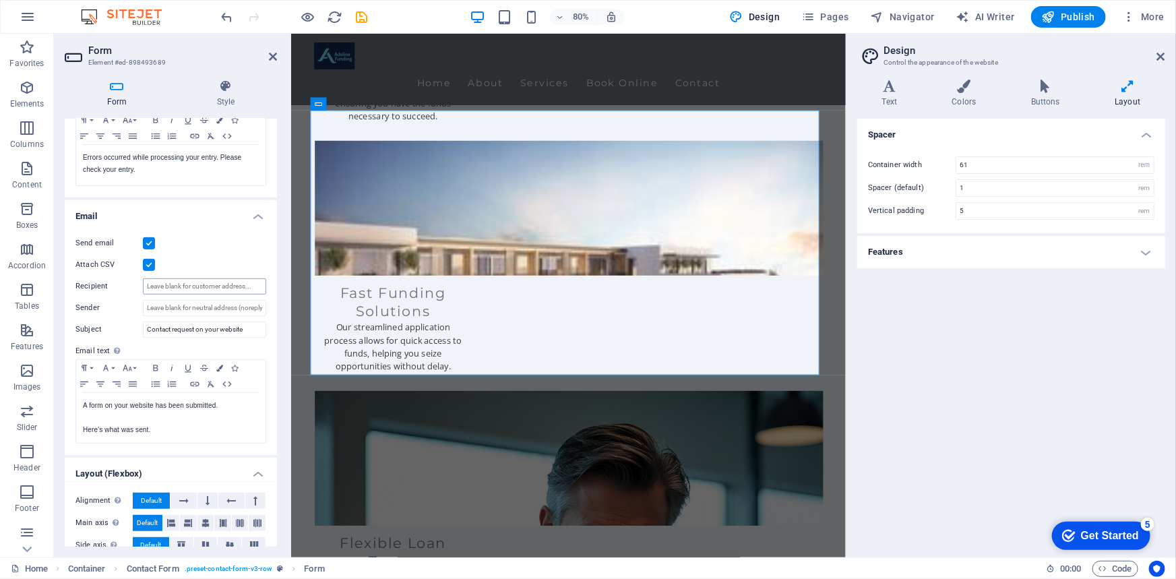
scroll to position [325, 0]
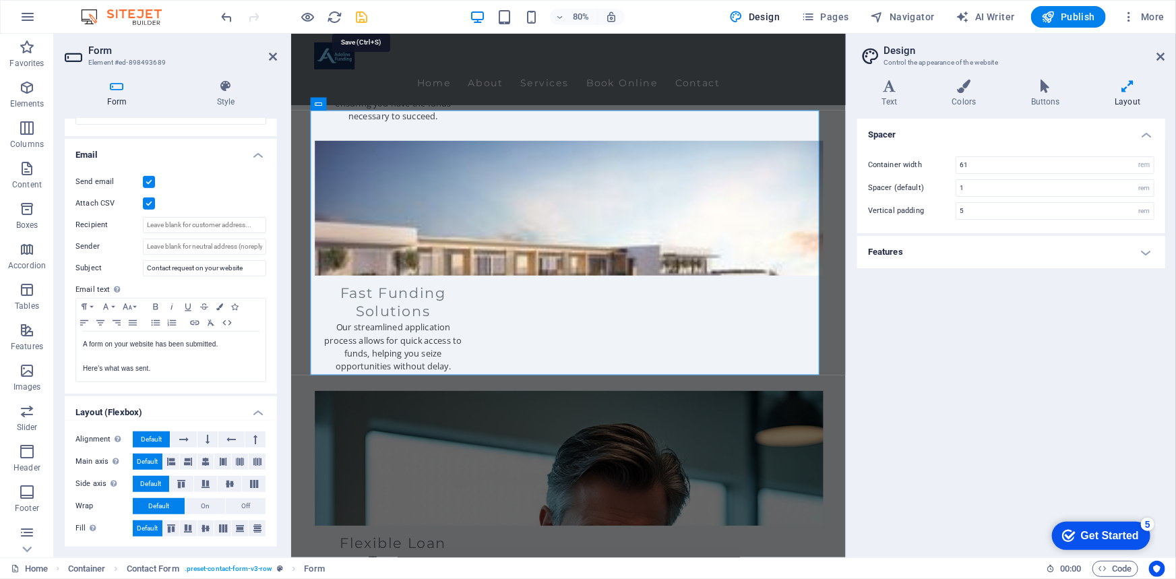
click at [365, 21] on icon "save" at bounding box center [361, 16] width 15 height 15
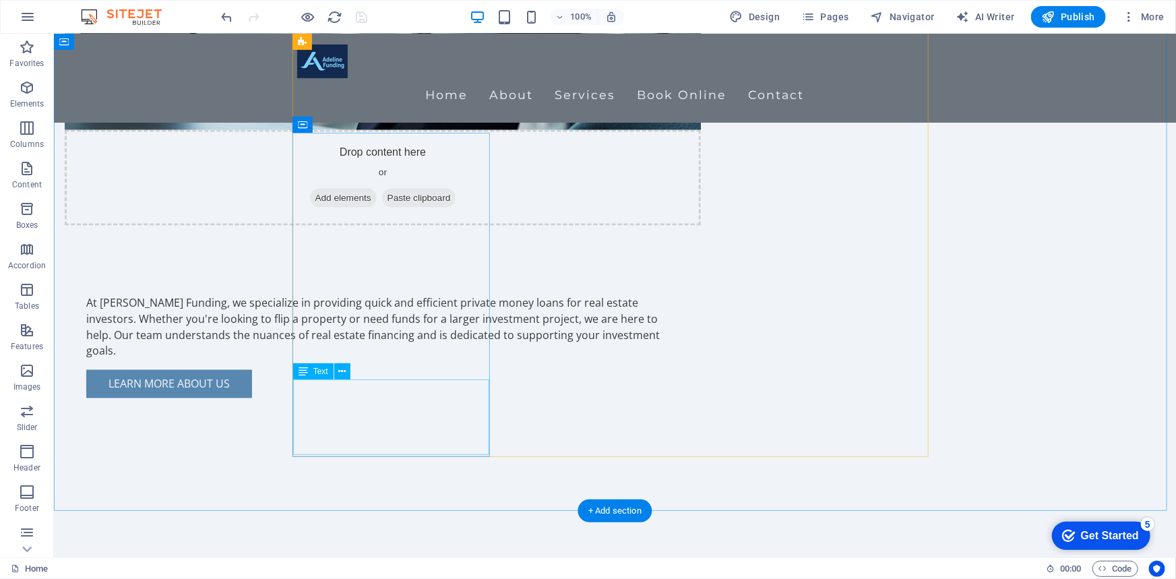
scroll to position [1225, 0]
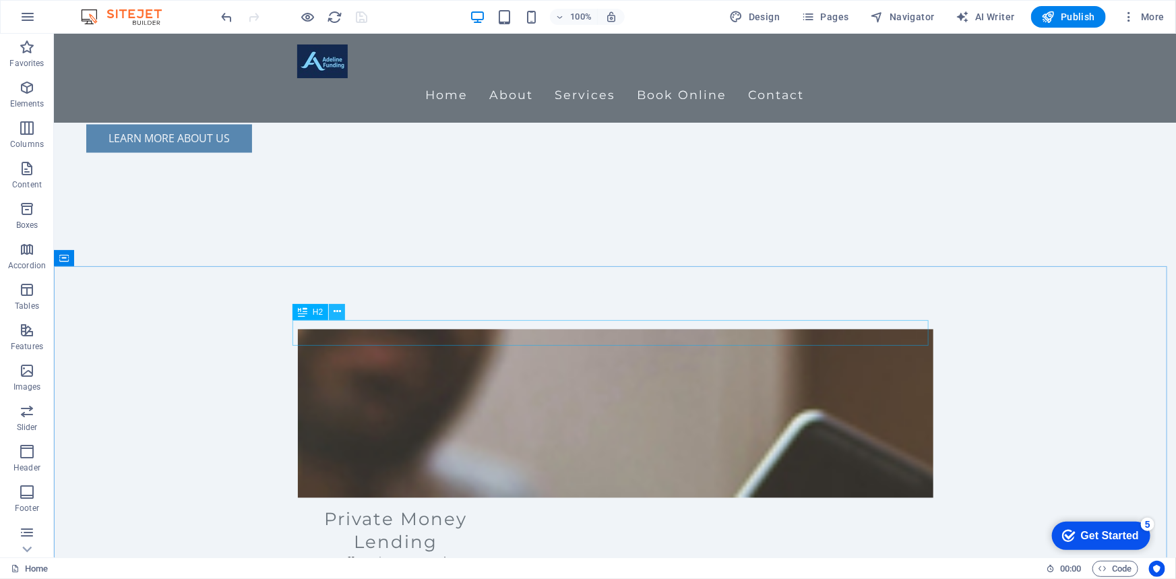
click at [336, 311] on icon at bounding box center [337, 312] width 7 height 14
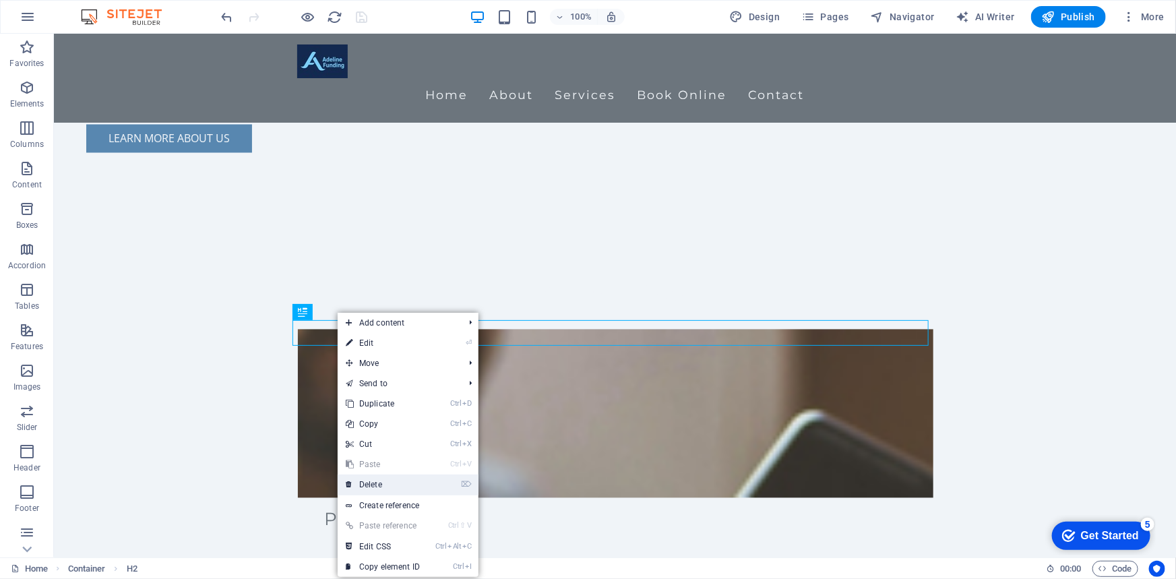
drag, startPoint x: 358, startPoint y: 429, endPoint x: 403, endPoint y: 483, distance: 70.3
click at [403, 483] on link "⌦ Delete" at bounding box center [383, 484] width 90 height 20
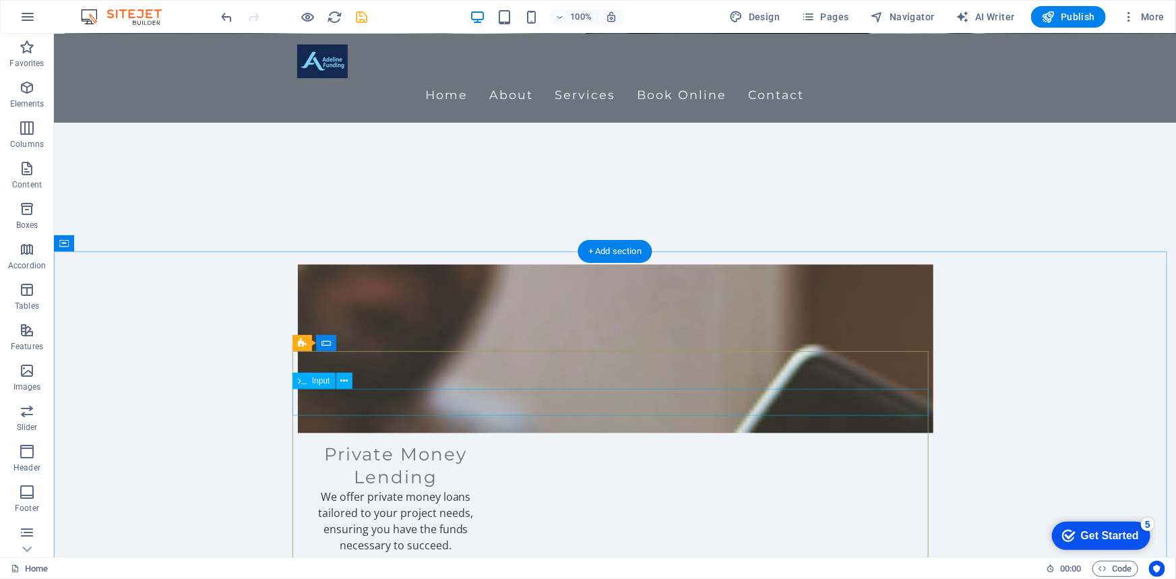
scroll to position [1470, 0]
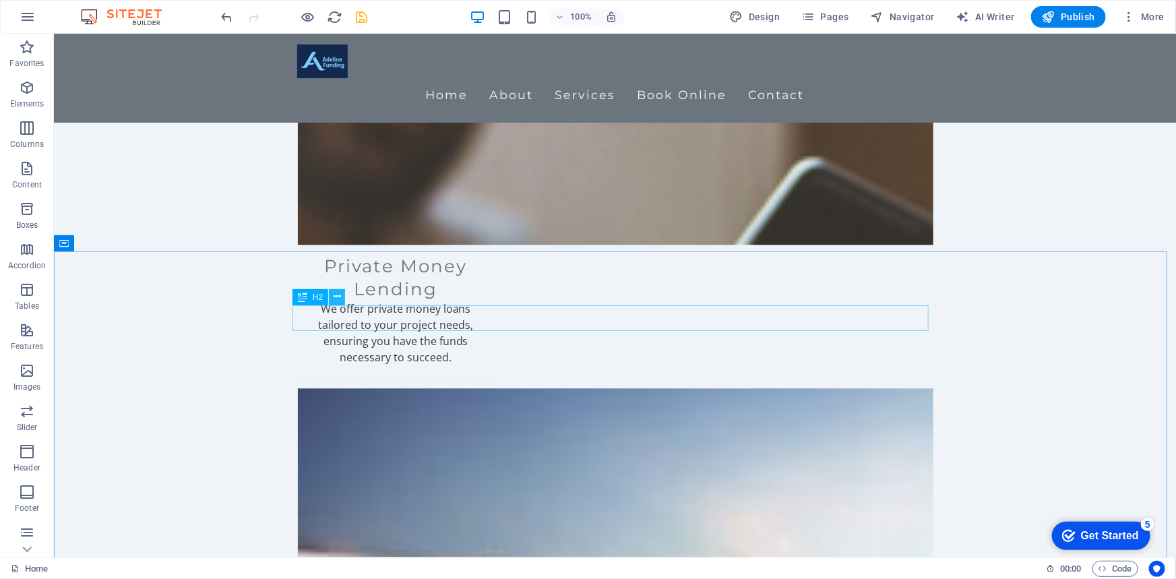
click at [338, 297] on icon at bounding box center [337, 297] width 7 height 14
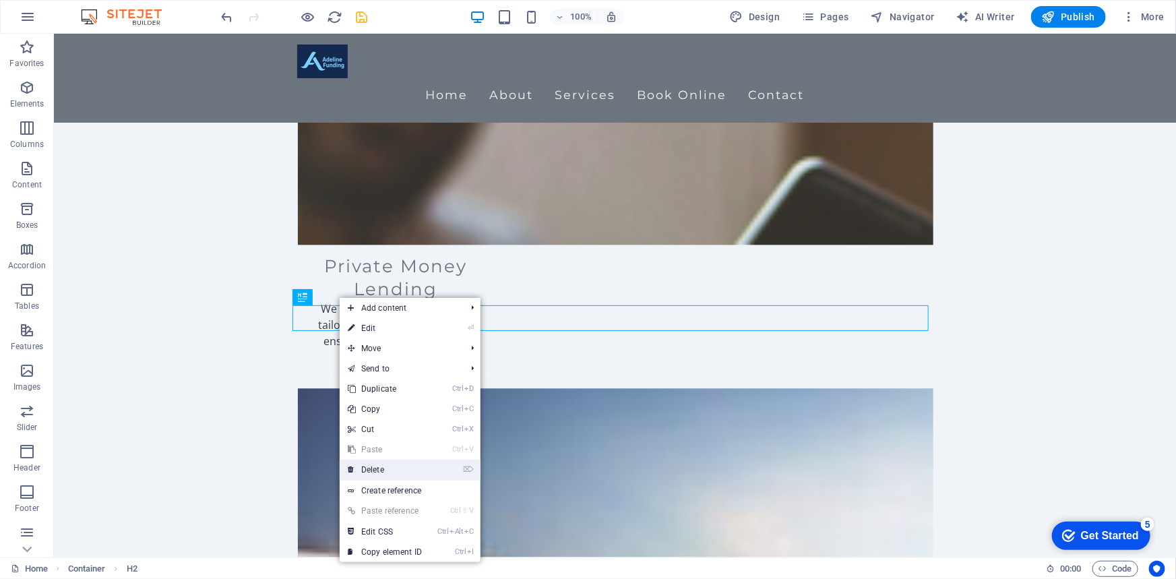
click at [366, 470] on link "⌦ Delete" at bounding box center [385, 470] width 90 height 20
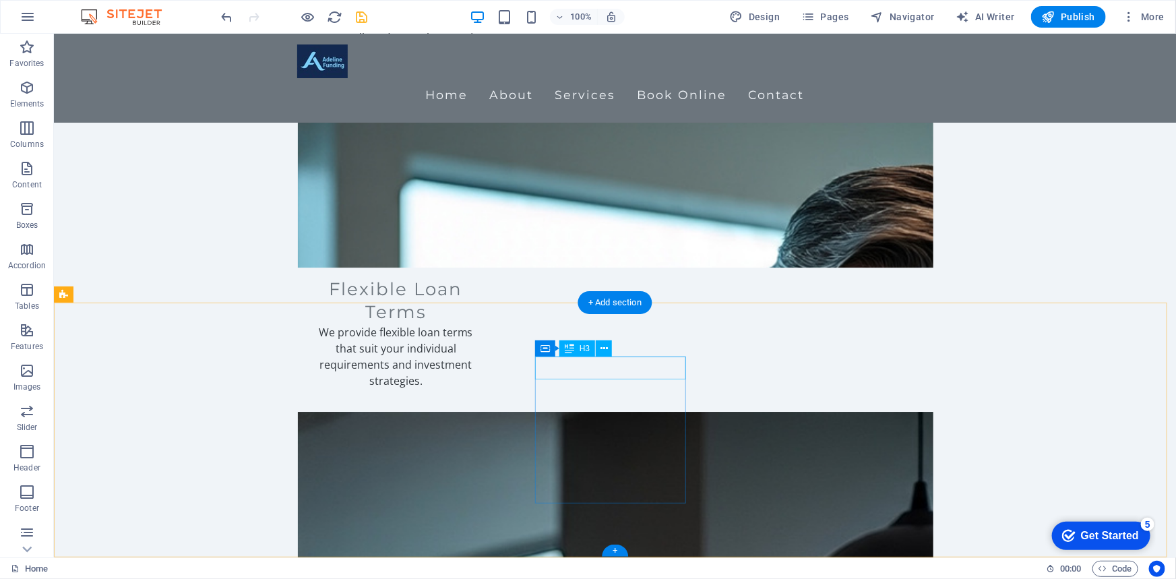
scroll to position [2096, 0]
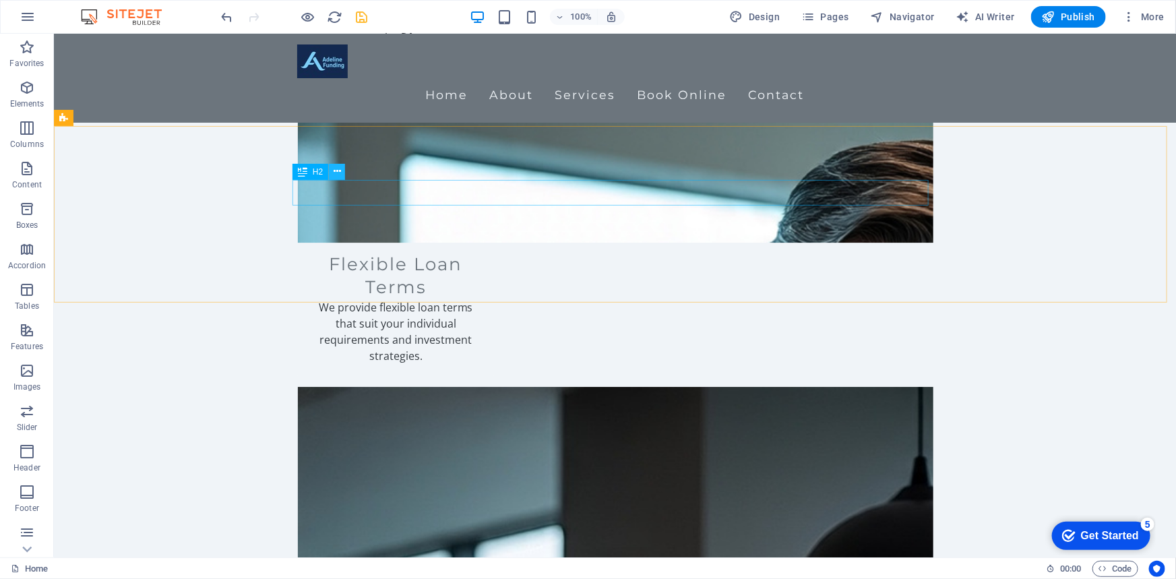
click at [336, 171] on icon at bounding box center [337, 171] width 7 height 14
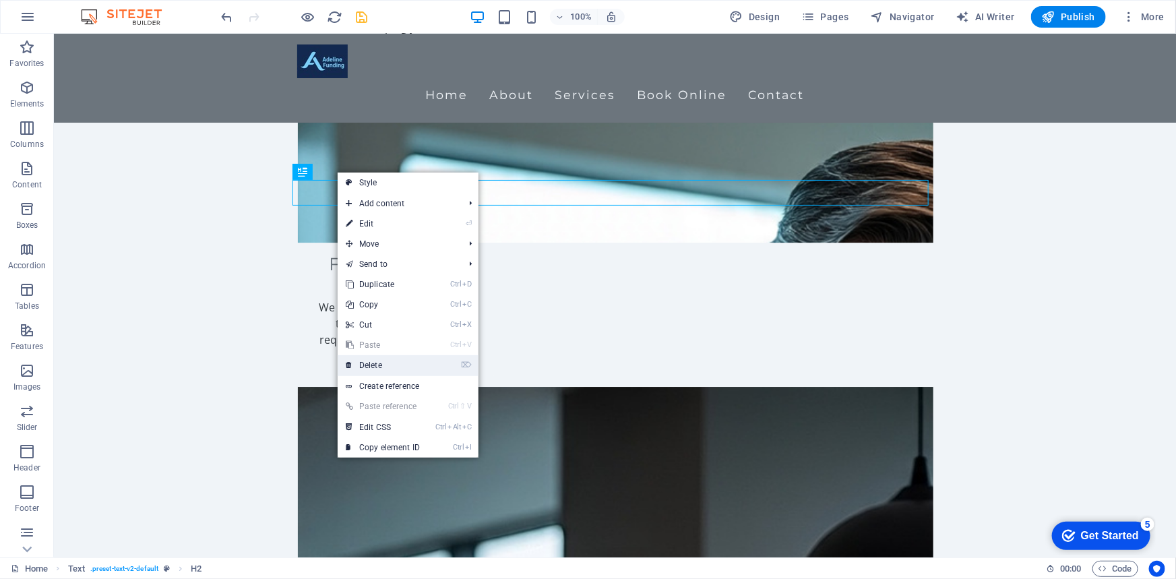
click at [385, 366] on link "⌦ Delete" at bounding box center [383, 365] width 90 height 20
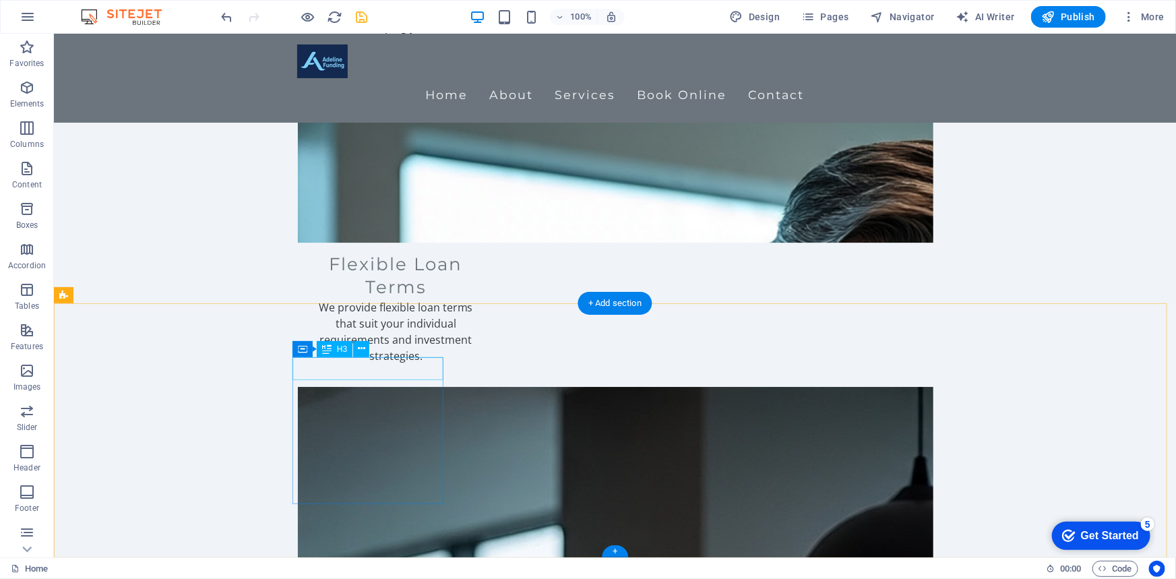
scroll to position [2070, 0]
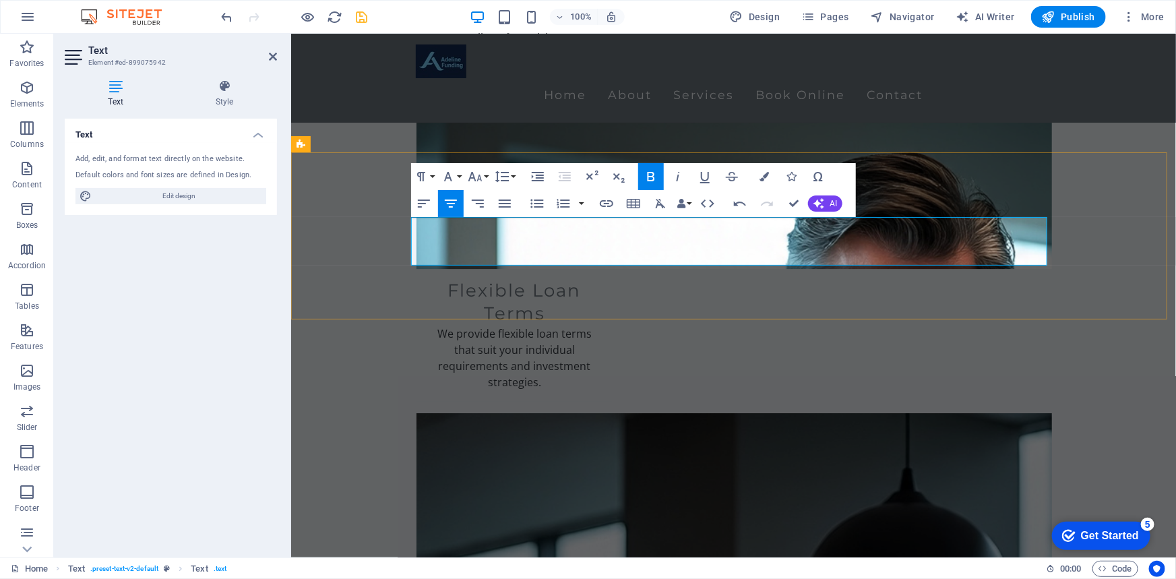
drag, startPoint x: 850, startPoint y: 256, endPoint x: 417, endPoint y: 208, distance: 435.3
copy div "Adeline Funding is your go-to source for private money lending aimed at helping…"
click at [821, 203] on icon "button" at bounding box center [818, 203] width 11 height 11
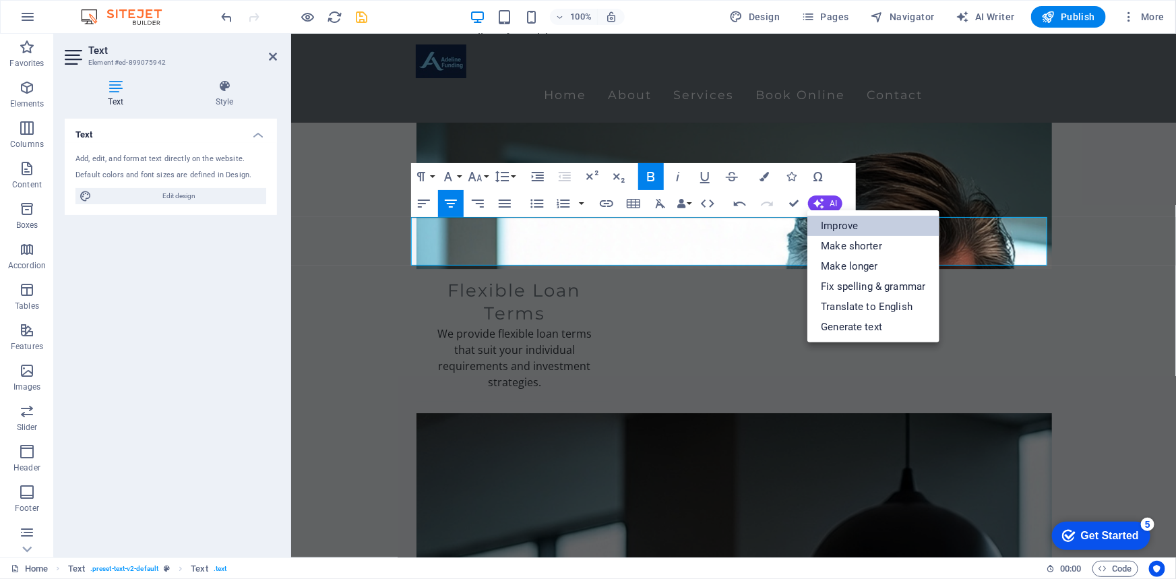
click at [853, 224] on link "Improve" at bounding box center [872, 226] width 131 height 20
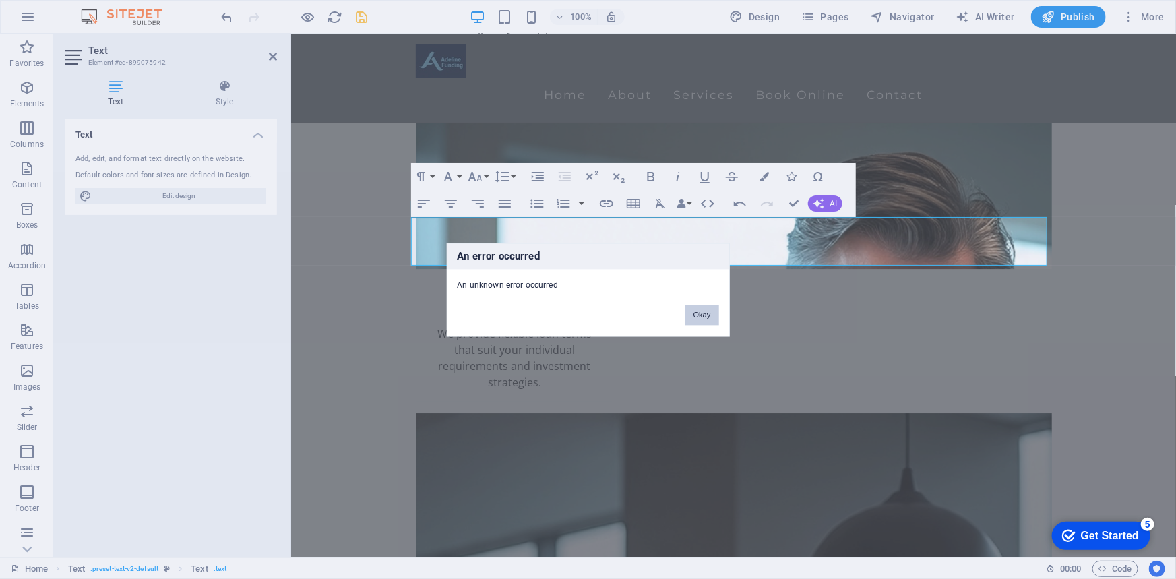
click at [701, 307] on button "Okay" at bounding box center [702, 315] width 34 height 20
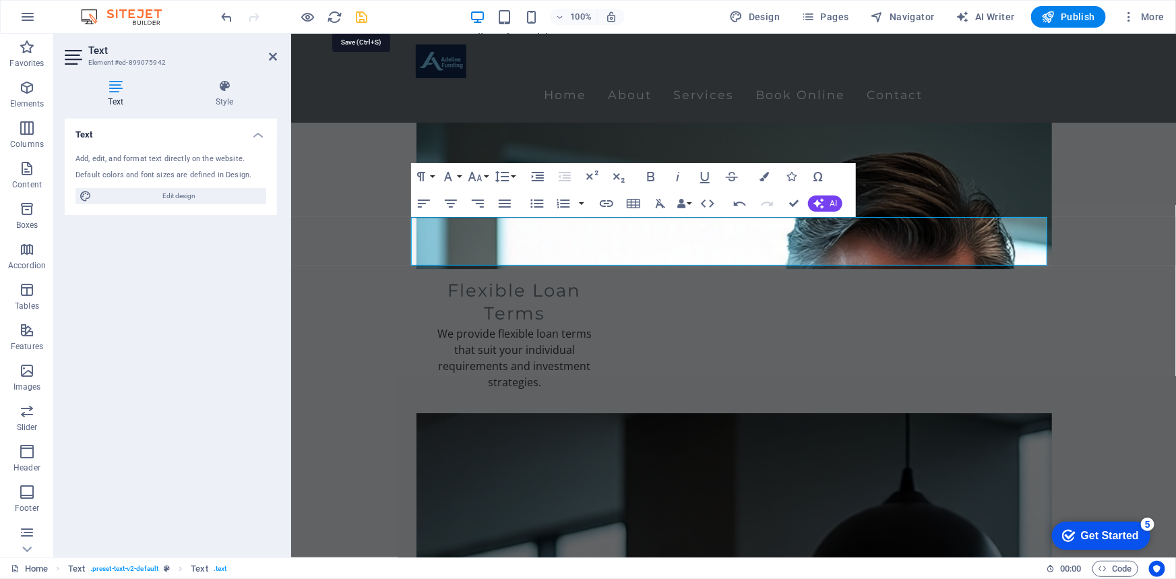
click at [363, 19] on icon "save" at bounding box center [361, 16] width 15 height 15
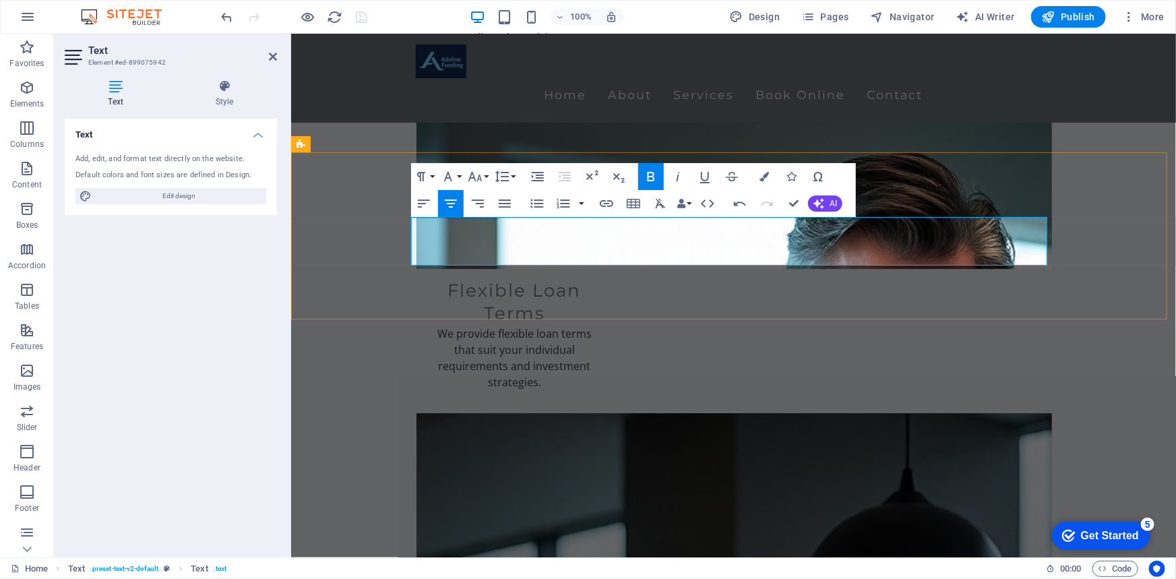
click at [1073, 15] on span "Publish" at bounding box center [1068, 16] width 53 height 13
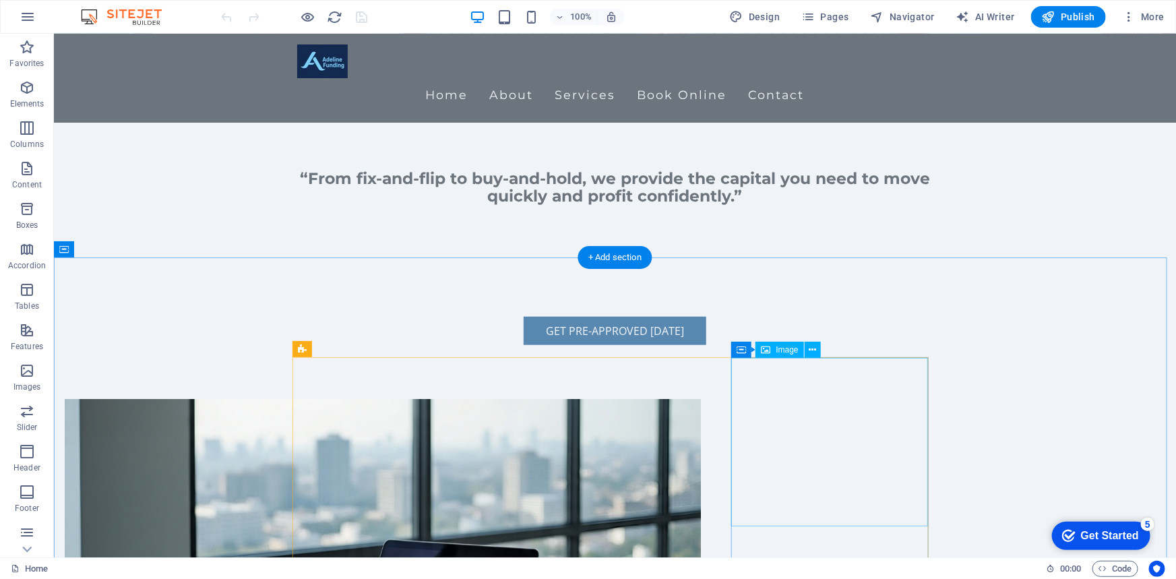
scroll to position [490, 0]
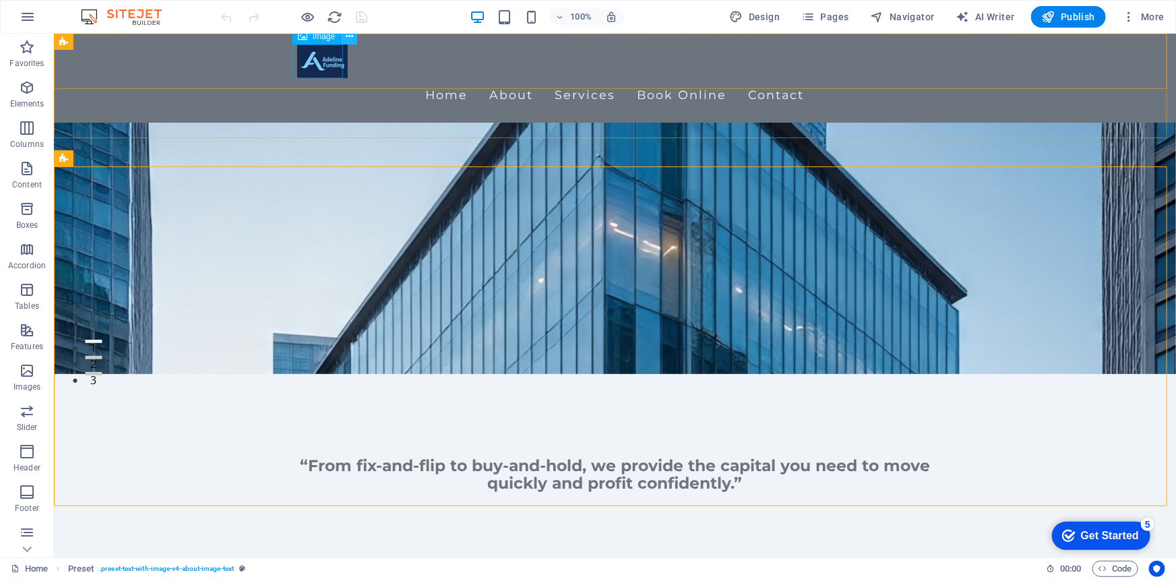
click at [344, 40] on button at bounding box center [349, 36] width 16 height 16
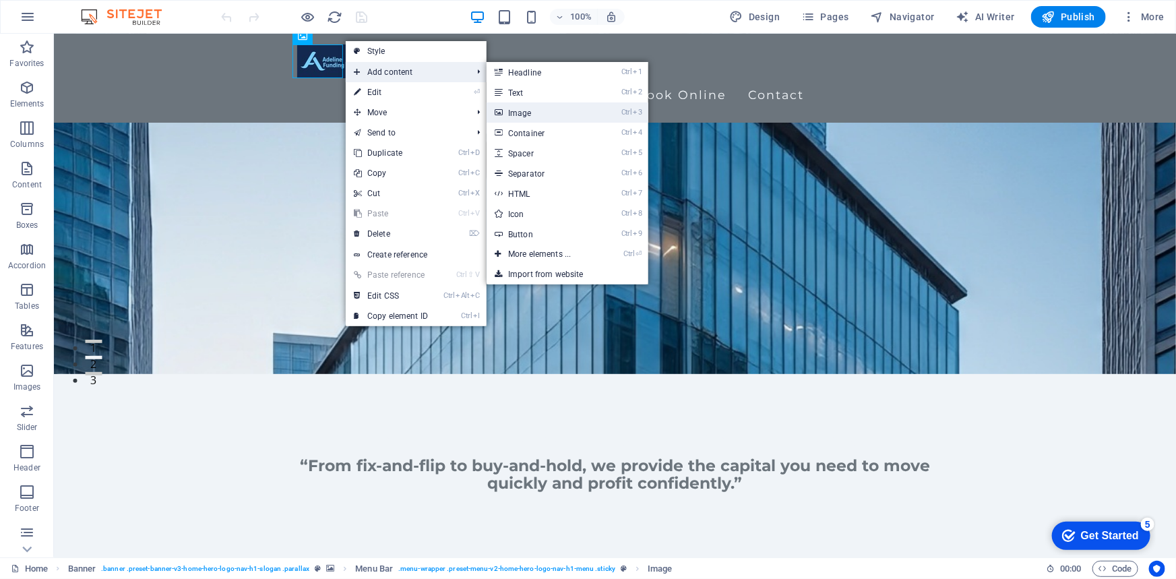
click at [550, 115] on link "Ctrl 3 Image" at bounding box center [542, 112] width 111 height 20
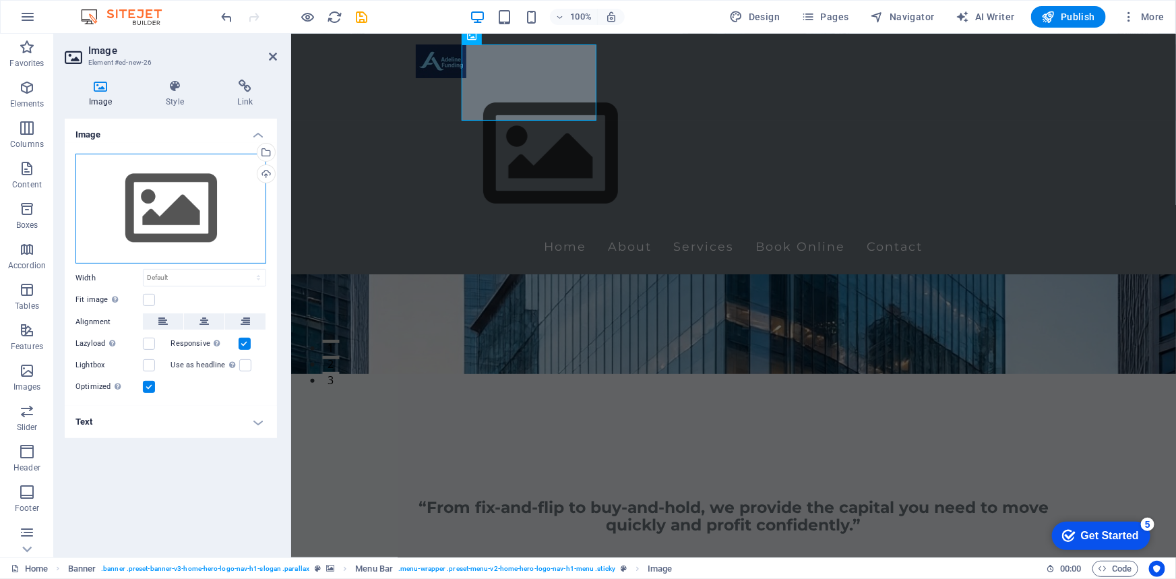
click at [191, 223] on div "Drag files here, click to choose files or select files from Files or our free s…" at bounding box center [170, 209] width 191 height 111
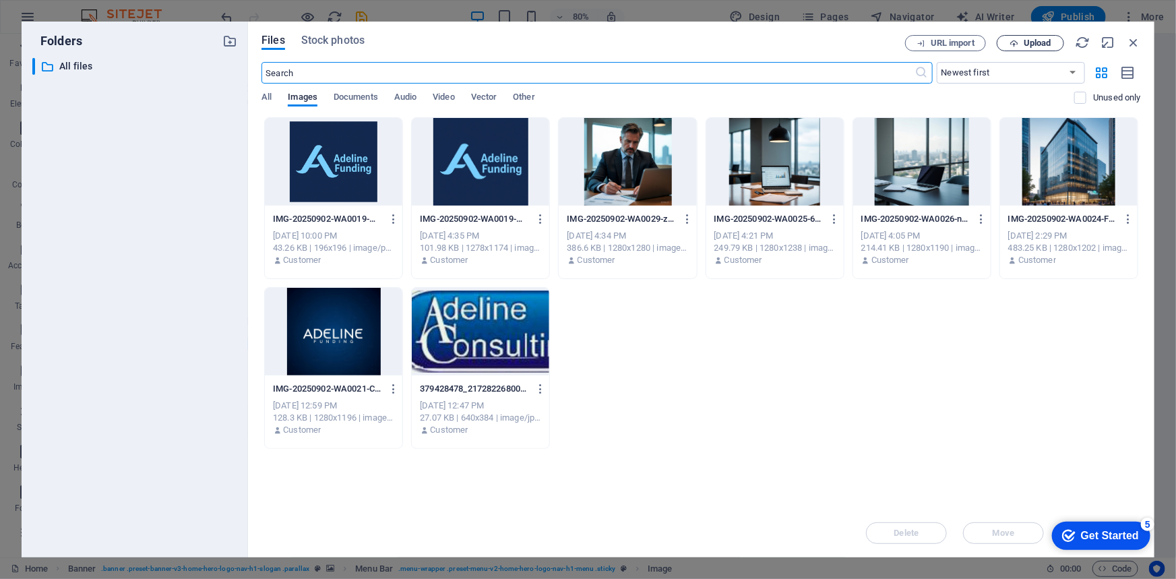
click at [1018, 42] on span "Upload" at bounding box center [1030, 43] width 55 height 9
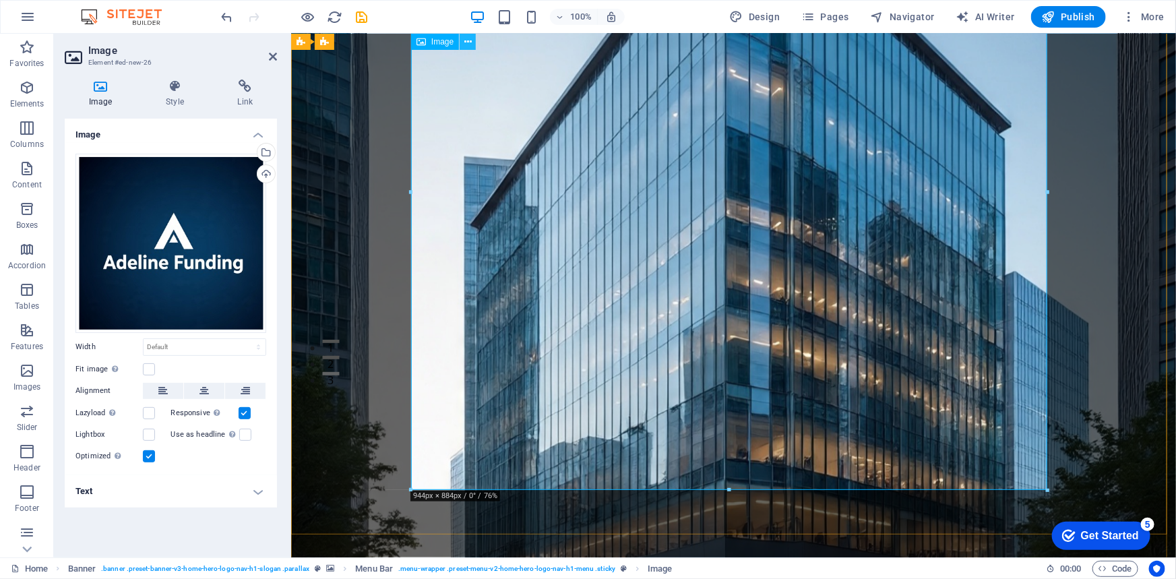
click at [464, 40] on icon at bounding box center [467, 42] width 7 height 14
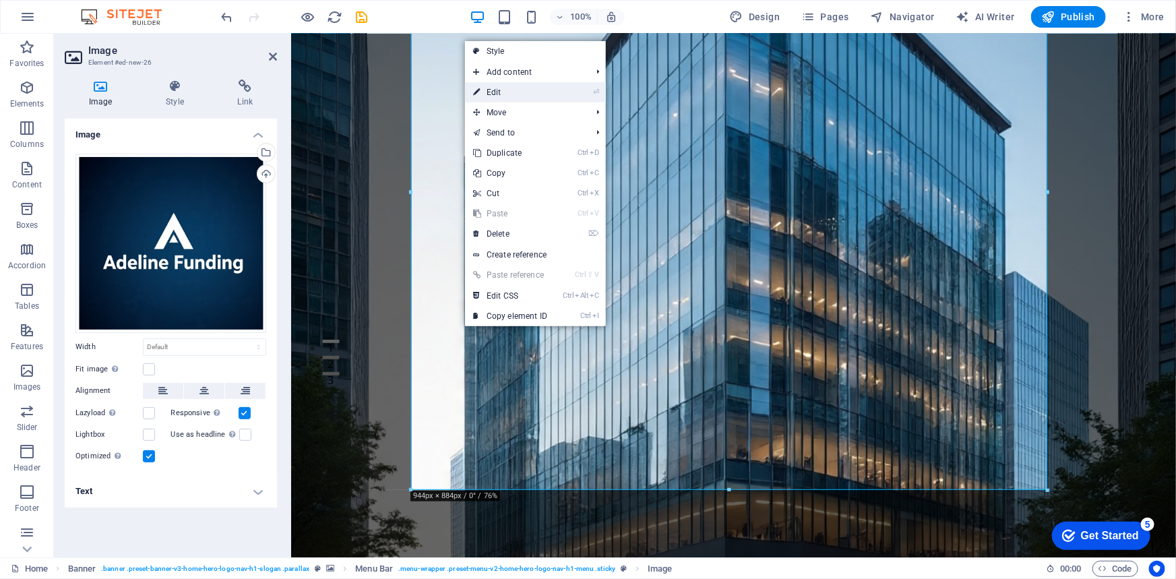
click at [507, 84] on link "⏎ Edit" at bounding box center [510, 92] width 90 height 20
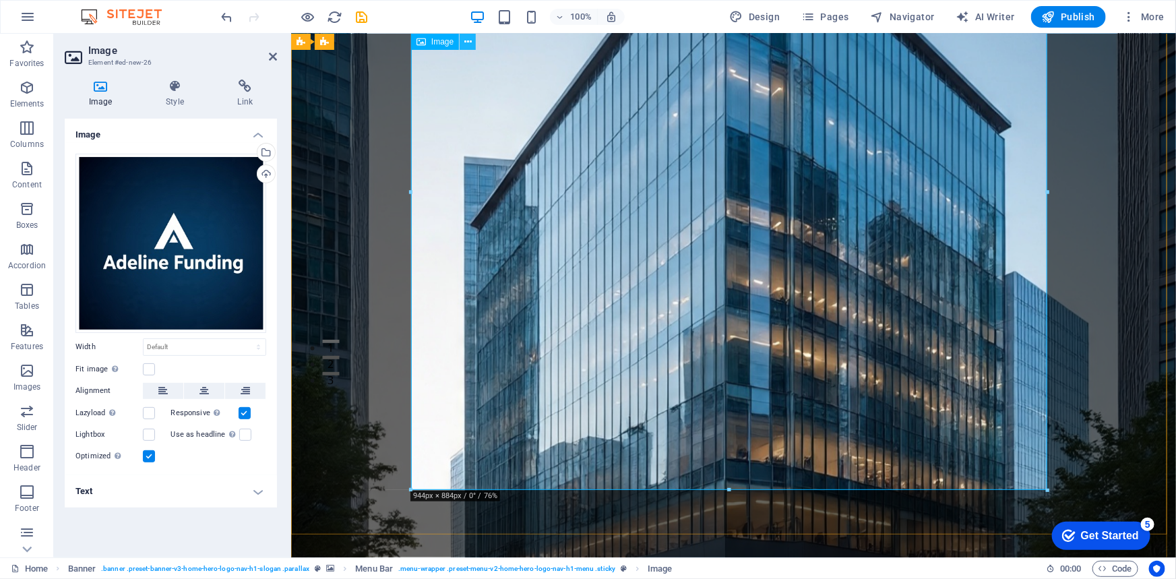
click at [470, 43] on icon at bounding box center [467, 42] width 7 height 14
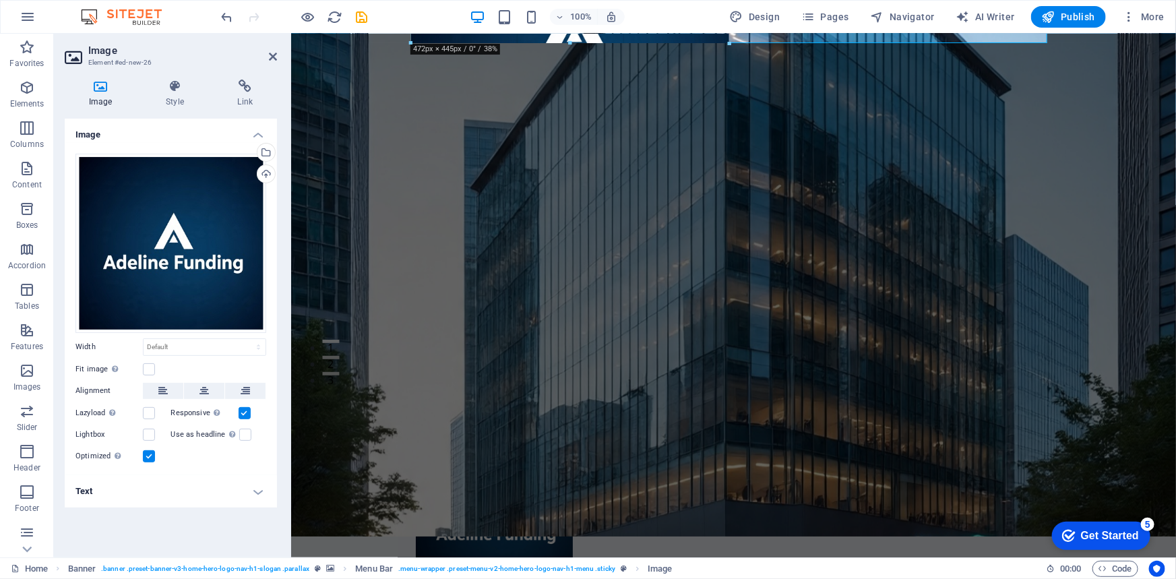
drag, startPoint x: 1051, startPoint y: 487, endPoint x: 573, endPoint y: 30, distance: 661.1
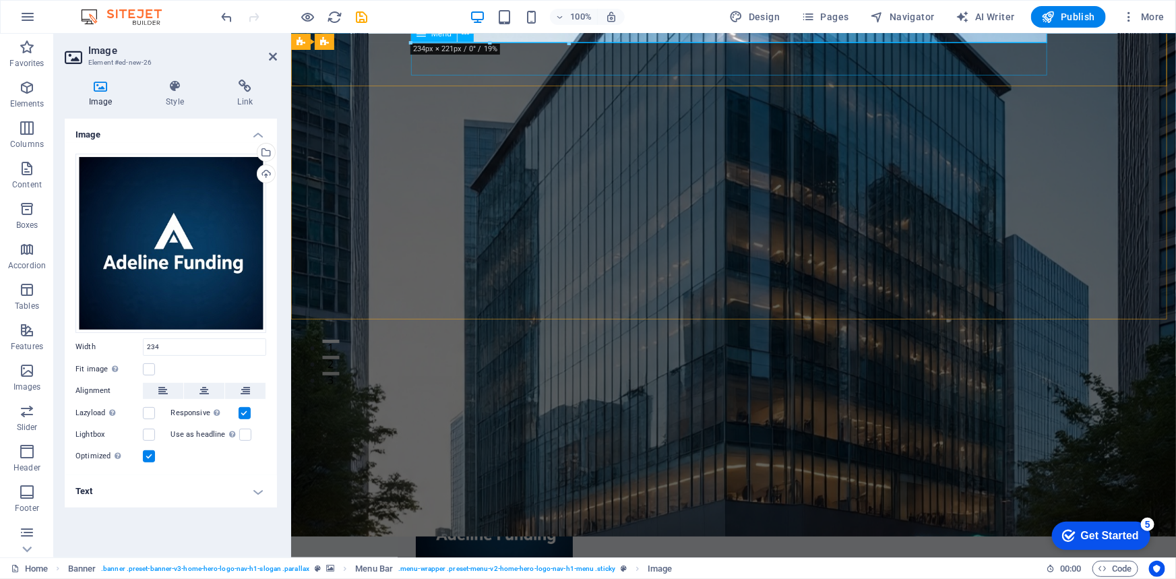
type input "234"
select select "px"
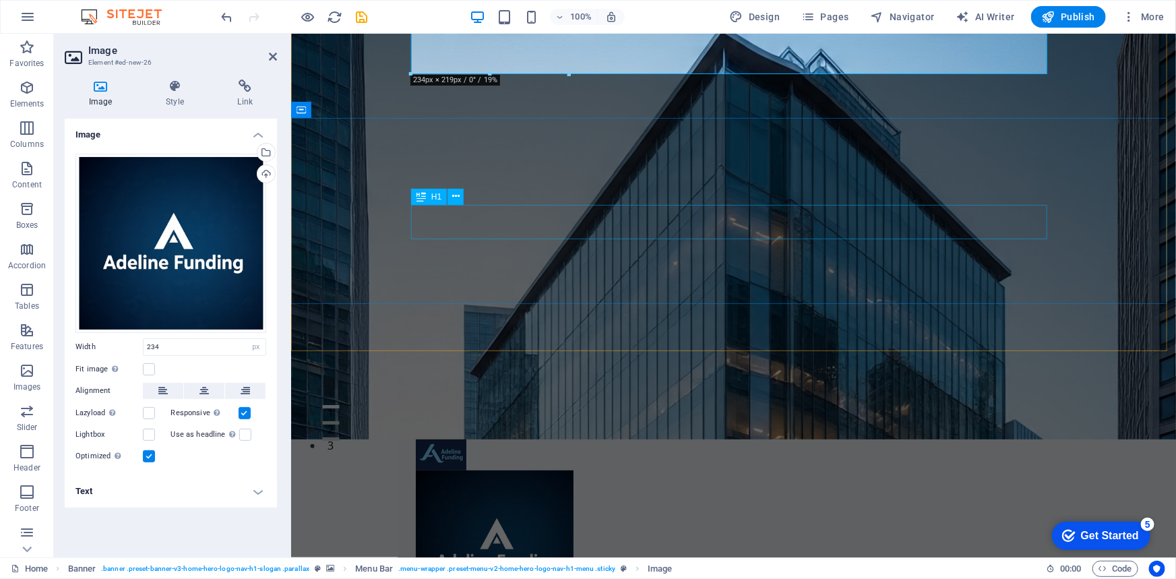
scroll to position [0, 0]
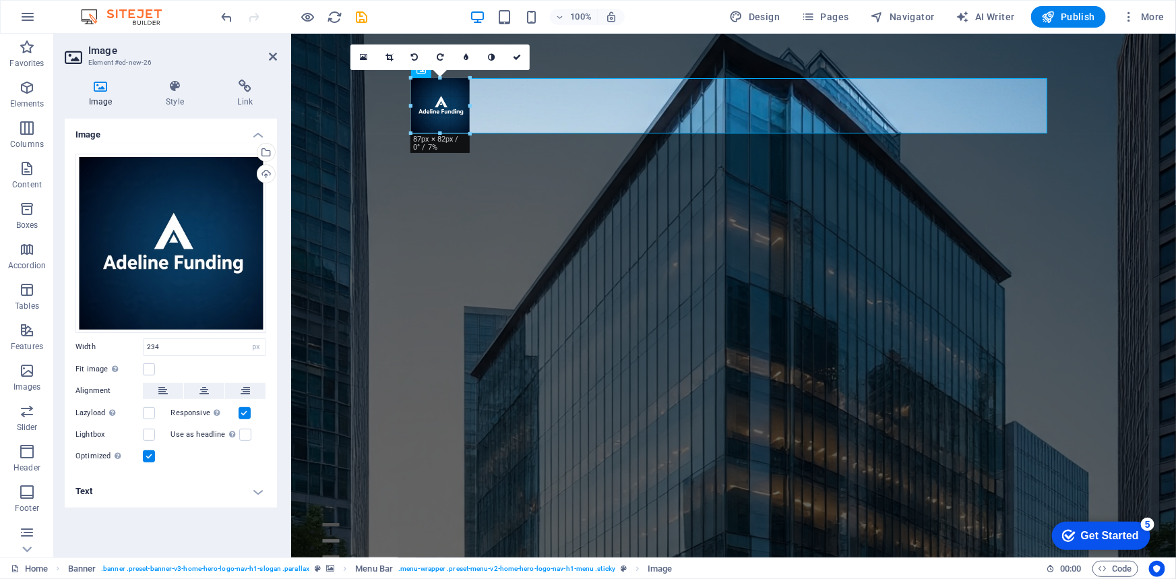
drag, startPoint x: 566, startPoint y: 222, endPoint x: 466, endPoint y: 106, distance: 153.4
type input "87"
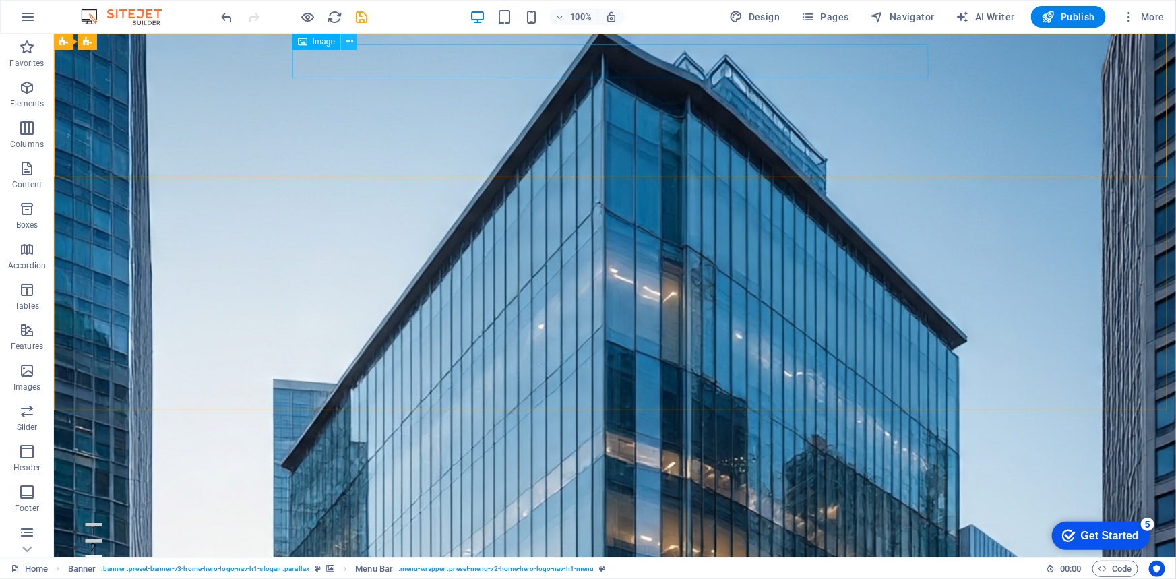
click at [351, 42] on icon at bounding box center [349, 42] width 7 height 14
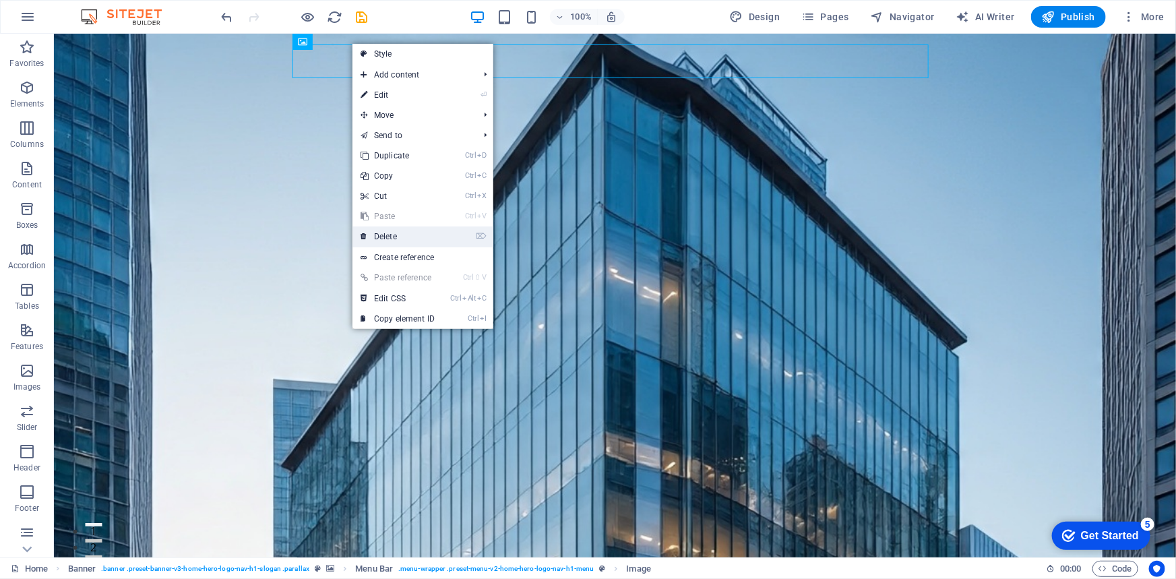
click at [386, 228] on link "⌦ Delete" at bounding box center [397, 236] width 90 height 20
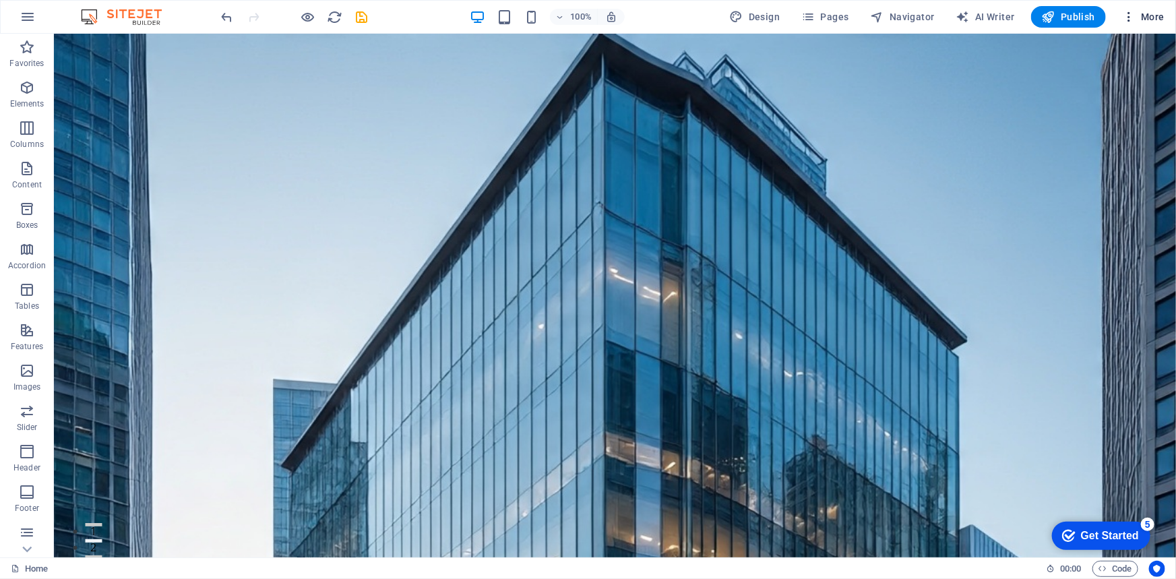
click at [1156, 11] on span "More" at bounding box center [1143, 16] width 42 height 13
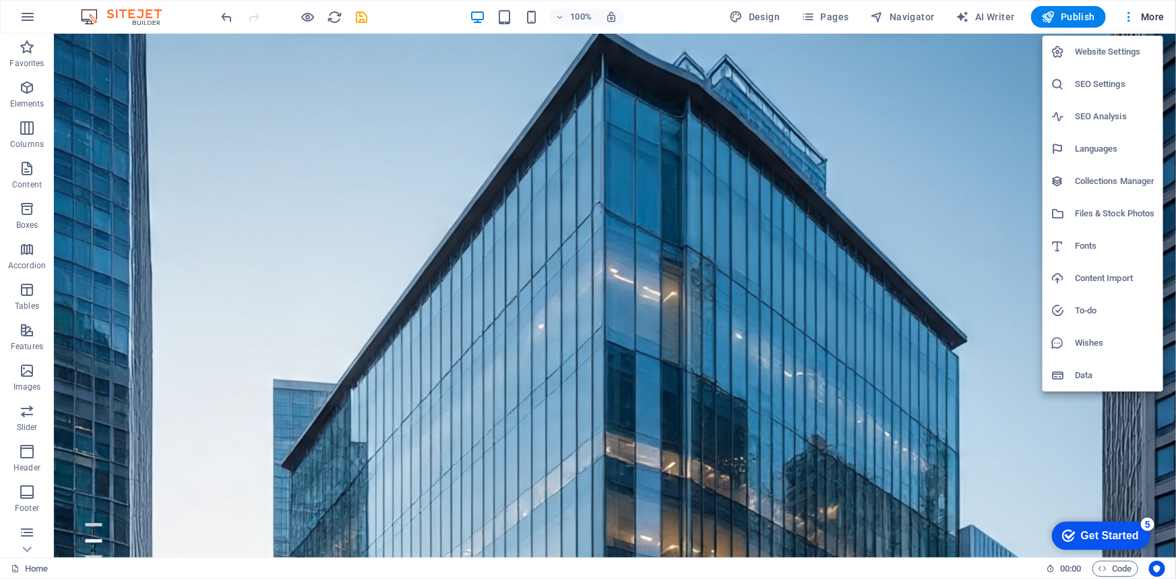
click at [1111, 49] on h6 "Website Settings" at bounding box center [1115, 52] width 80 height 16
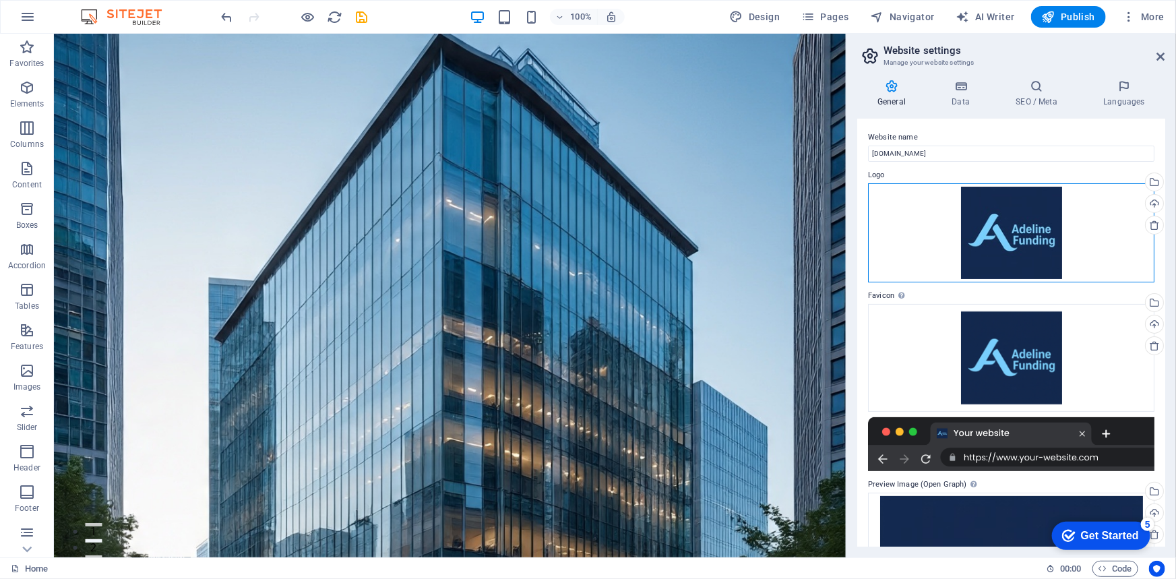
click at [1016, 263] on div "Drag files here, click to choose files or select files from Files or our free s…" at bounding box center [1011, 233] width 286 height 100
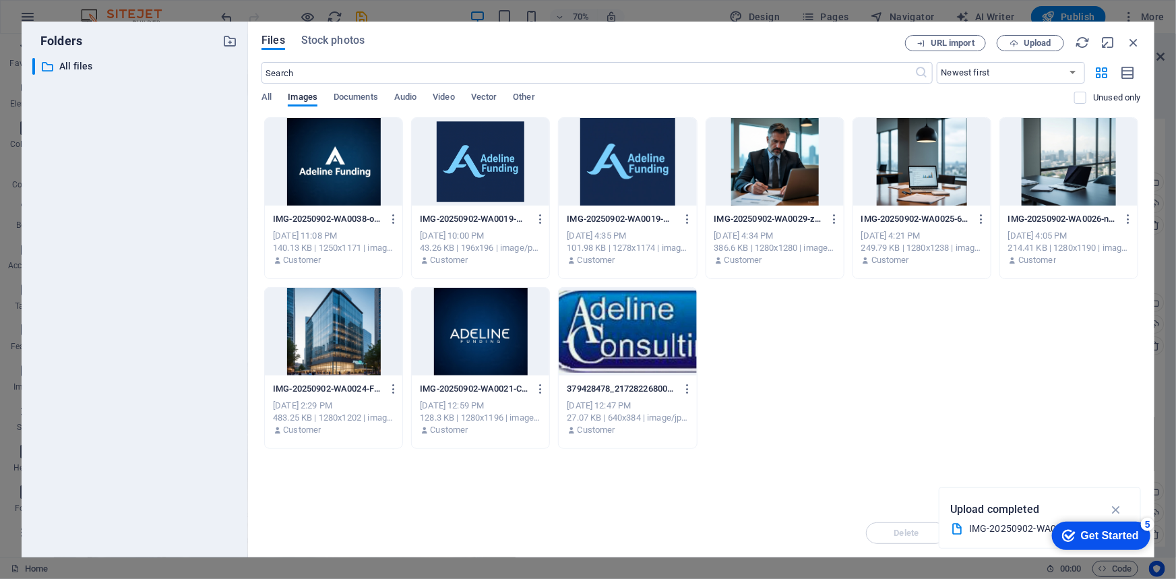
click at [352, 195] on div at bounding box center [333, 162] width 137 height 88
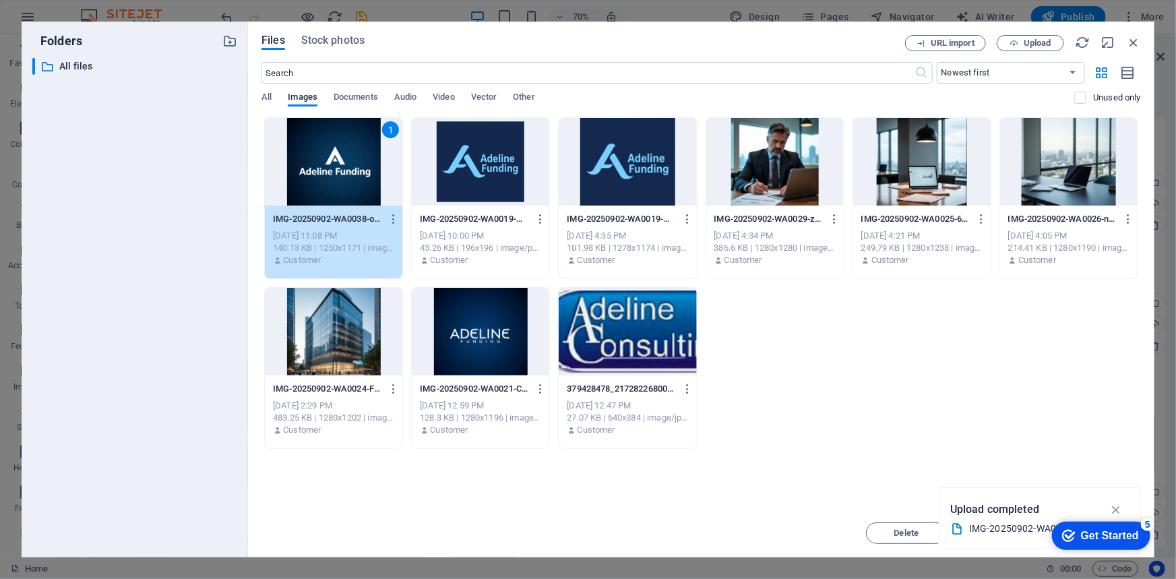
click at [345, 181] on div "1" at bounding box center [333, 162] width 137 height 88
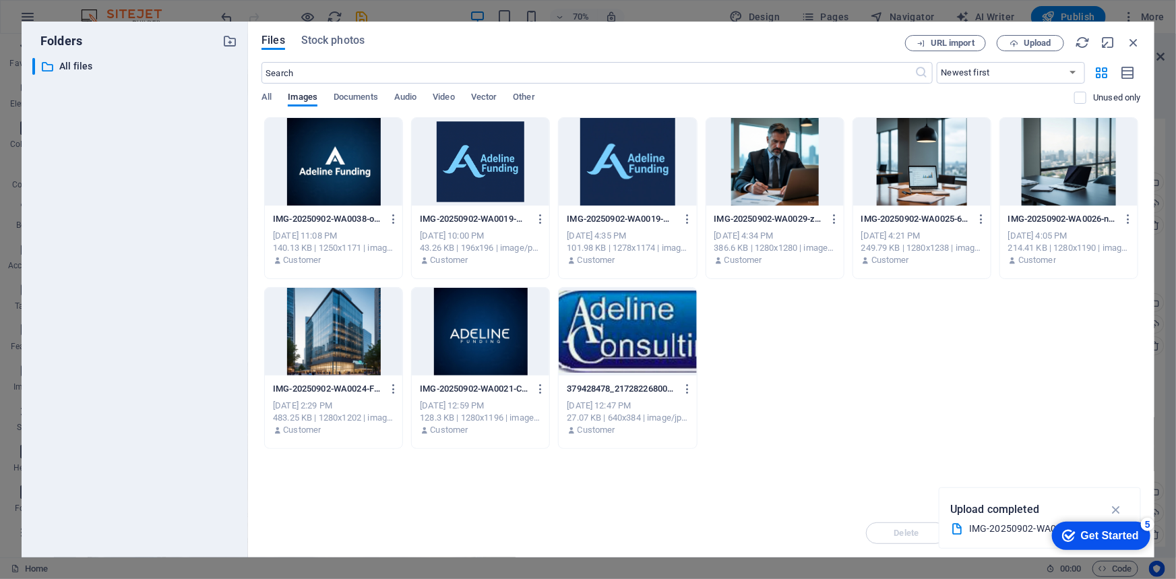
click at [345, 181] on div at bounding box center [333, 162] width 137 height 88
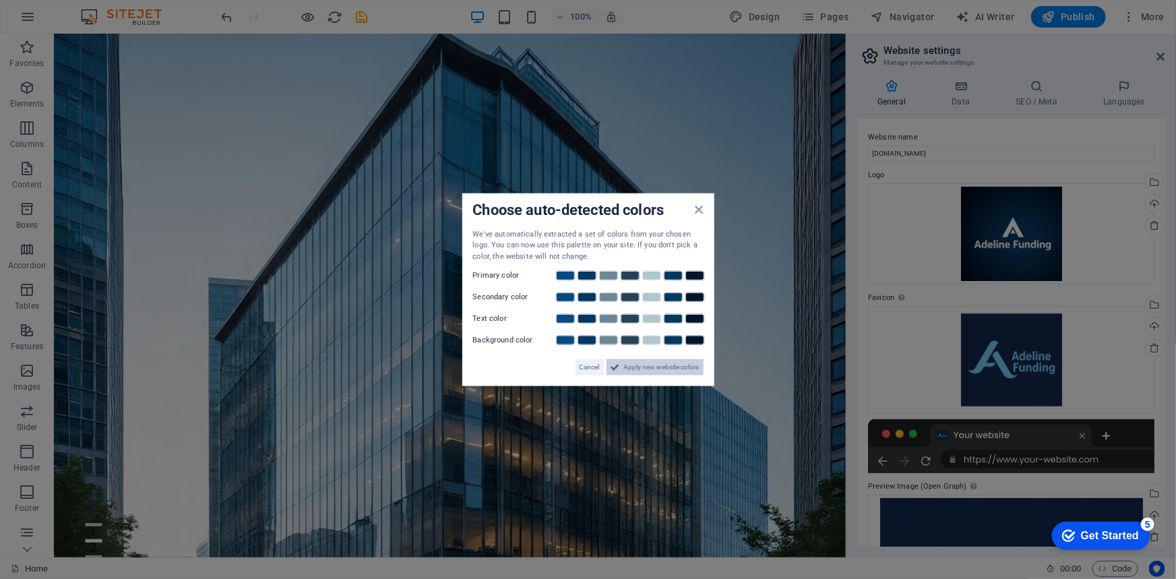
drag, startPoint x: 656, startPoint y: 367, endPoint x: 602, endPoint y: 334, distance: 62.6
click at [656, 367] on span "Apply new website colors" at bounding box center [661, 367] width 75 height 16
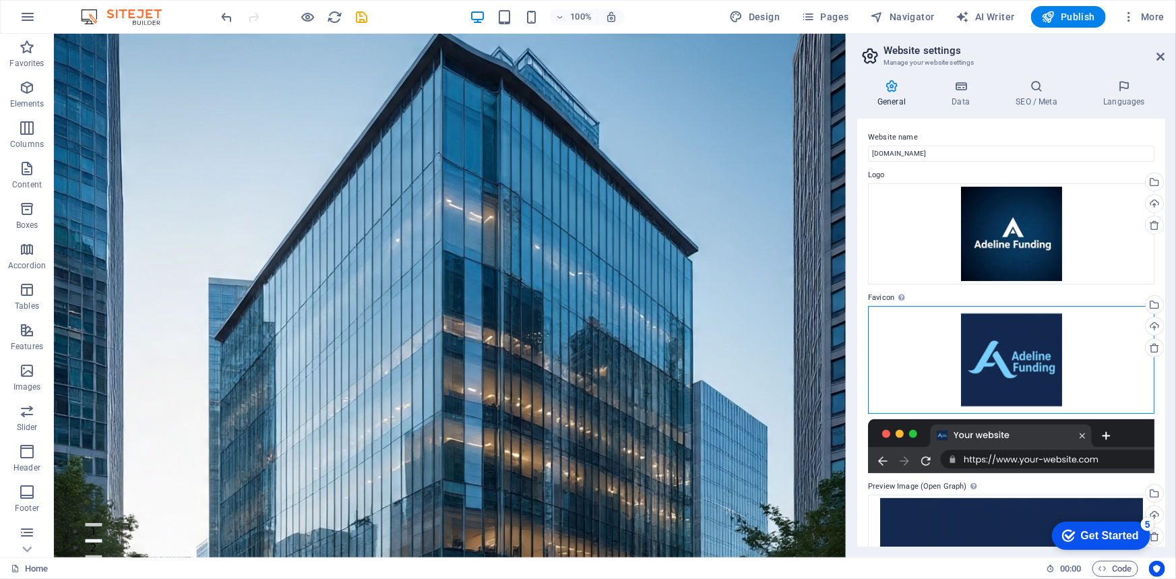
click at [1014, 377] on div "Drag files here, click to choose files or select files from Files or our free s…" at bounding box center [1011, 360] width 286 height 108
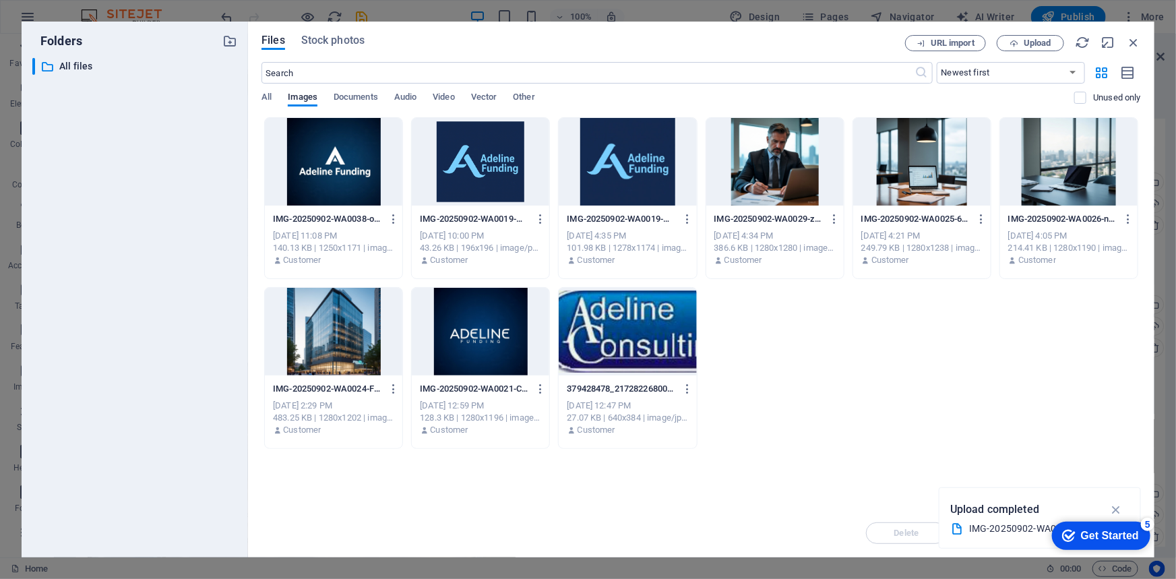
click at [1014, 377] on div "IMG-20250902-WA0038-oIUvHzJKQTXfQjRx0bSkGg.jpg IMG-20250902-WA0038-oIUvHzJKQTXf…" at bounding box center [700, 283] width 879 height 332
click at [313, 155] on div at bounding box center [333, 162] width 137 height 88
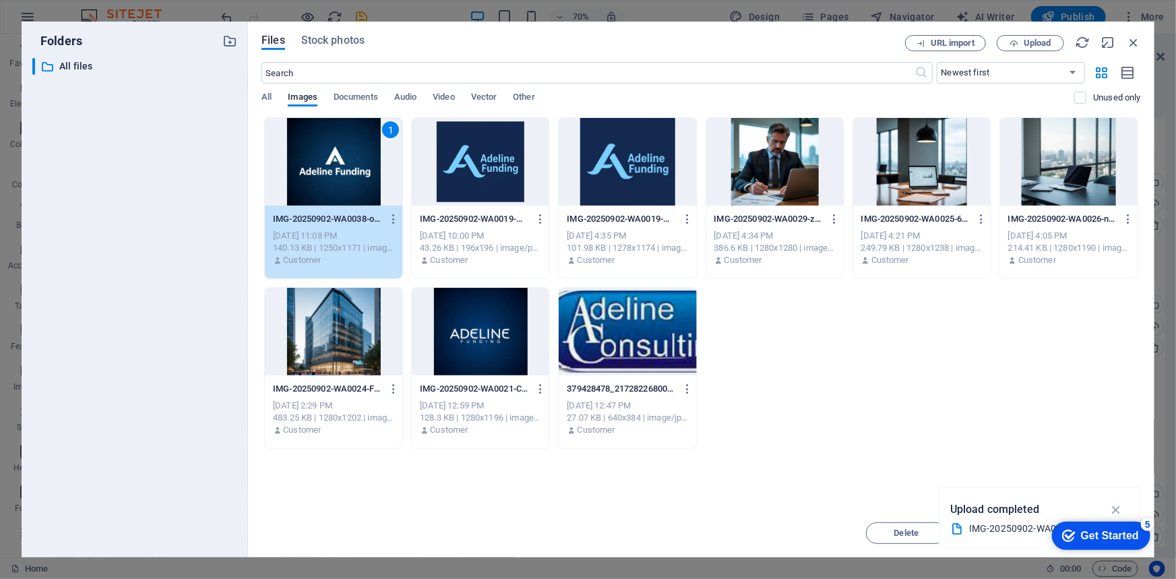
click at [313, 155] on div "1" at bounding box center [333, 162] width 137 height 88
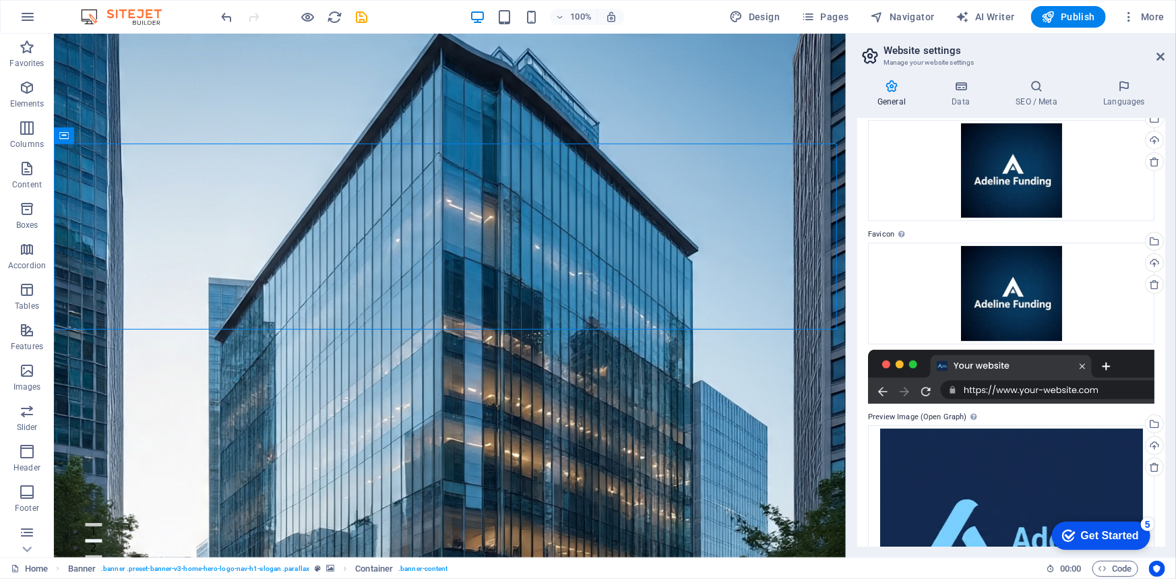
scroll to position [122, 0]
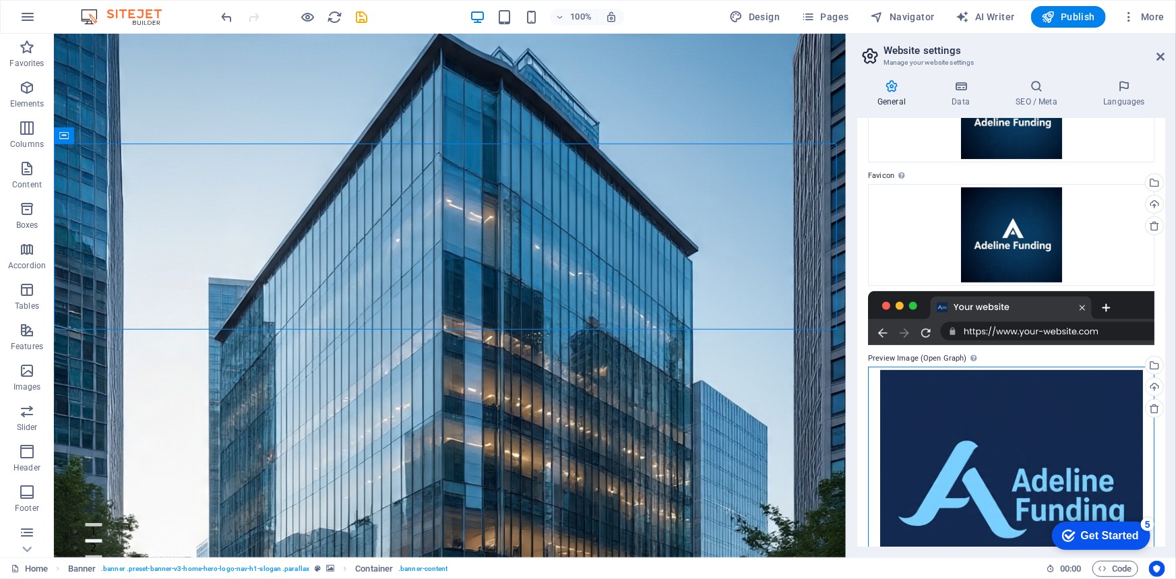
click at [1023, 445] on div "Drag files here, click to choose files or select files from Files or our free s…" at bounding box center [1011, 491] width 286 height 248
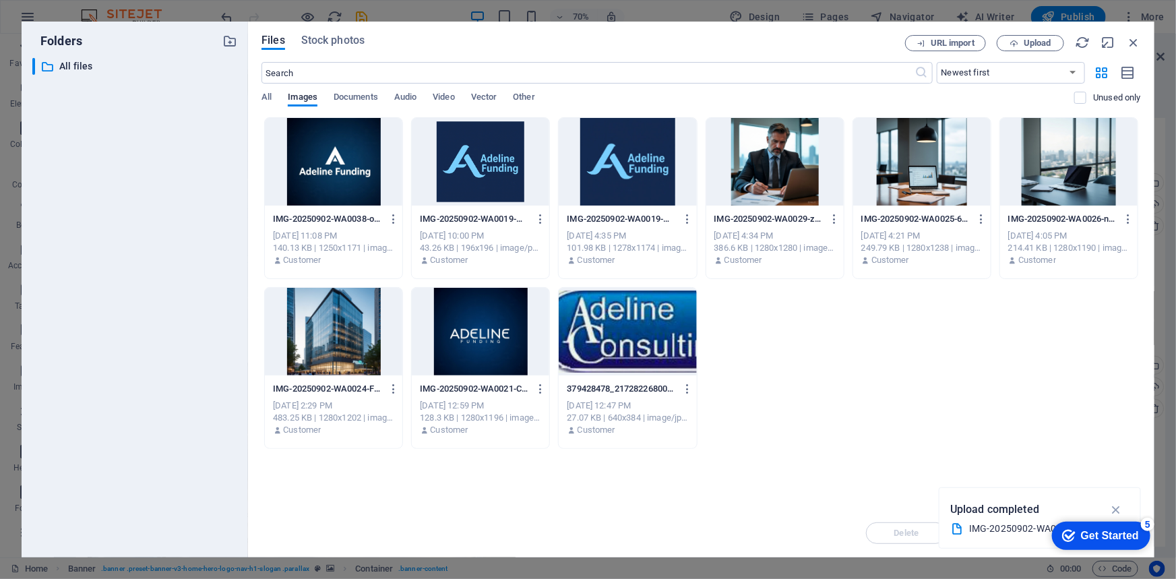
click at [1023, 445] on div "IMG-20250902-WA0038-oIUvHzJKQTXfQjRx0bSkGg.jpg IMG-20250902-WA0038-oIUvHzJKQTXf…" at bounding box center [700, 283] width 879 height 332
click at [335, 164] on div at bounding box center [333, 162] width 137 height 88
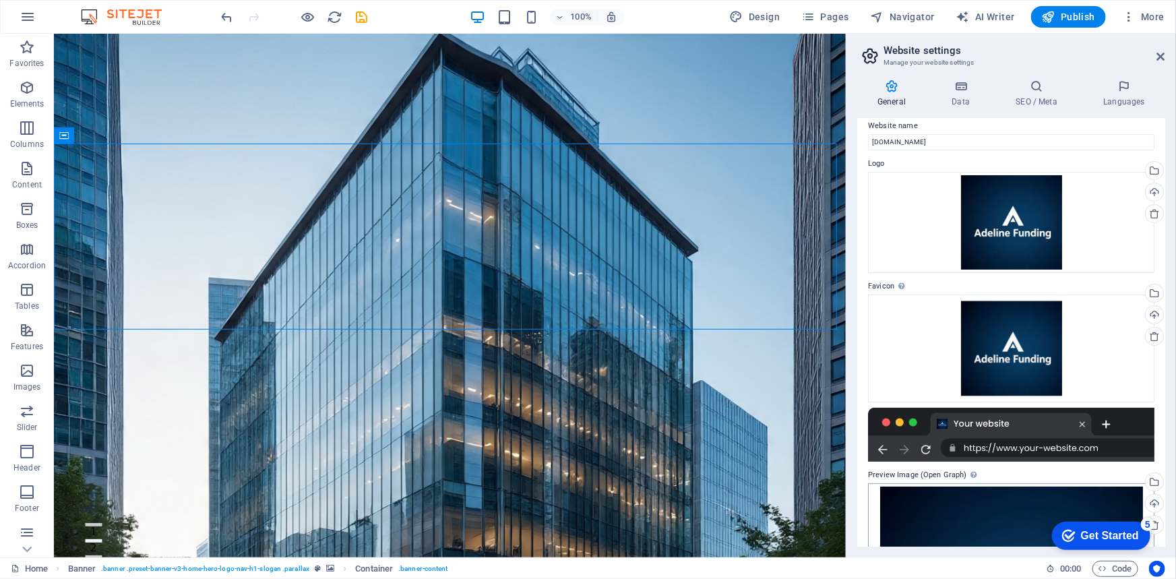
scroll to position [0, 0]
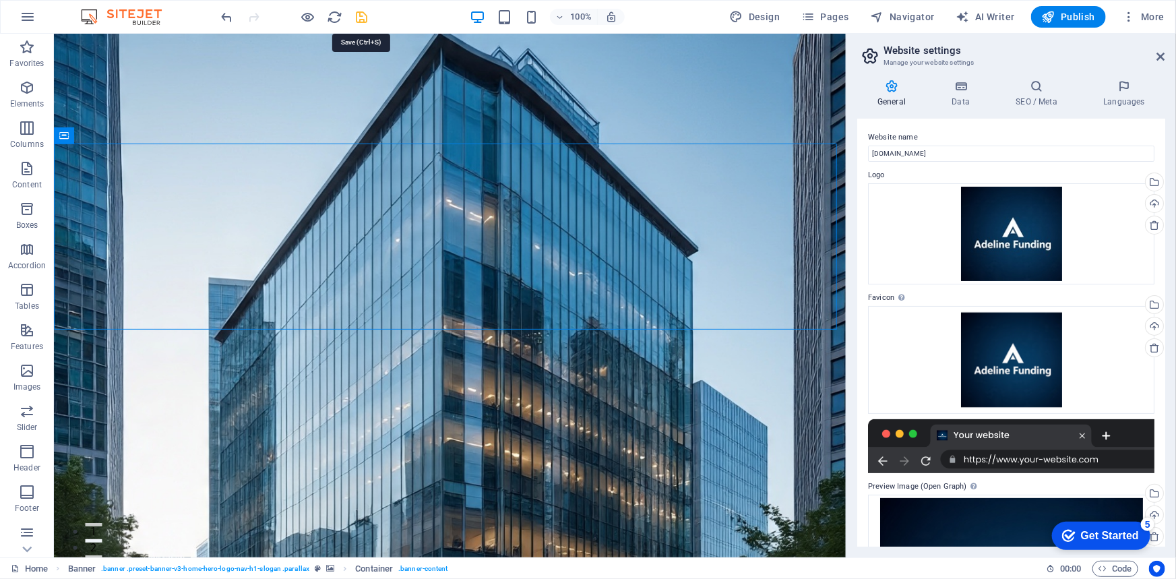
click at [365, 12] on icon "save" at bounding box center [361, 16] width 15 height 15
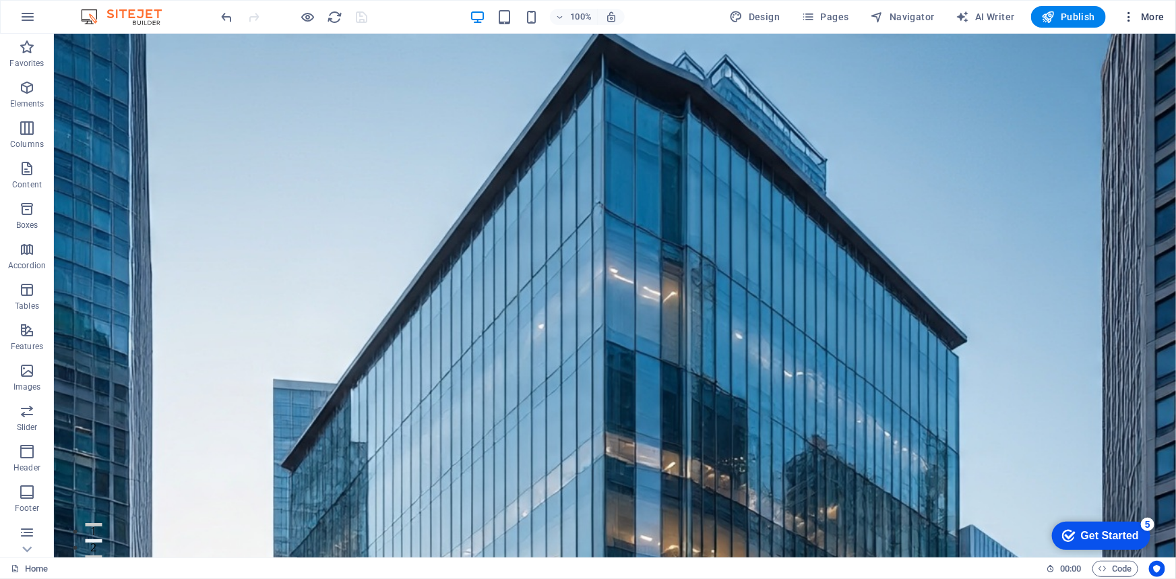
click at [1146, 15] on span "More" at bounding box center [1143, 16] width 42 height 13
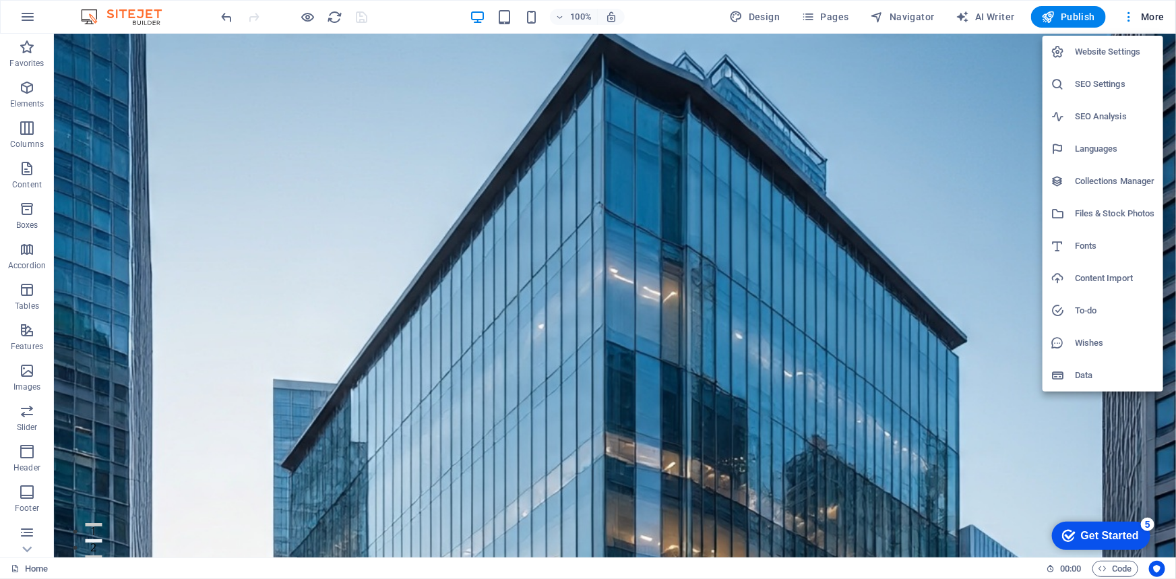
click at [1082, 21] on div at bounding box center [588, 289] width 1176 height 579
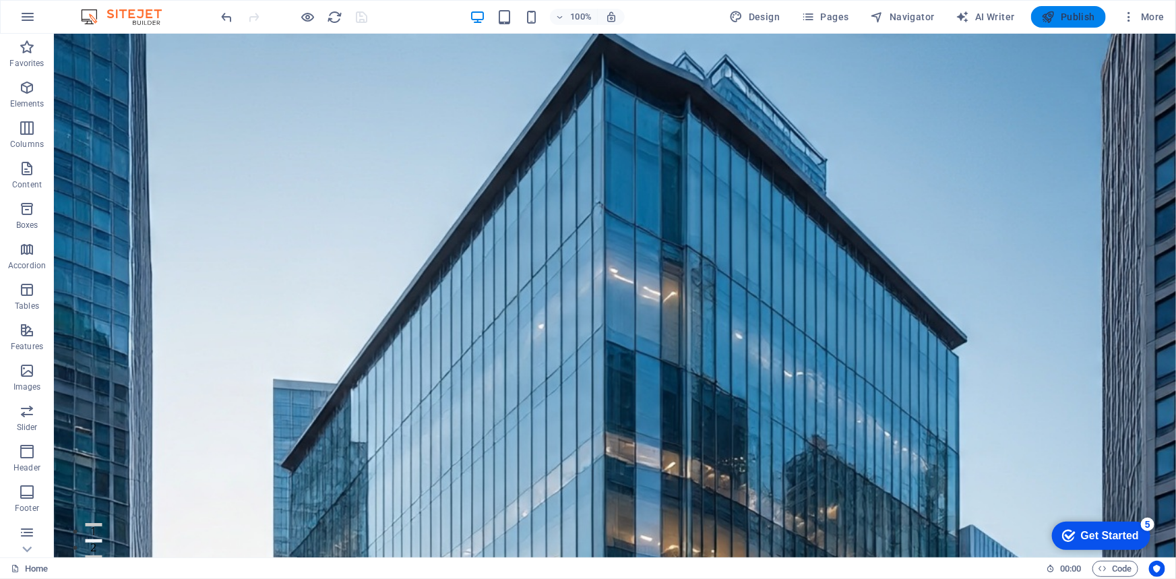
click at [1078, 20] on span "Publish" at bounding box center [1068, 16] width 53 height 13
